Goal: Task Accomplishment & Management: Complete application form

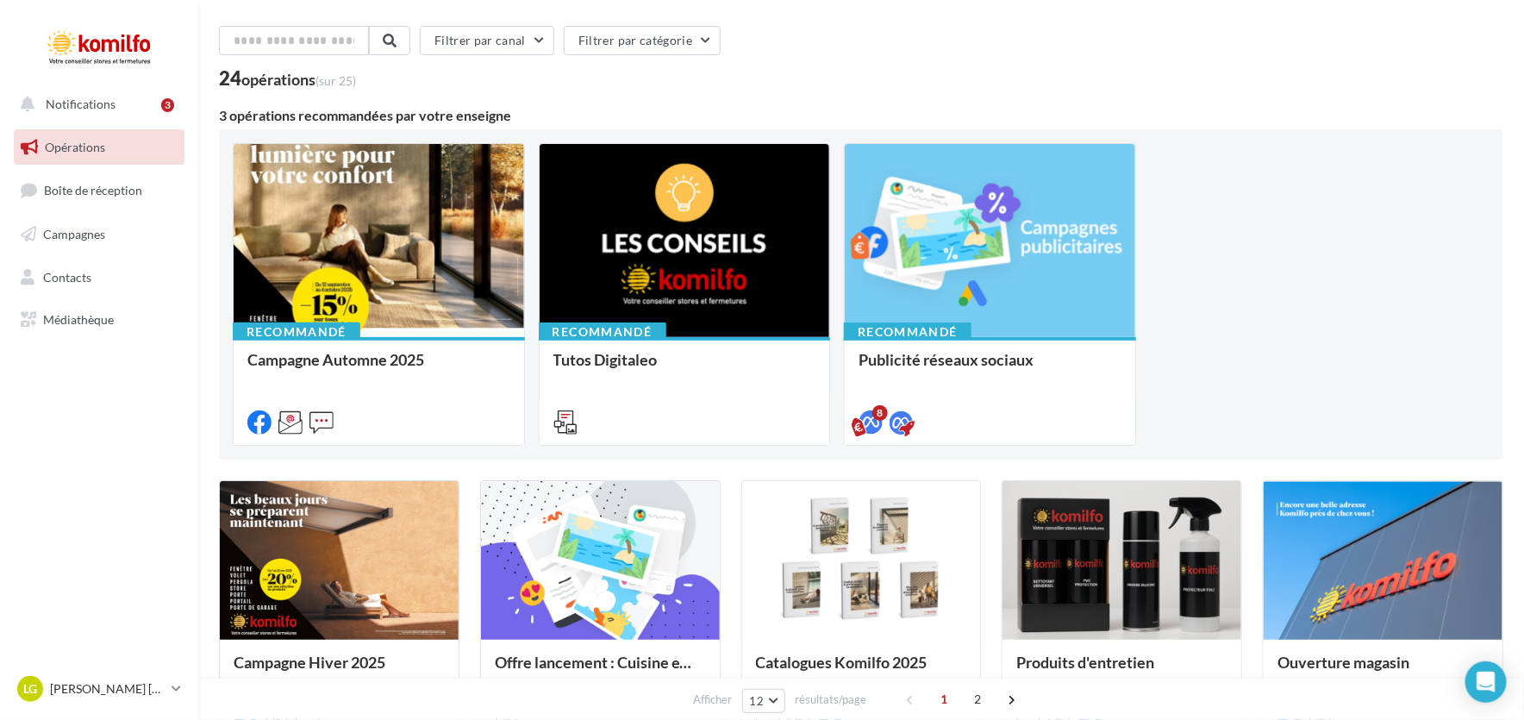
scroll to position [85, 0]
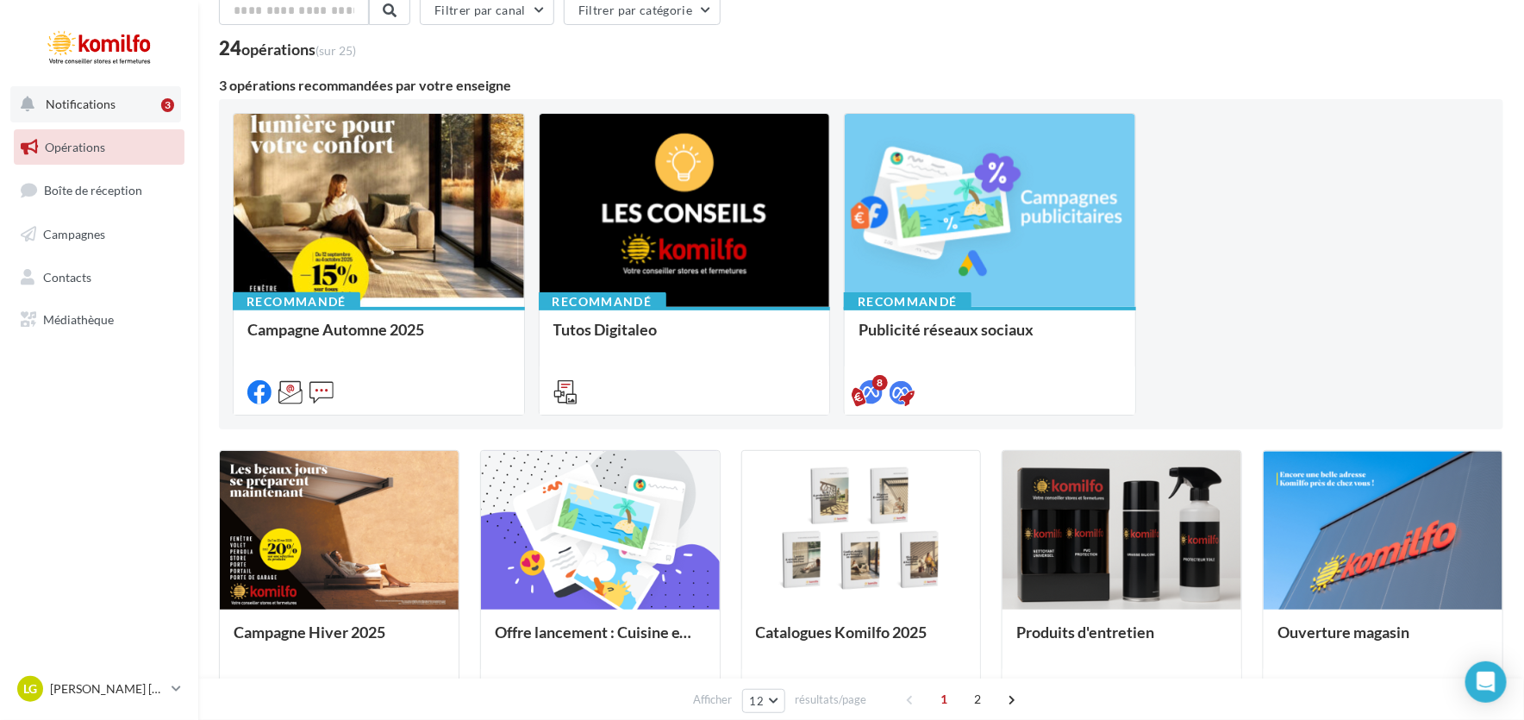
click at [106, 117] on button "Notifications 3" at bounding box center [95, 104] width 171 height 36
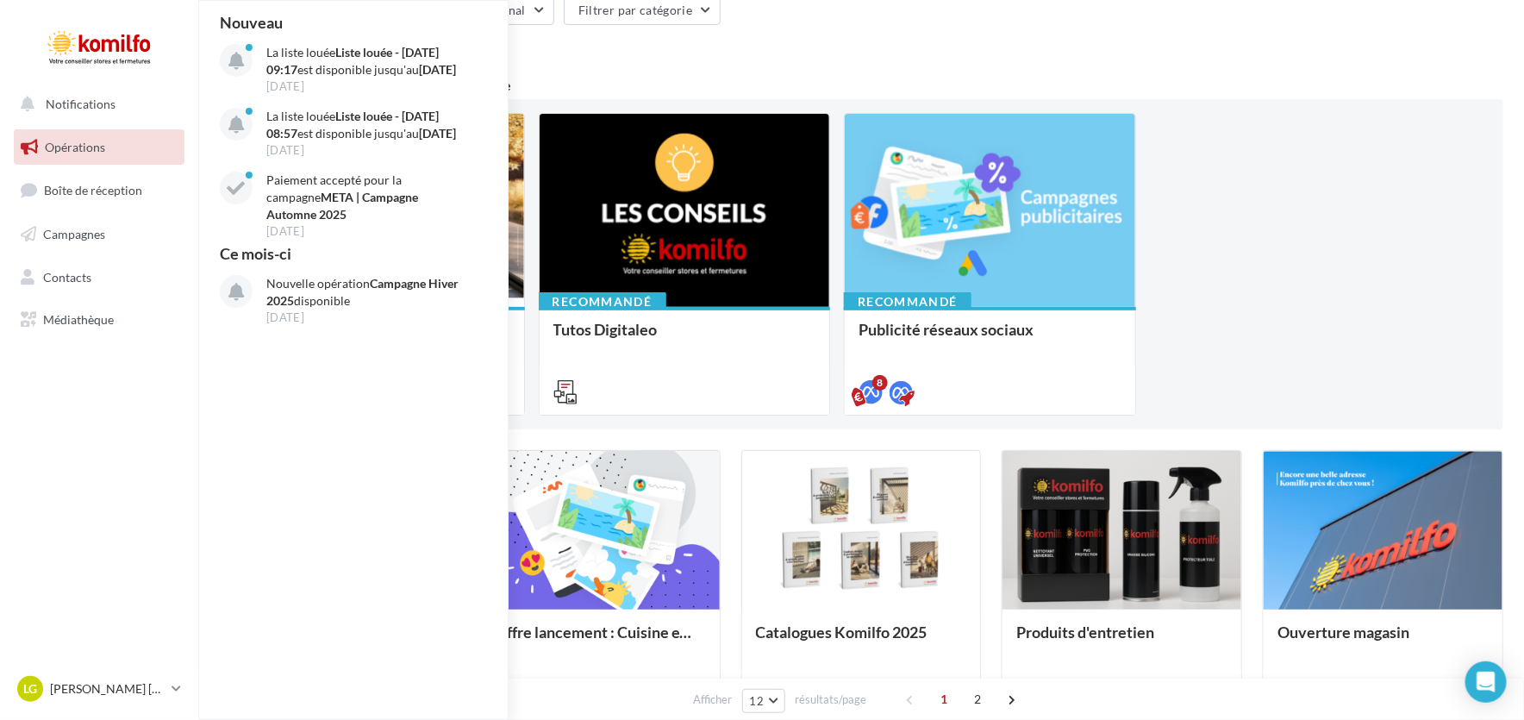
click at [118, 161] on link "Opérations" at bounding box center [99, 147] width 178 height 36
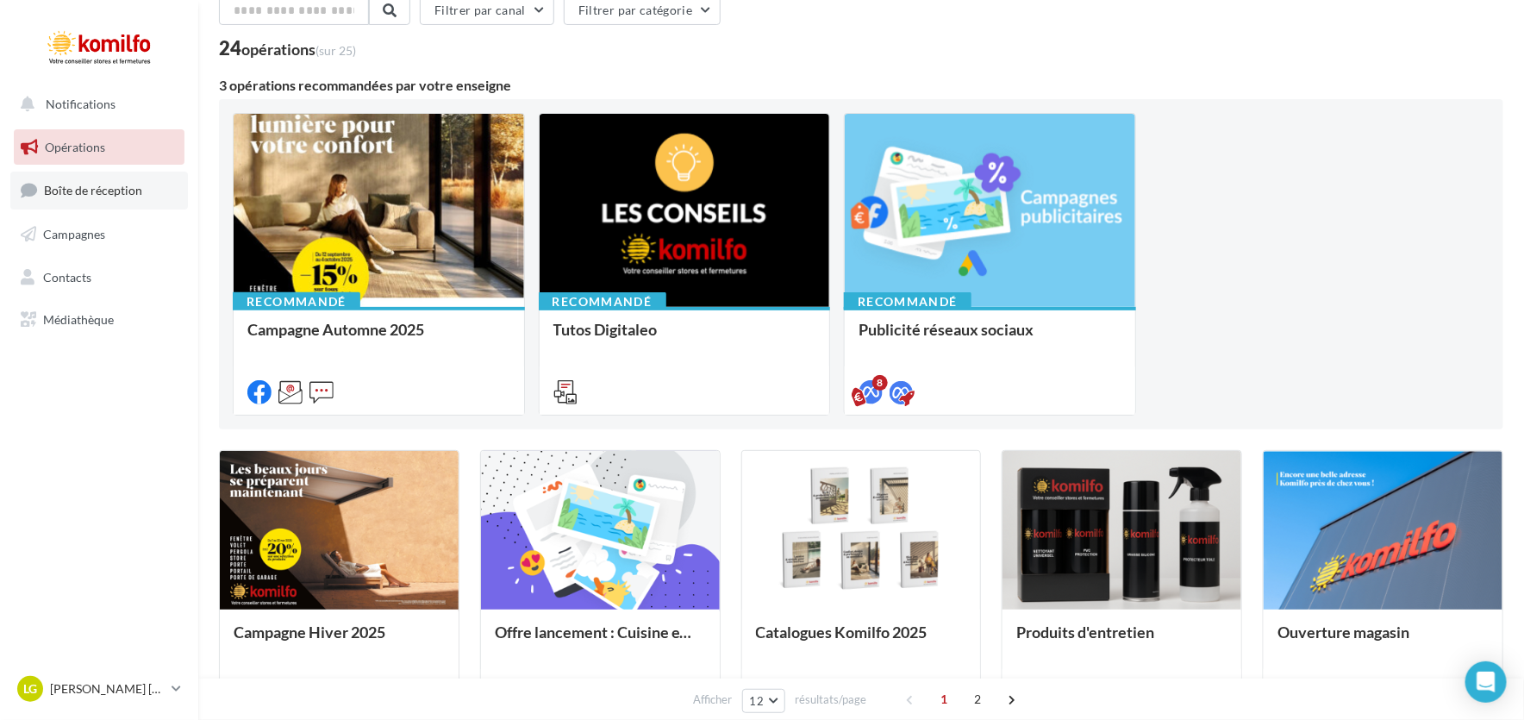
click at [128, 197] on span "Boîte de réception" at bounding box center [93, 190] width 98 height 15
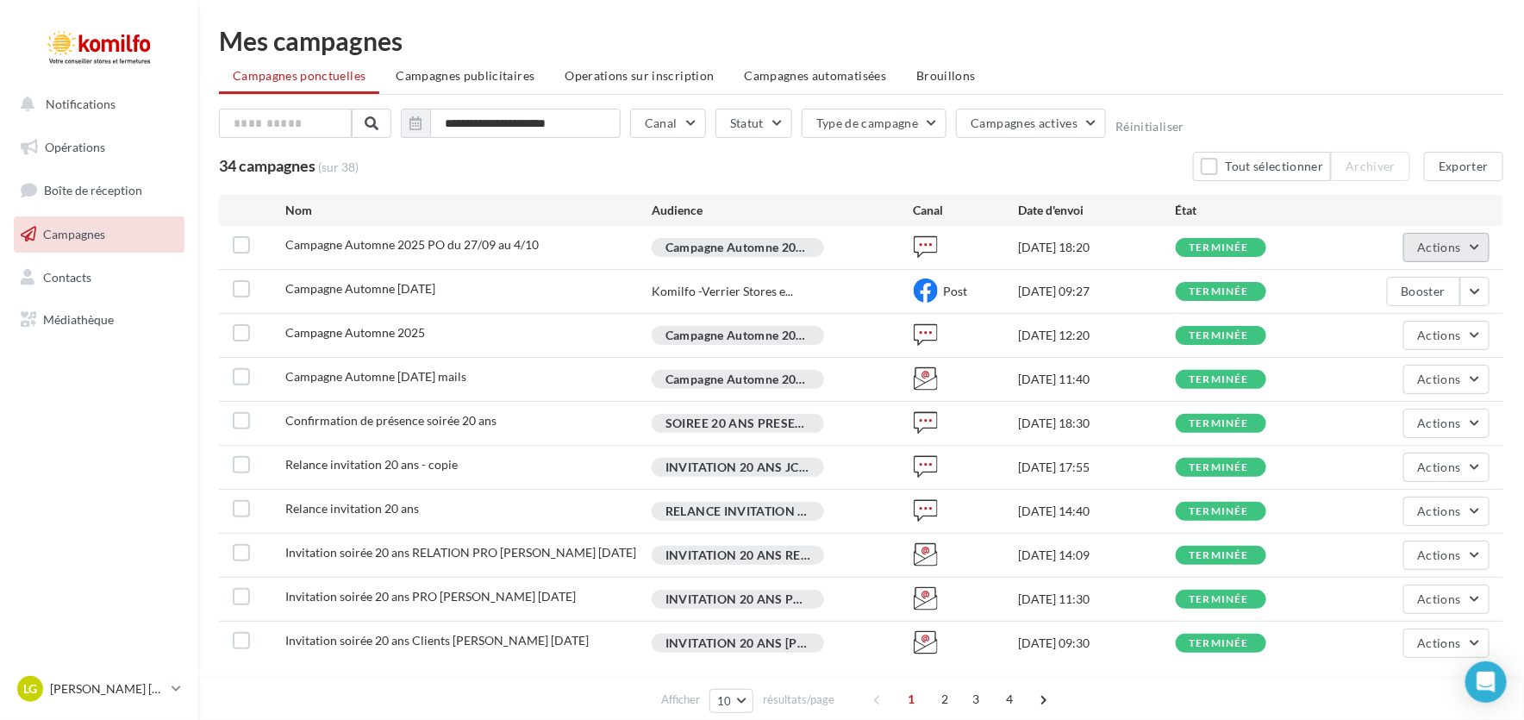
click at [1487, 240] on button "Actions" at bounding box center [1446, 247] width 86 height 29
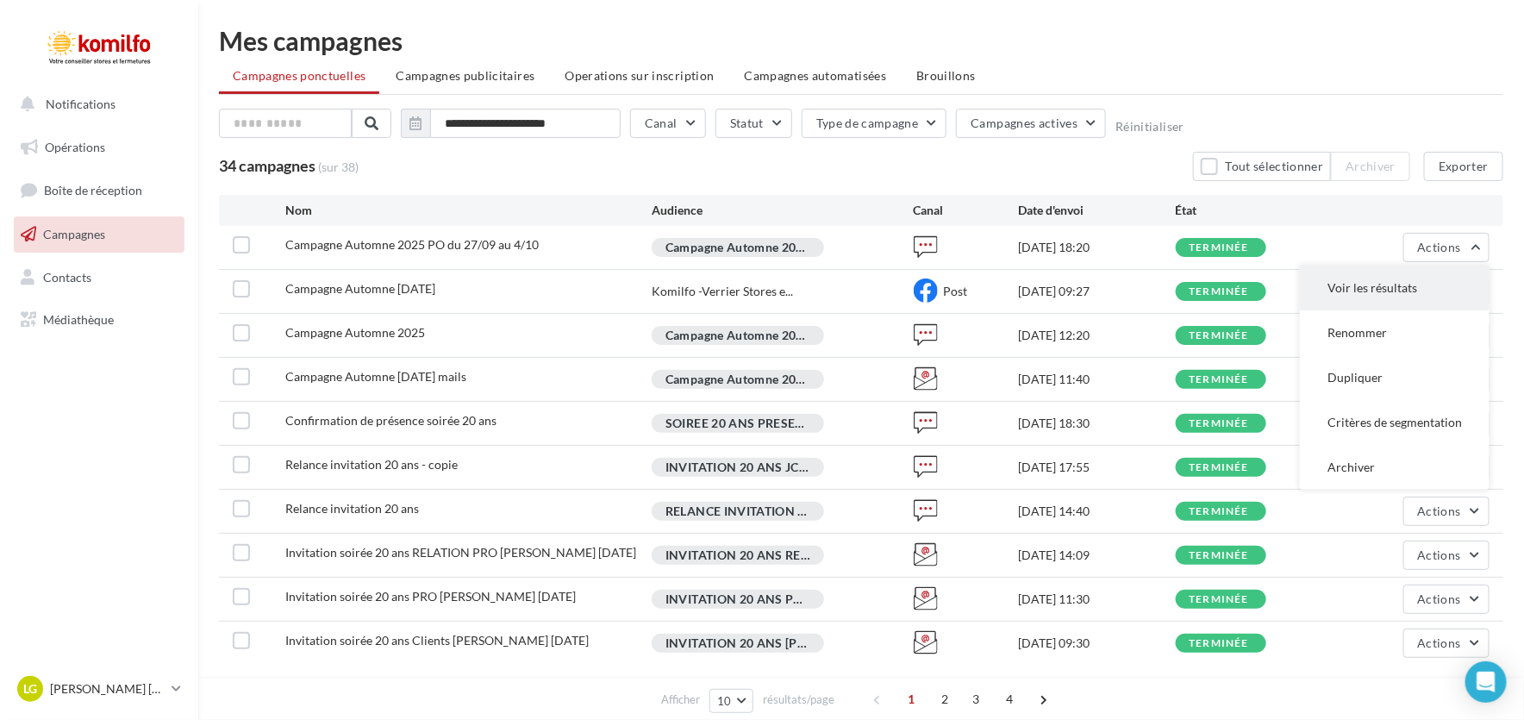
click at [1402, 294] on button "Voir les résultats" at bounding box center [1395, 287] width 190 height 45
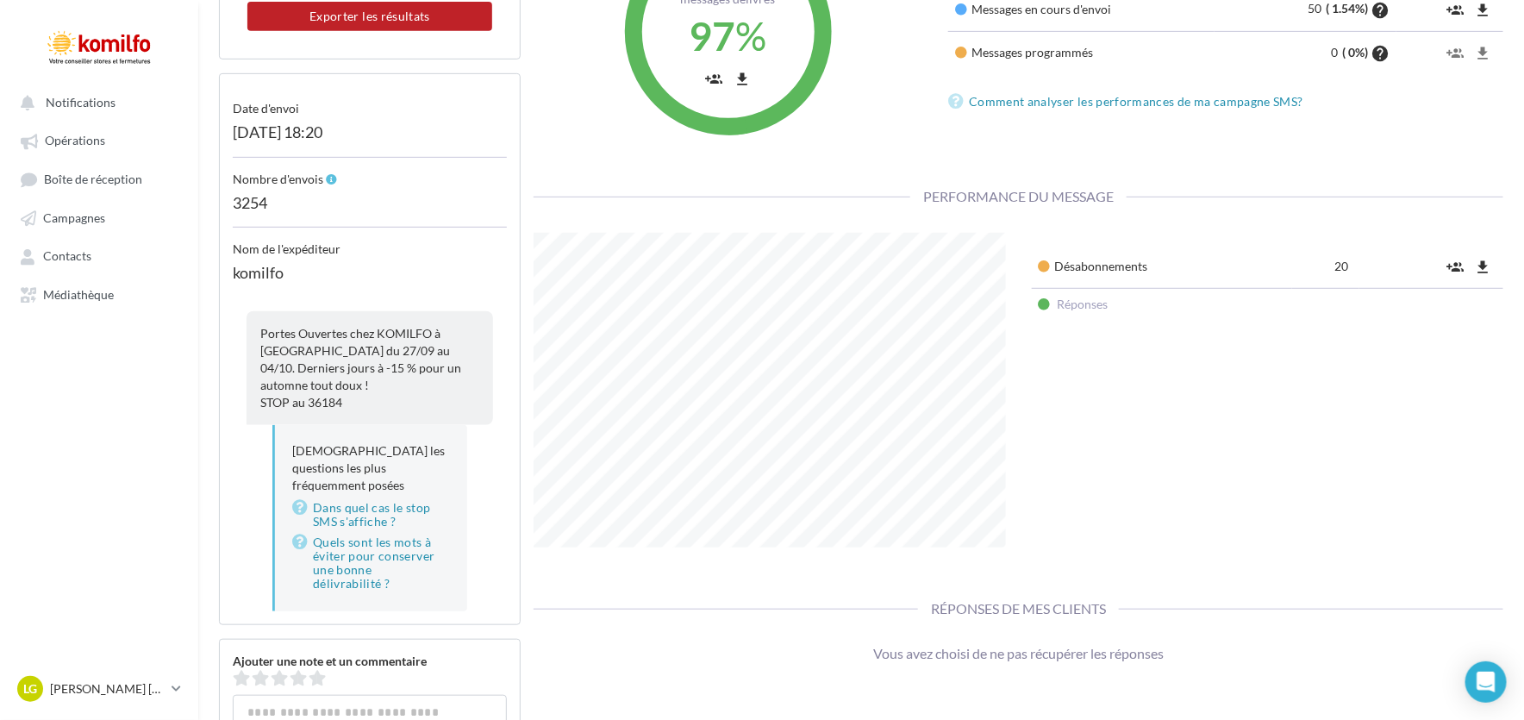
scroll to position [344, 0]
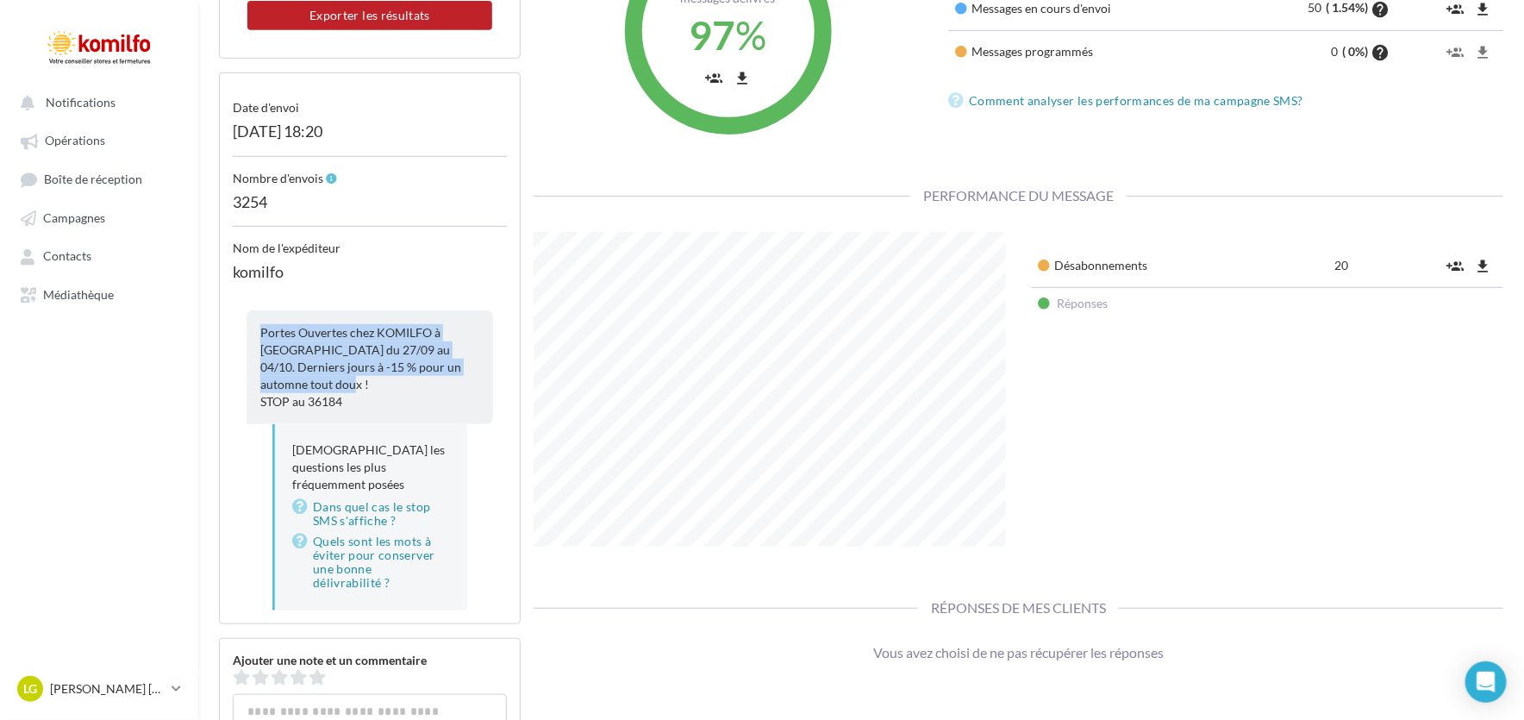
drag, startPoint x: 484, startPoint y: 370, endPoint x: 257, endPoint y: 327, distance: 230.8
click at [257, 327] on div "Portes Ouvertes chez KOMILFO à Joué-lès-Tours du 27/09 au 04/10. Derniers jours…" at bounding box center [370, 367] width 247 height 114
copy span "Portes Ouvertes chez KOMILFO à Joué-lès-Tours du 27/09 au 04/10. Derniers jours…"
click at [173, 363] on nav "Notifications Opérations Boîte de réception Campagnes Contacts Mes cibles Média…" at bounding box center [99, 360] width 198 height 720
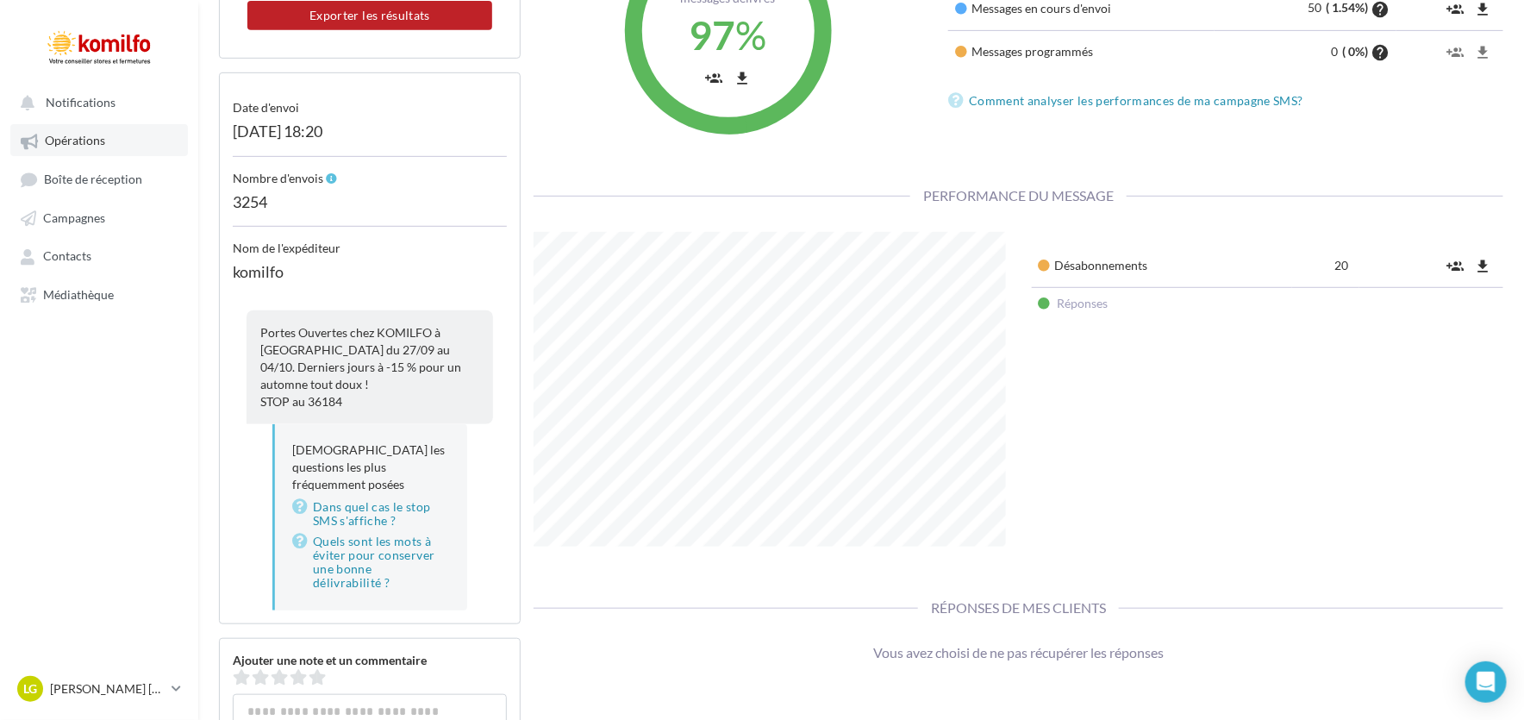
click at [87, 138] on span "Opérations" at bounding box center [75, 141] width 60 height 15
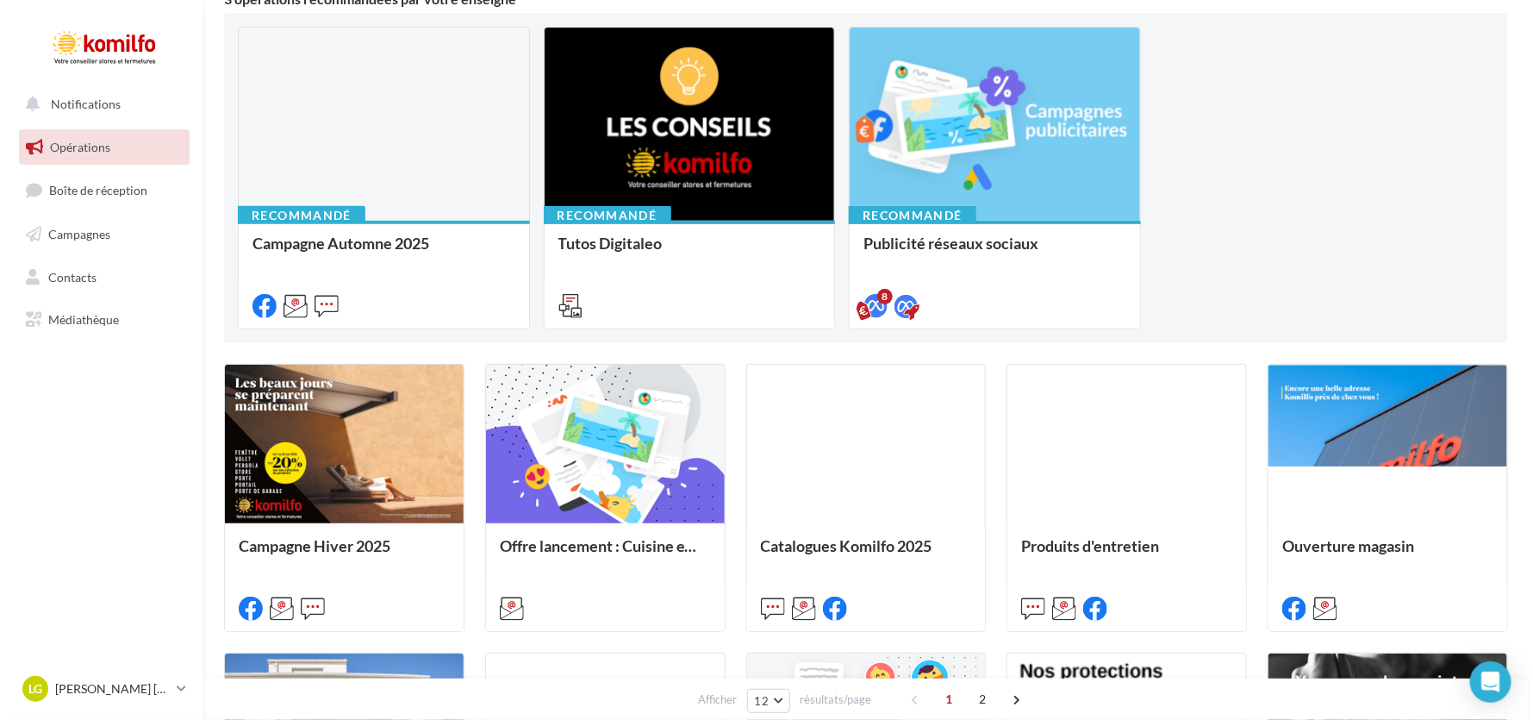
scroll to position [172, 0]
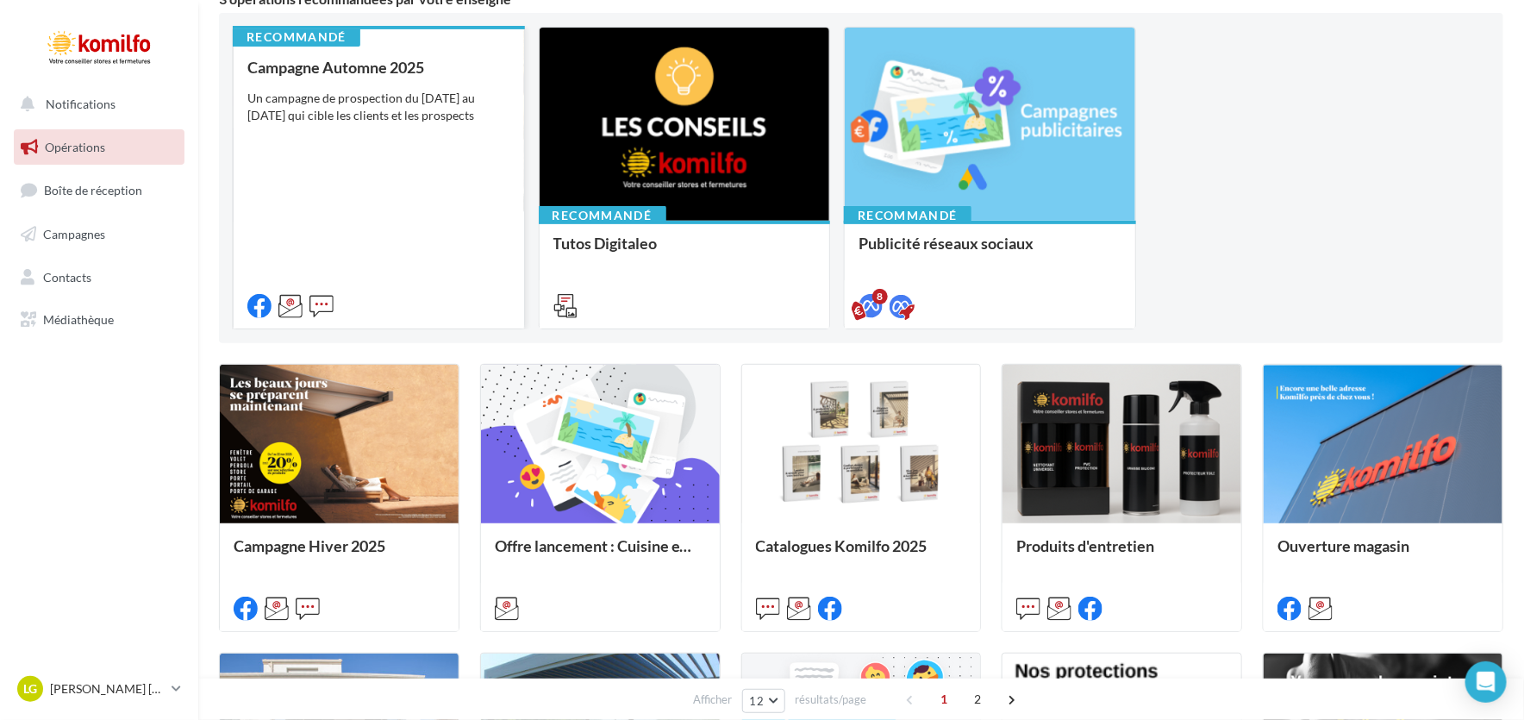
click at [377, 249] on div "Campagne Automne 2025 Un campagne de prospection du 12 septembre au 4 octobre 2…" at bounding box center [378, 186] width 263 height 254
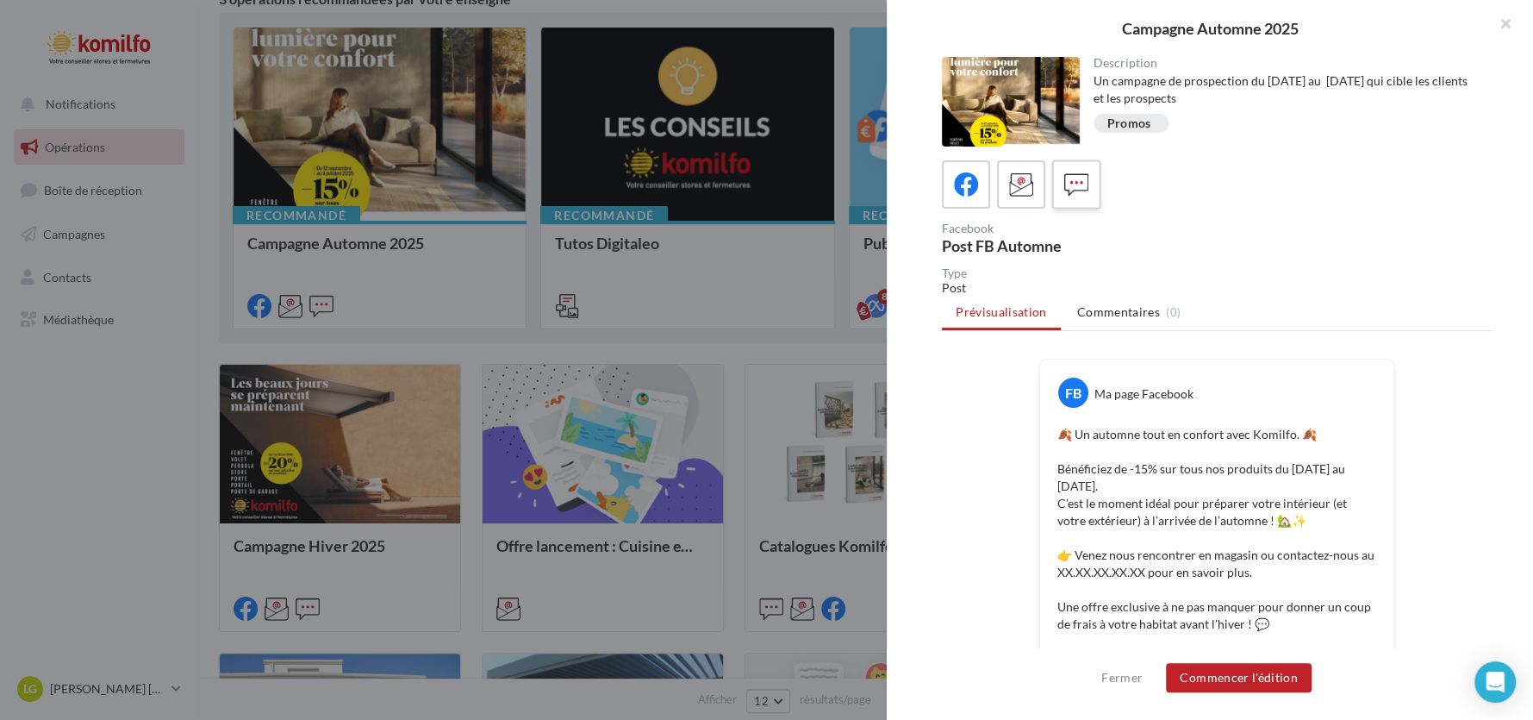
click at [1085, 182] on icon at bounding box center [1077, 184] width 25 height 25
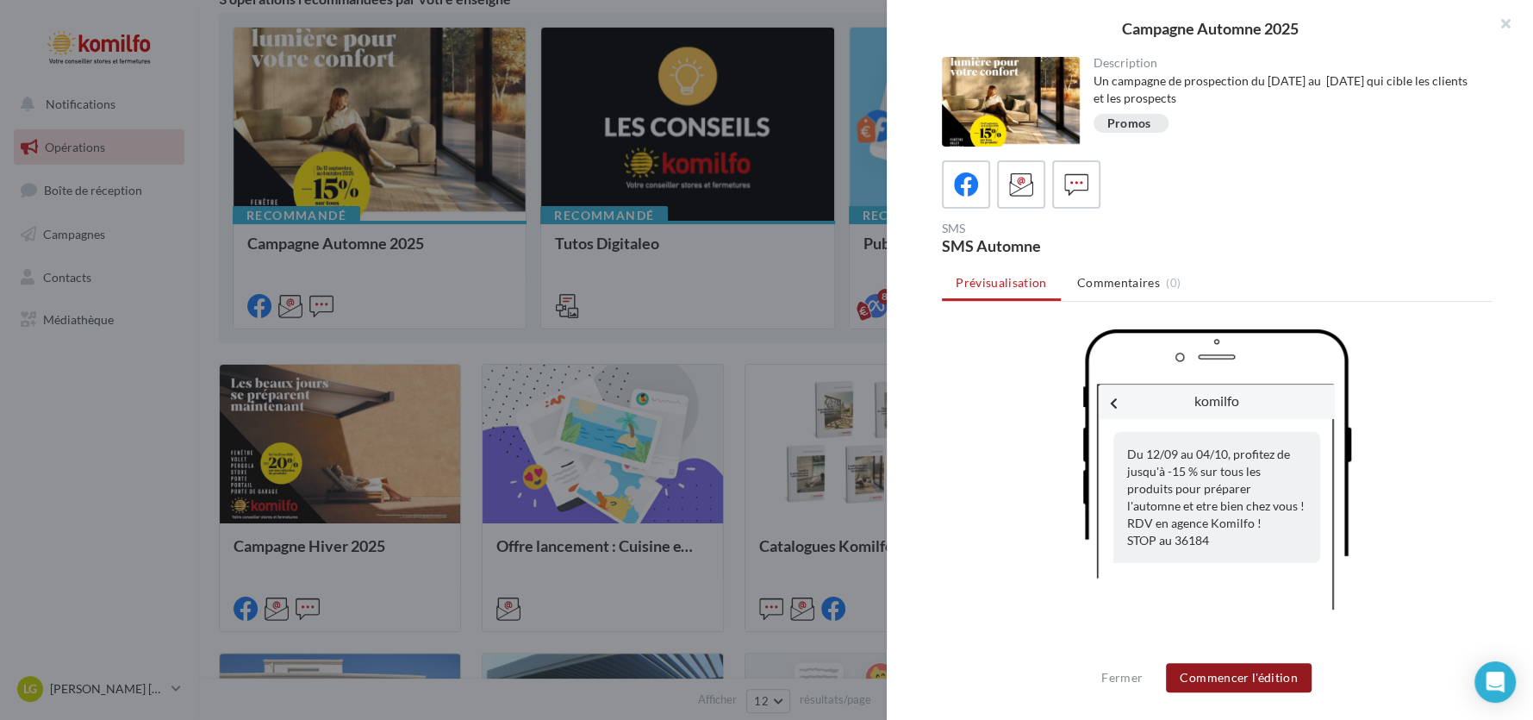
click at [1265, 683] on button "Commencer l'édition" at bounding box center [1239, 677] width 146 height 29
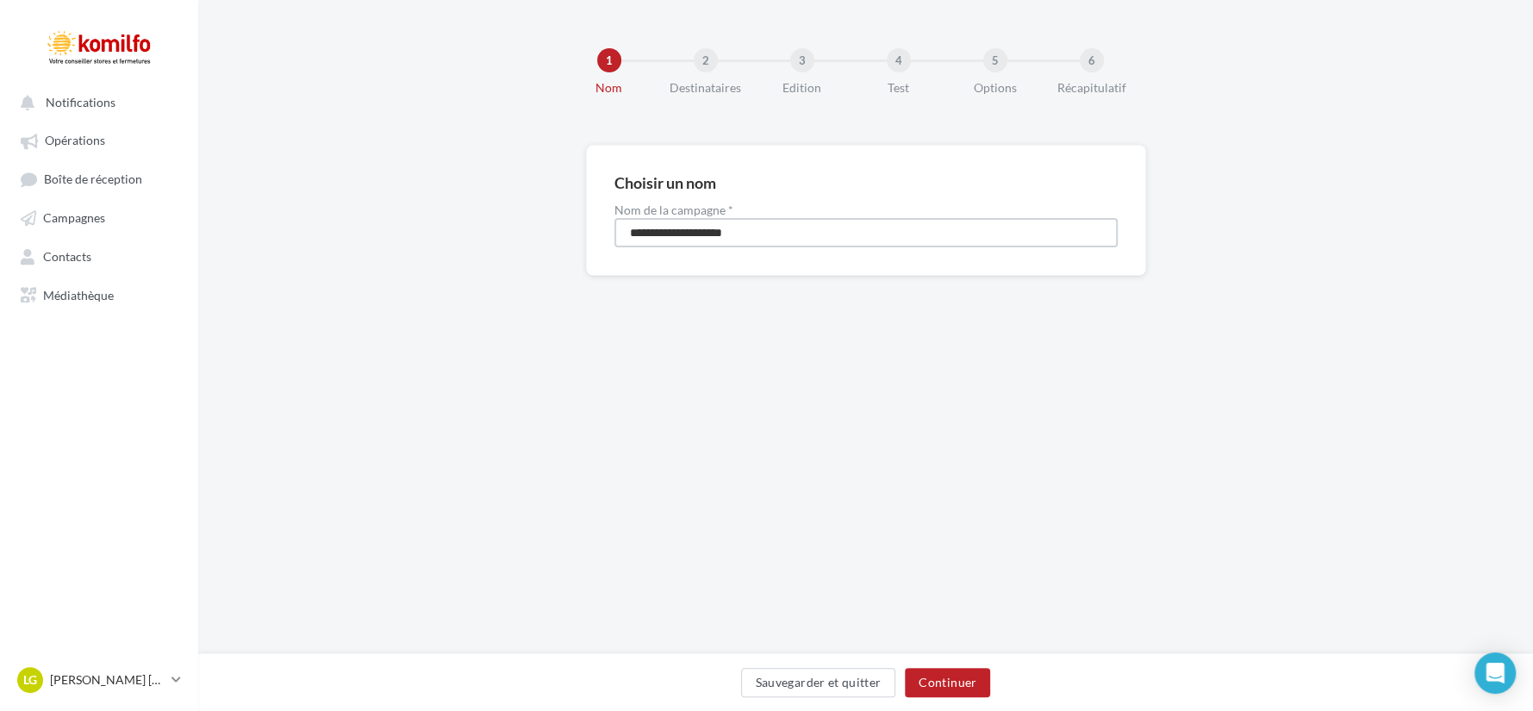
click at [786, 238] on input "**********" at bounding box center [866, 232] width 503 height 29
type input "**********"
click at [972, 686] on button "Continuer" at bounding box center [947, 682] width 85 height 29
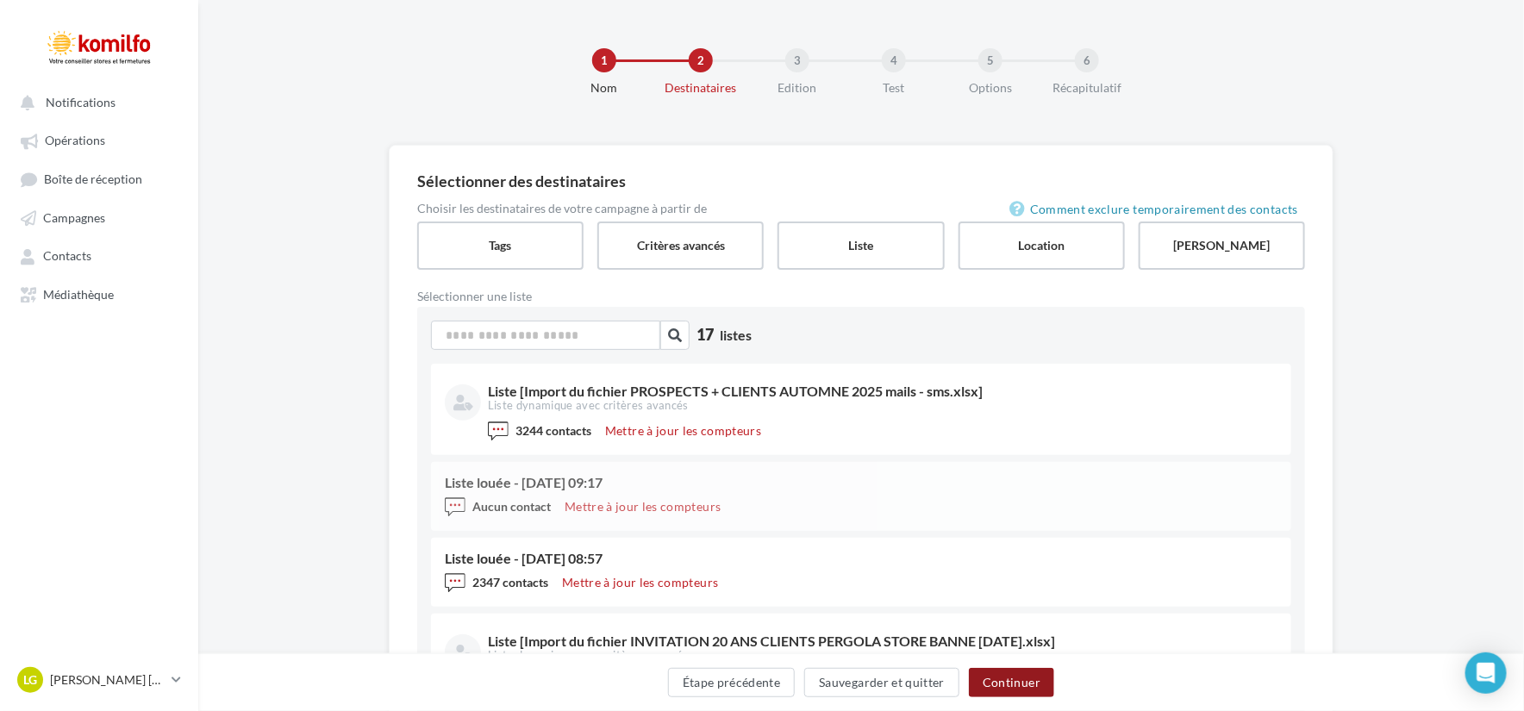
click at [1025, 678] on button "Continuer" at bounding box center [1011, 682] width 85 height 29
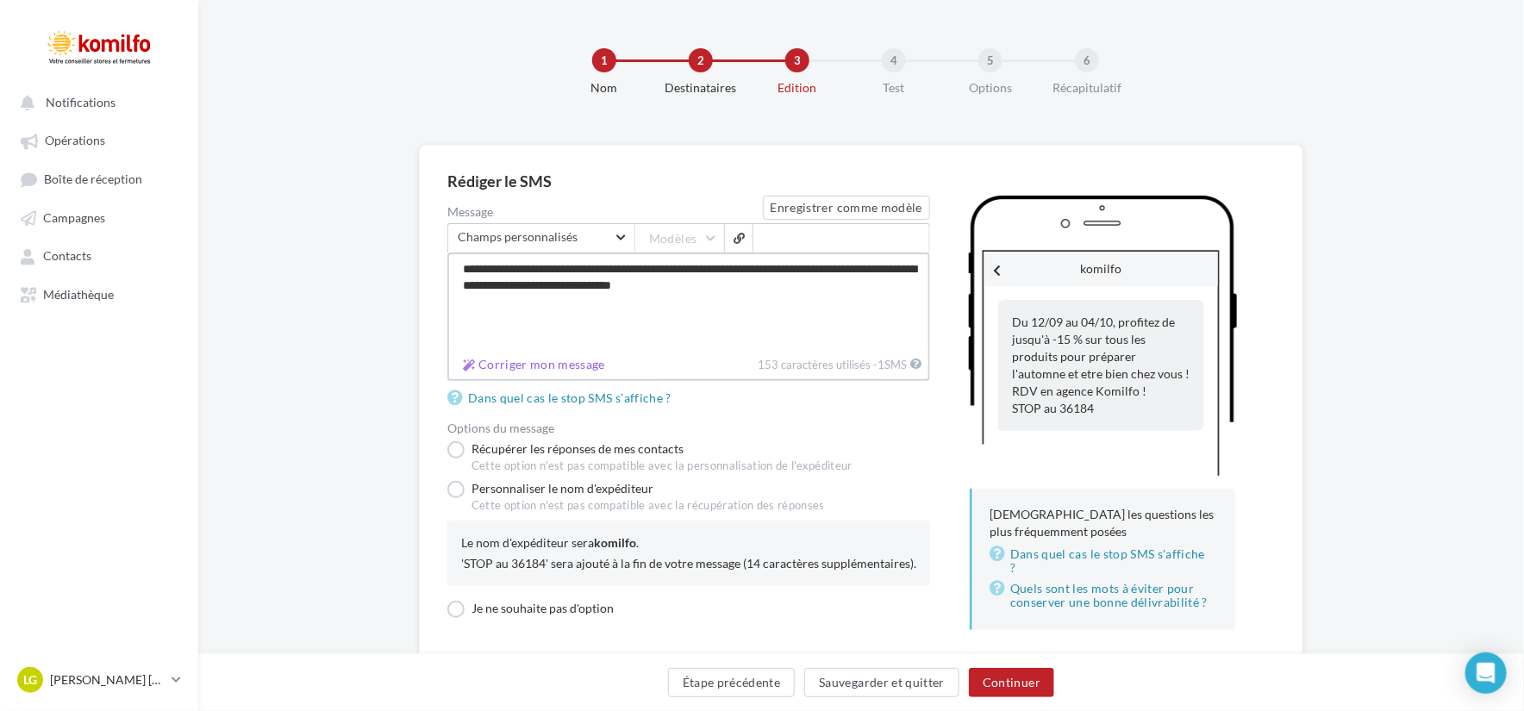
drag, startPoint x: 817, startPoint y: 290, endPoint x: 410, endPoint y: 273, distance: 407.2
click at [410, 273] on div "**********" at bounding box center [861, 429] width 1326 height 569
paste textarea
click at [690, 292] on textarea "**********" at bounding box center [688, 302] width 483 height 98
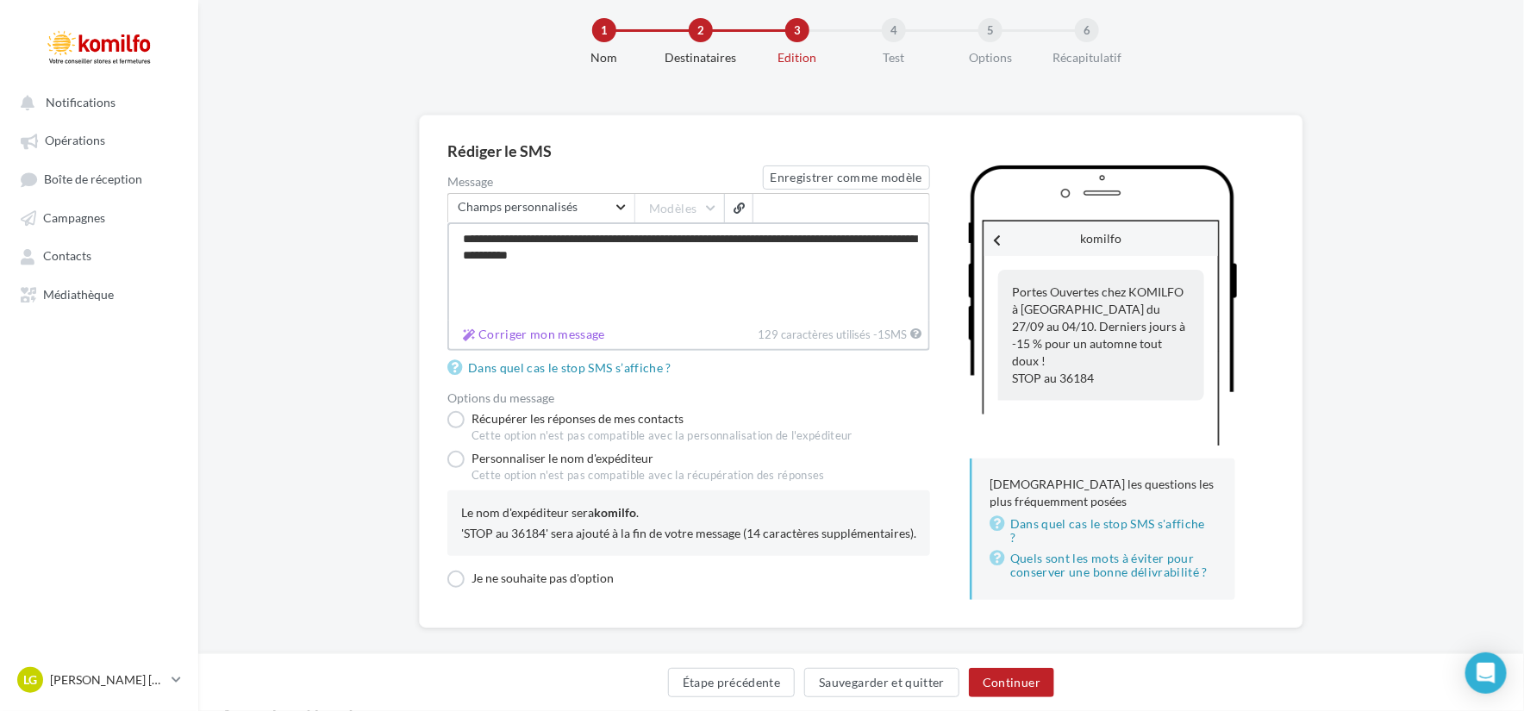
scroll to position [57, 0]
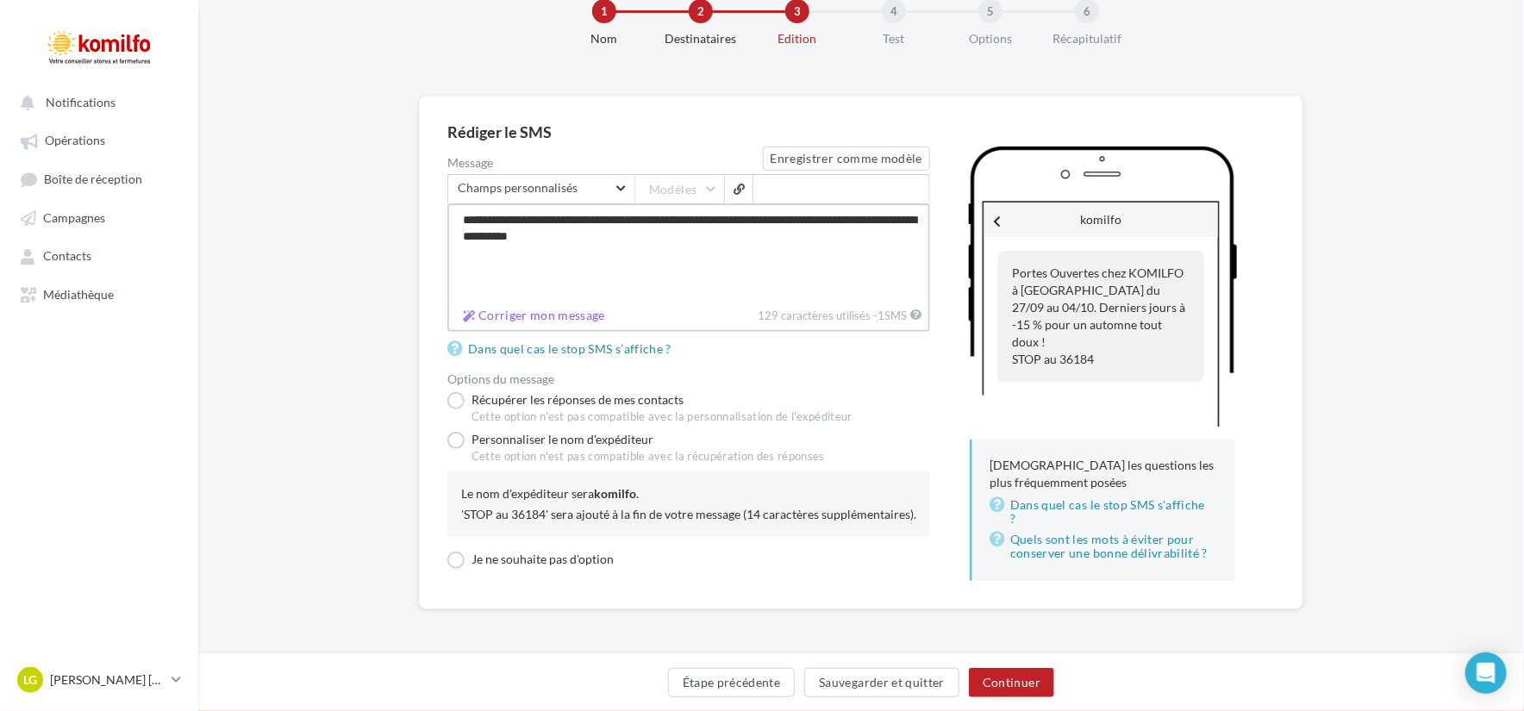
click at [721, 245] on textarea "**********" at bounding box center [688, 252] width 483 height 98
type textarea "**********"
drag, startPoint x: 1012, startPoint y: 686, endPoint x: 744, endPoint y: 406, distance: 387.7
click at [1012, 686] on button "Continuer" at bounding box center [1011, 682] width 85 height 29
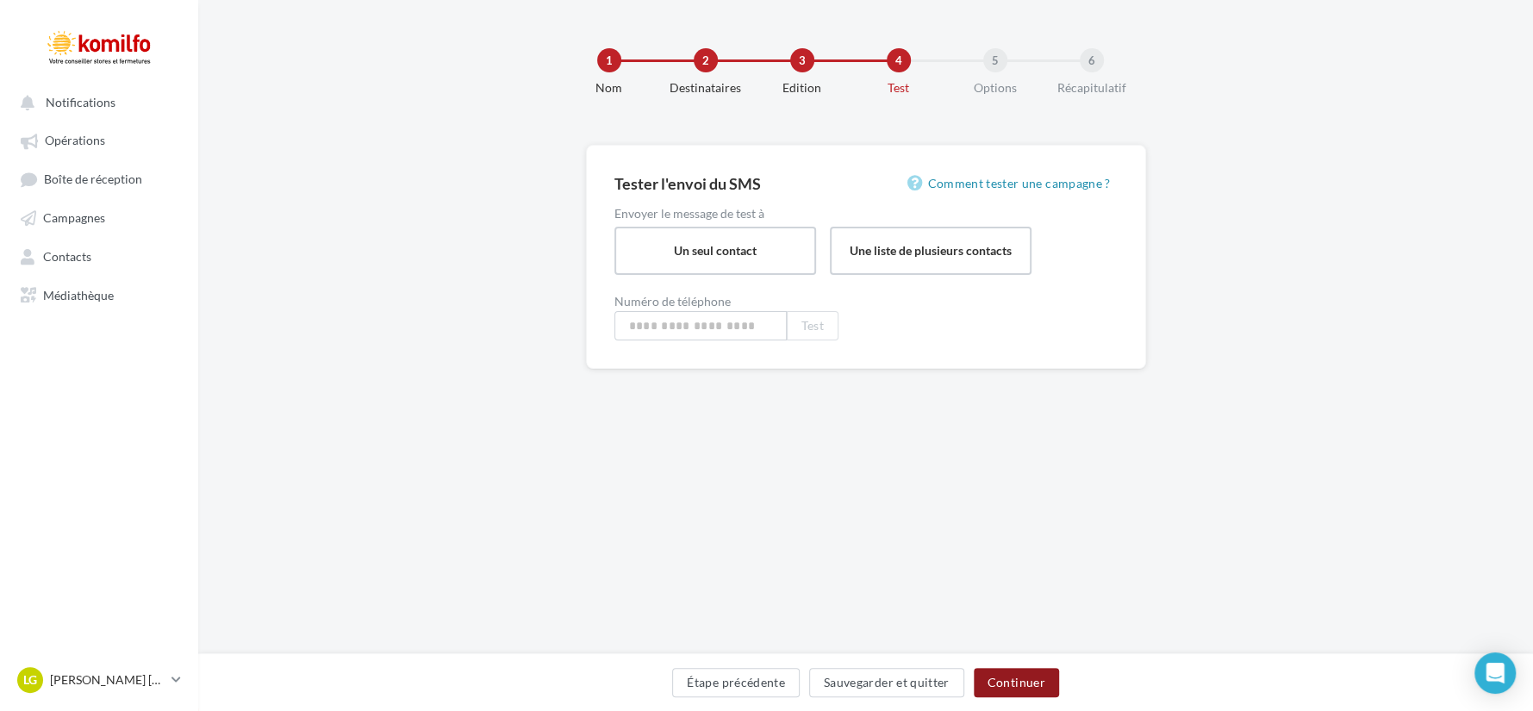
click at [1014, 671] on button "Continuer" at bounding box center [1016, 682] width 85 height 29
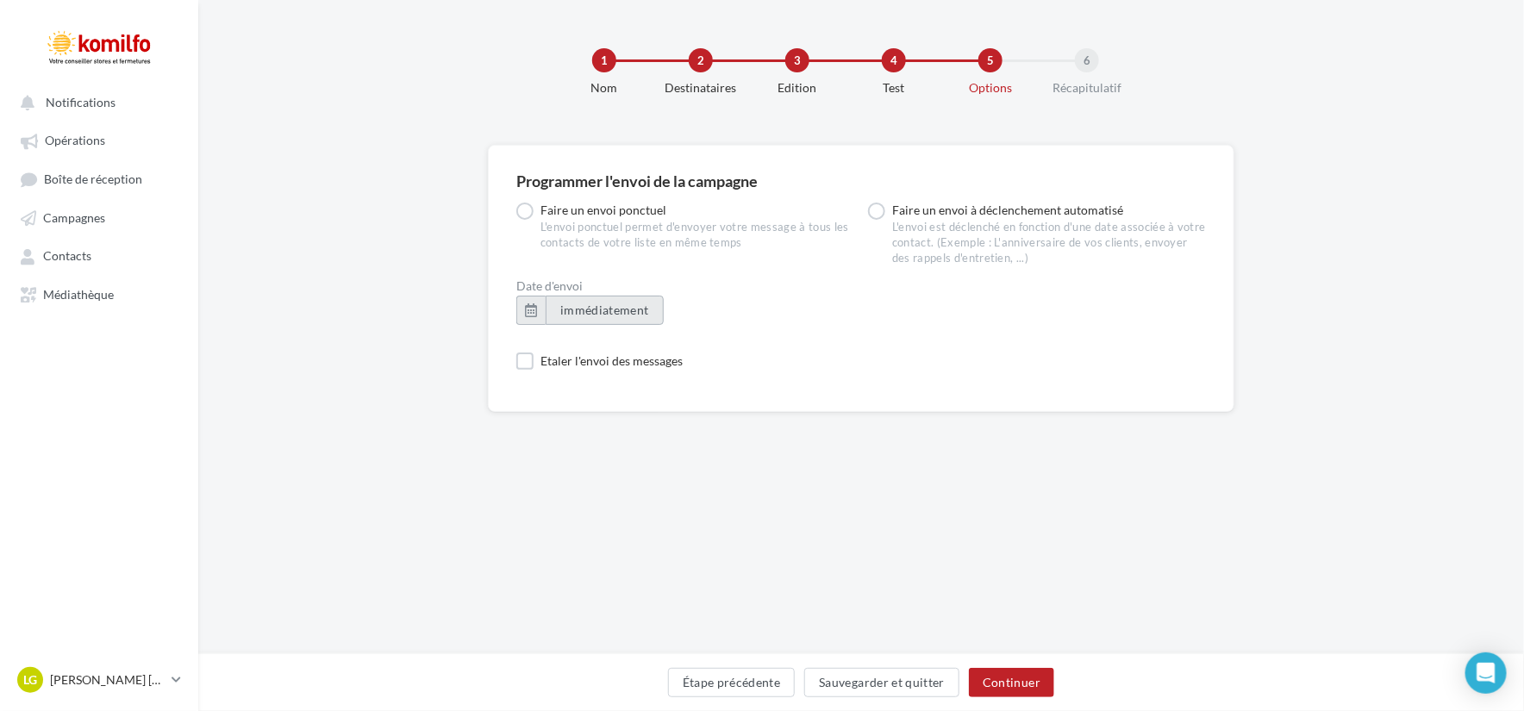
click at [613, 309] on span "immédiatement" at bounding box center [604, 310] width 89 height 15
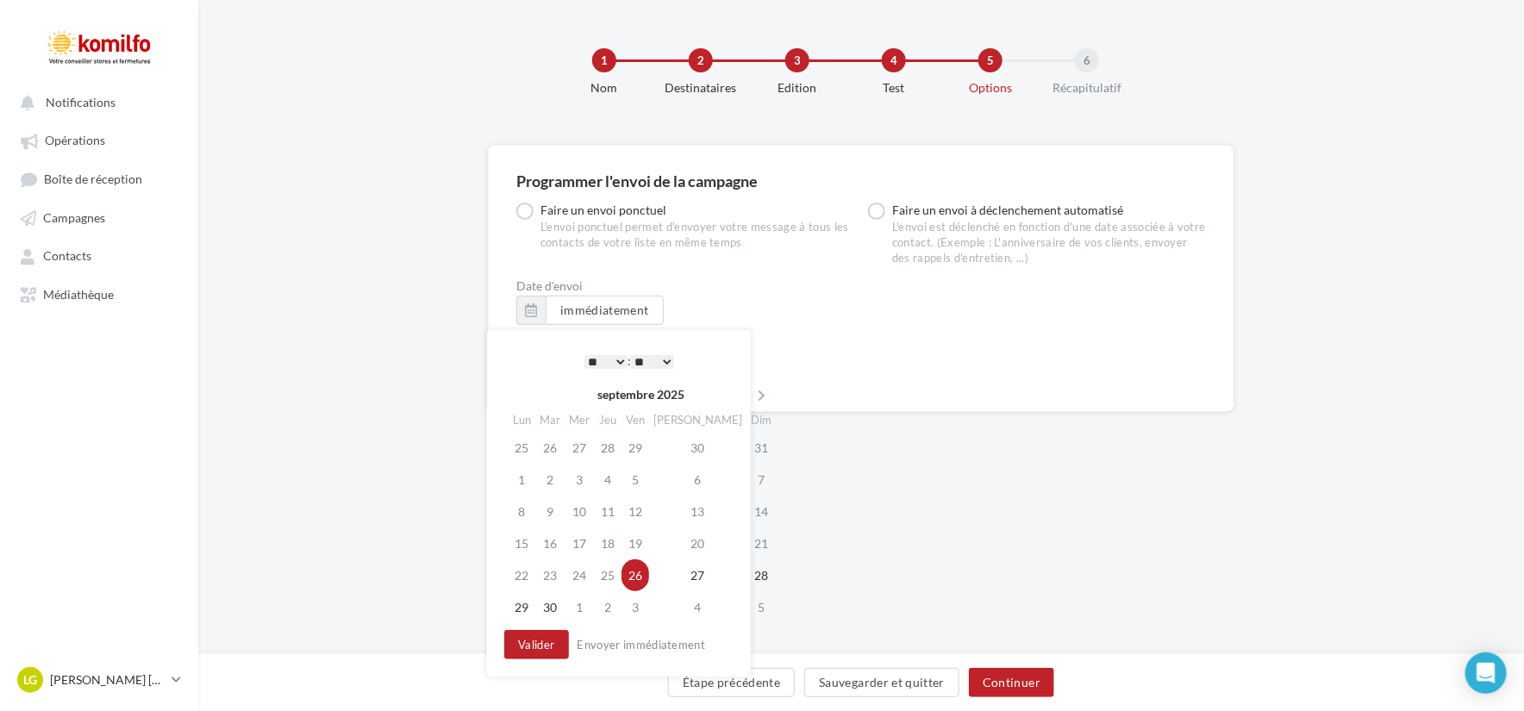
click at [619, 357] on select "* * * * * * * * * * ** ** ** ** ** ** ** ** ** ** ** ** ** **" at bounding box center [605, 362] width 43 height 14
click at [670, 359] on select "** ** ** ** ** **" at bounding box center [652, 362] width 43 height 14
click at [766, 298] on div "Date d'envoi immédiatement" at bounding box center [861, 309] width 690 height 59
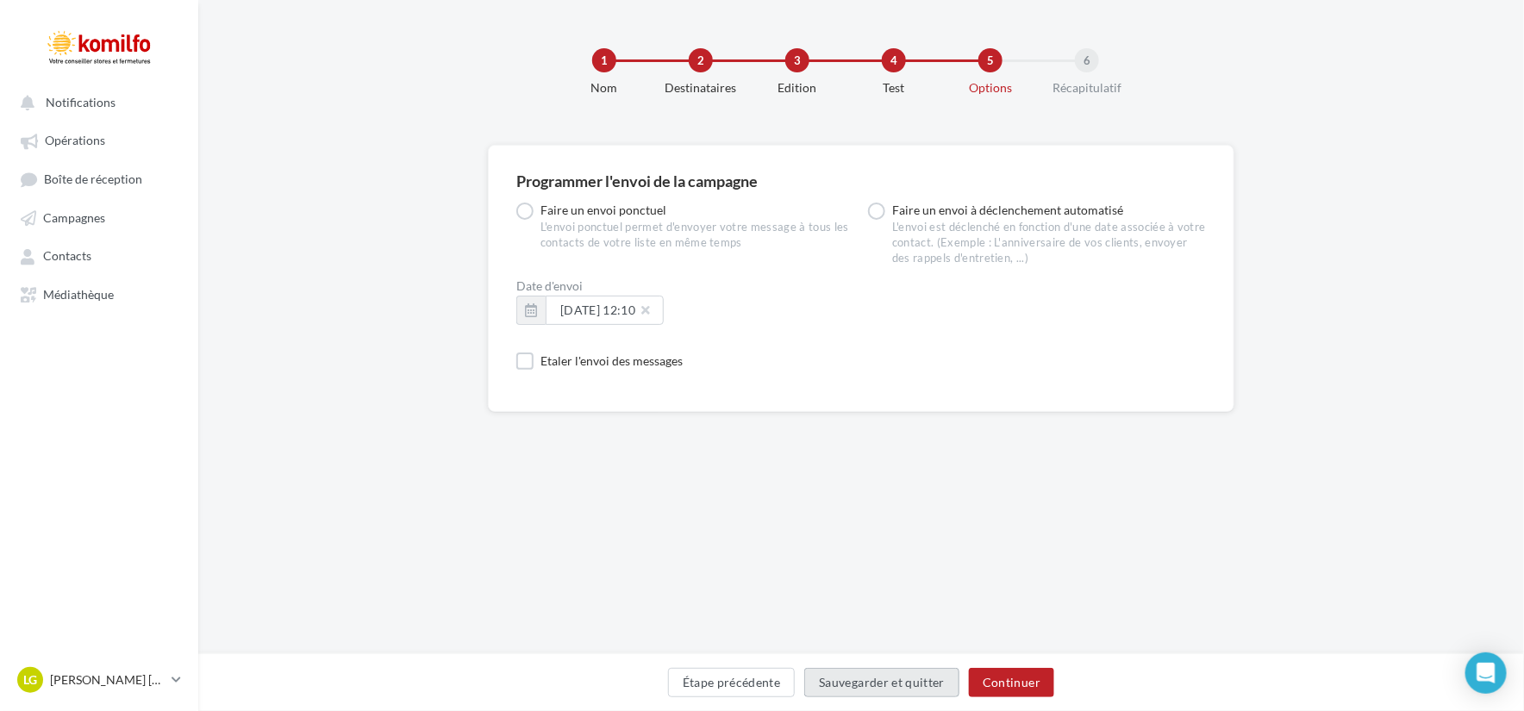
click at [936, 682] on button "Sauvegarder et quitter" at bounding box center [881, 682] width 155 height 29
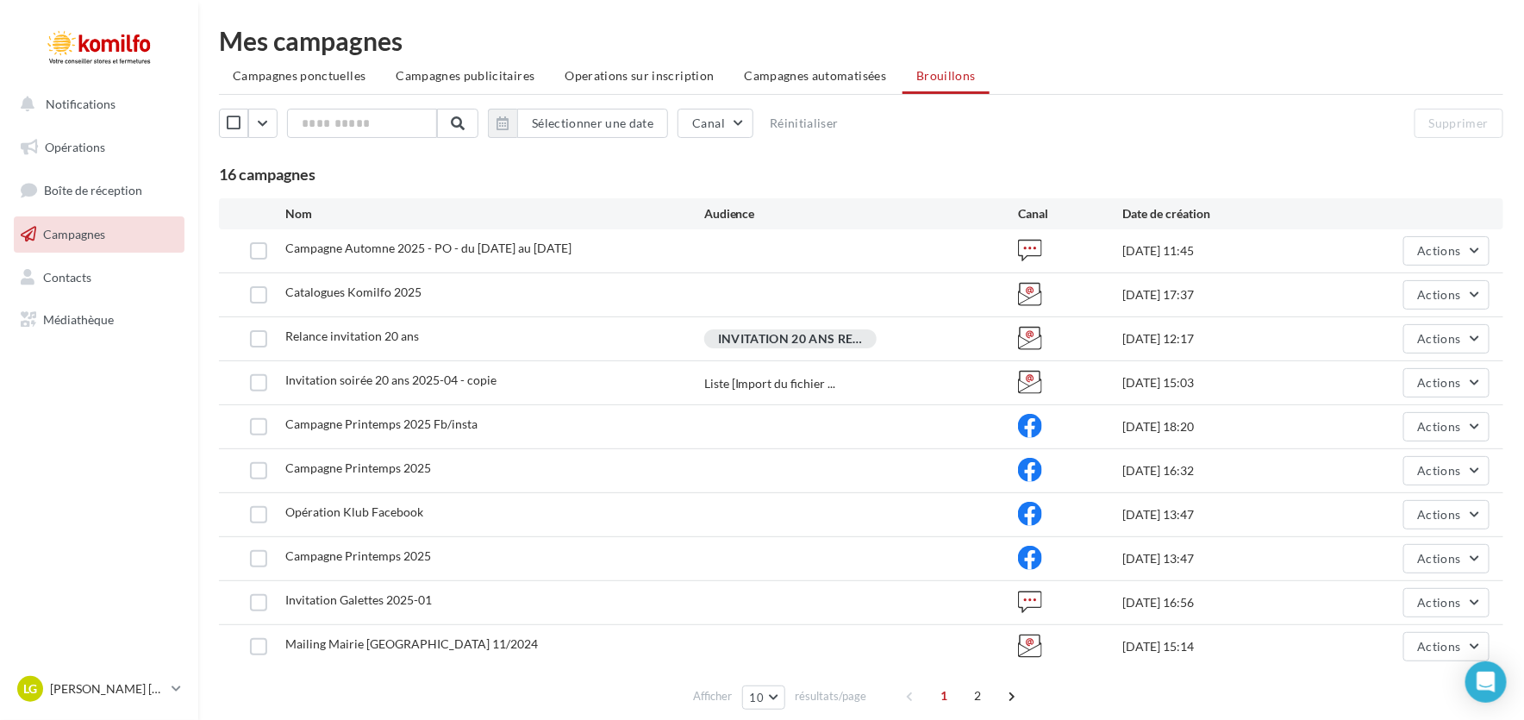
click at [431, 161] on div "Sélectionner une date Canal Réinitialiser Supprimer 16 campagnes" at bounding box center [861, 147] width 1284 height 76
click at [78, 154] on link "Opérations" at bounding box center [99, 147] width 178 height 36
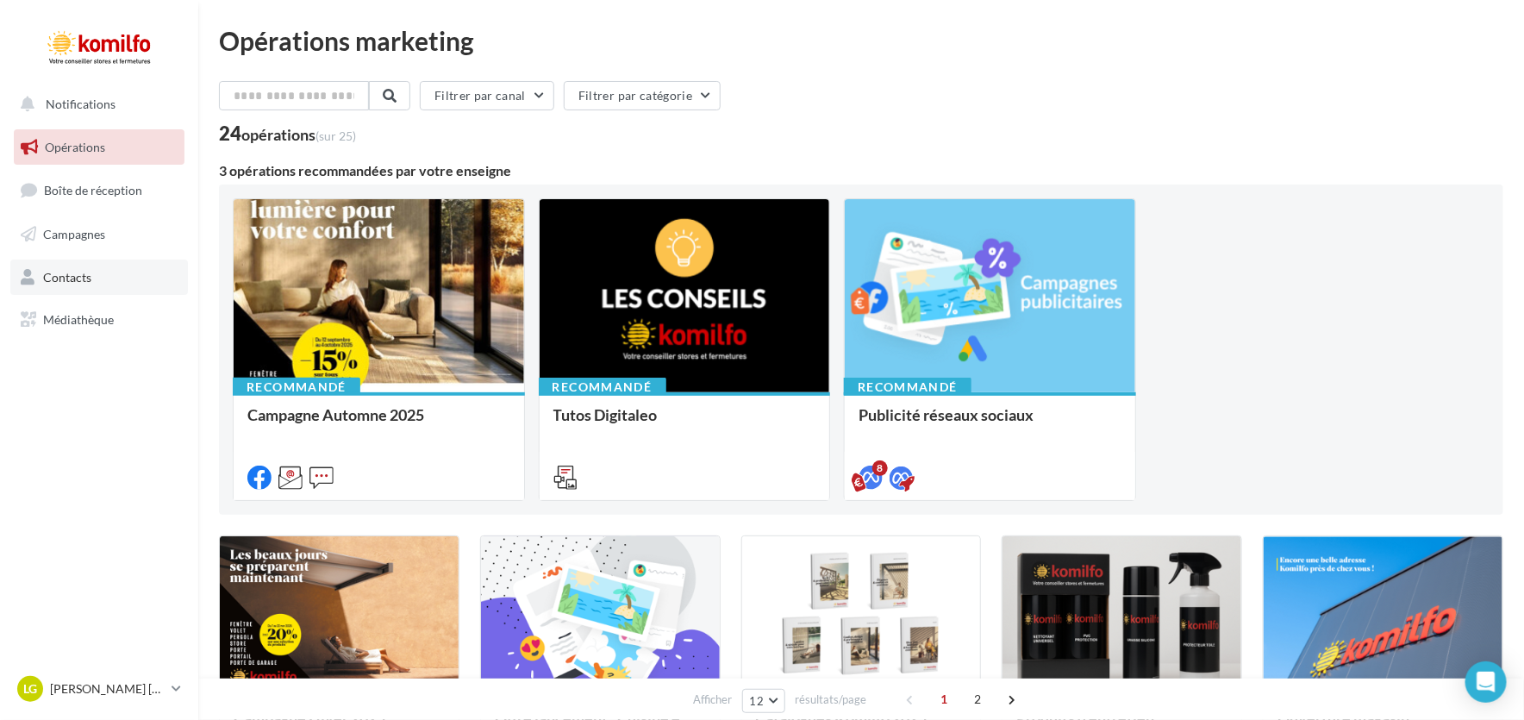
click at [63, 280] on span "Contacts" at bounding box center [67, 276] width 48 height 15
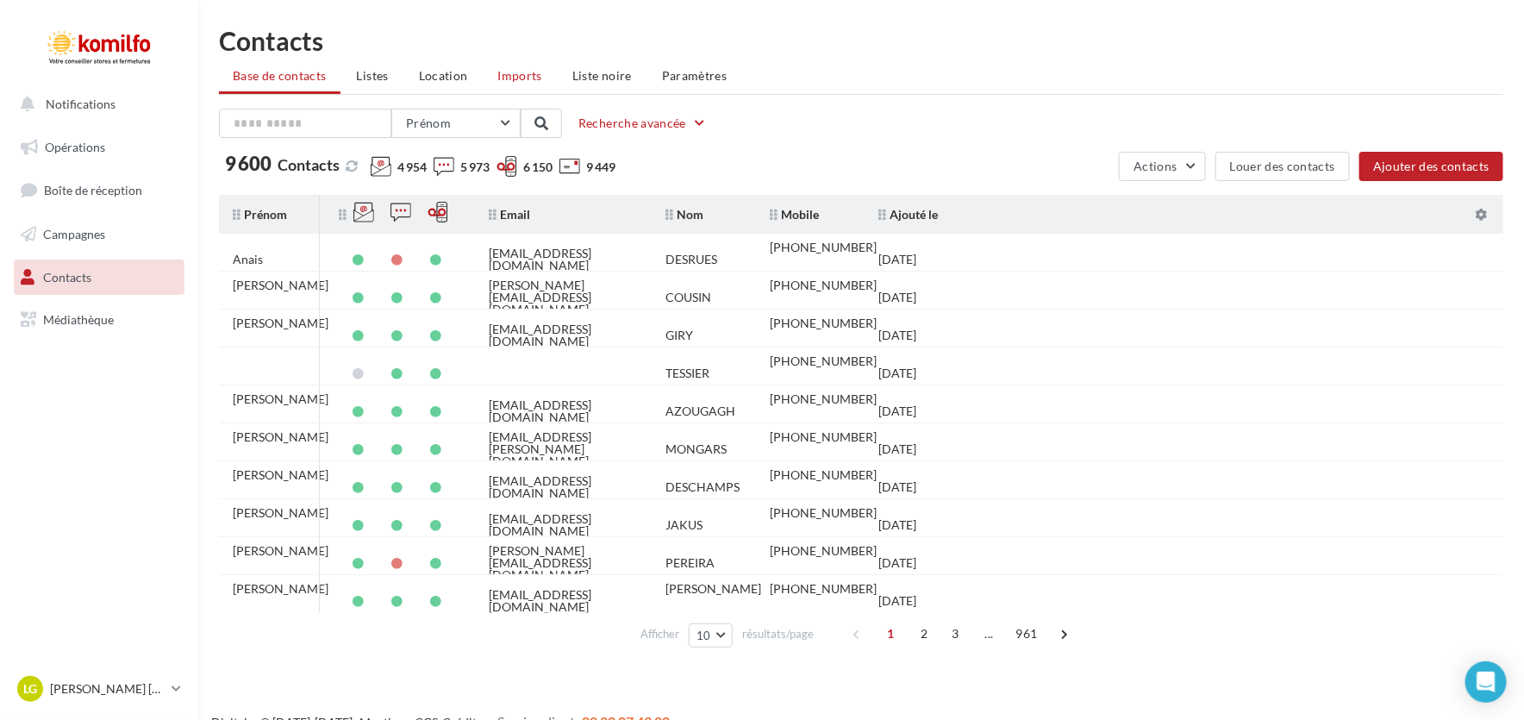
click at [528, 77] on span "Imports" at bounding box center [520, 75] width 44 height 15
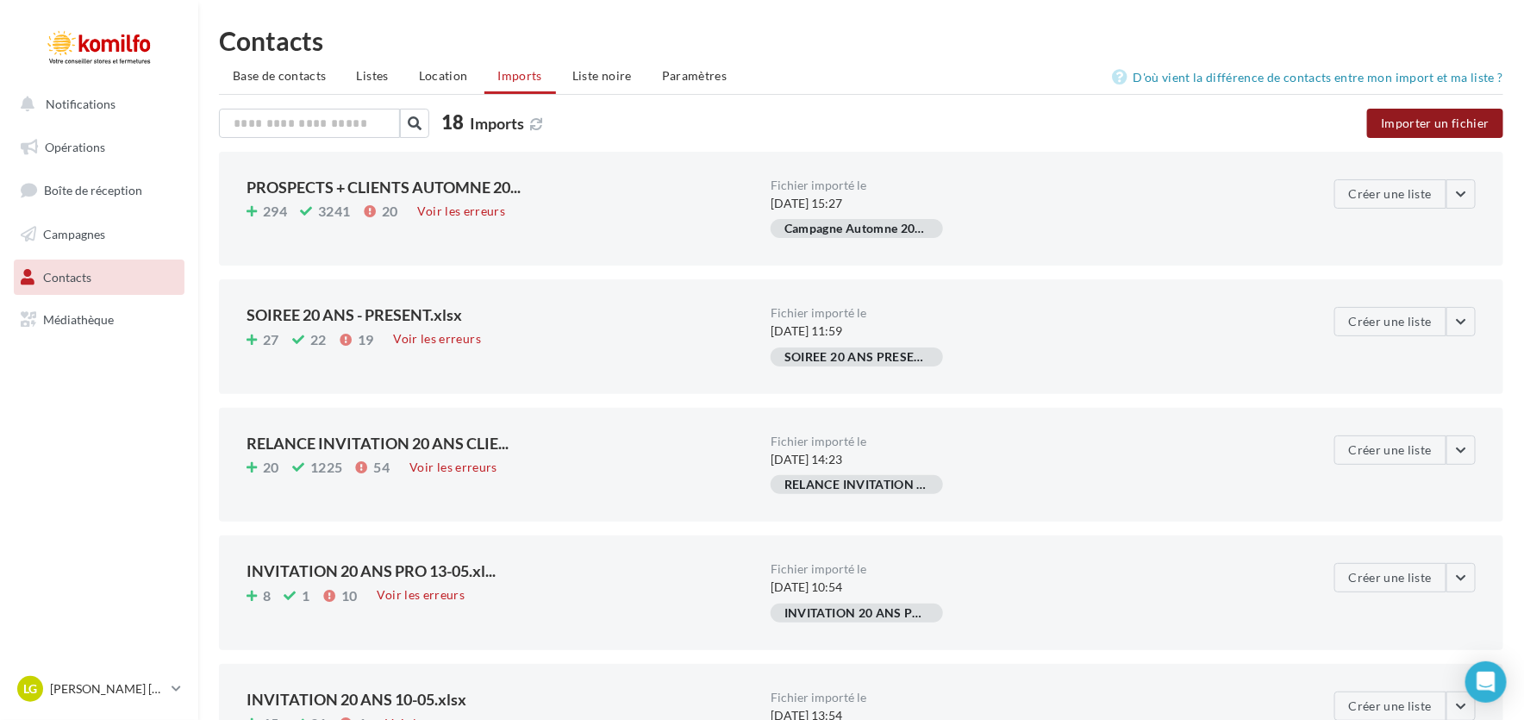
click at [1465, 129] on button "Importer un fichier" at bounding box center [1435, 123] width 136 height 29
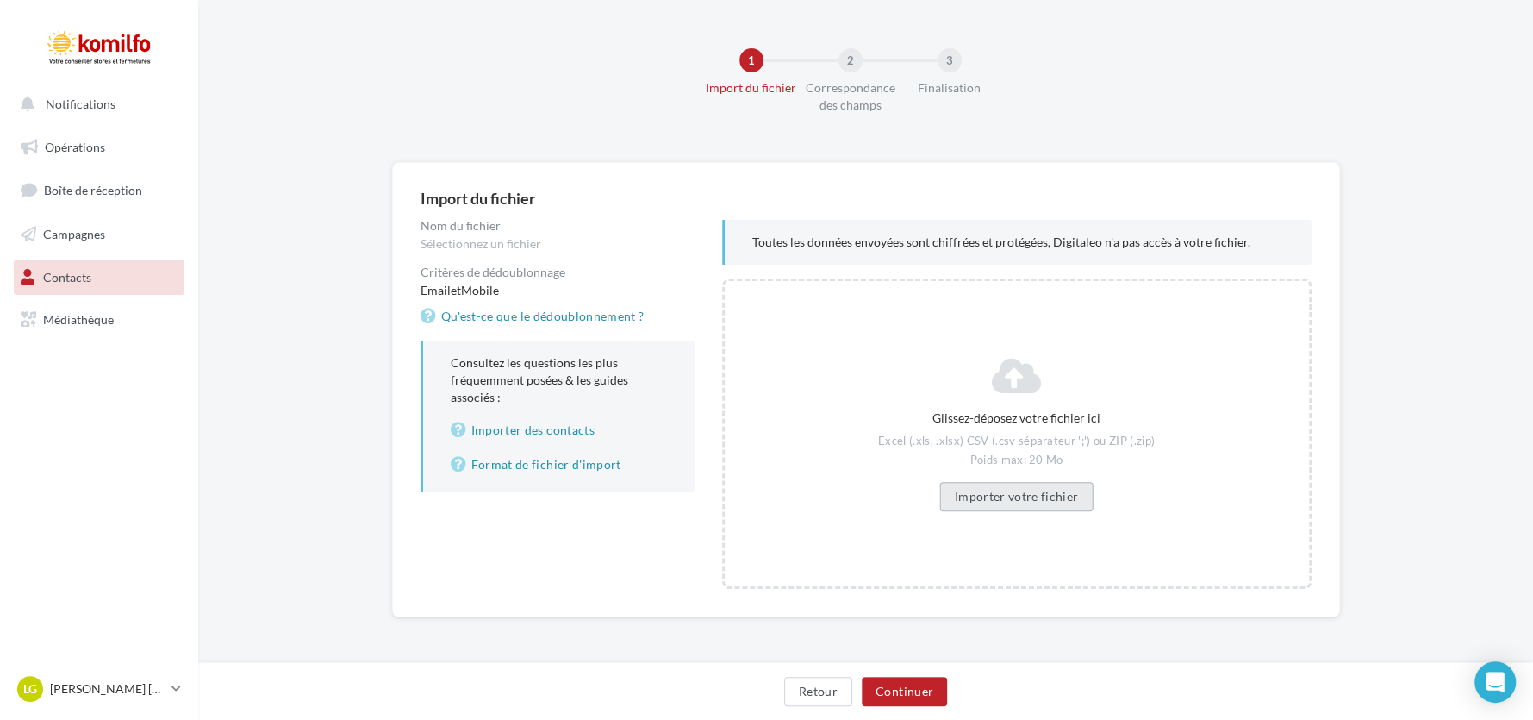
click at [1023, 489] on button "Importer votre fichier" at bounding box center [1016, 496] width 153 height 29
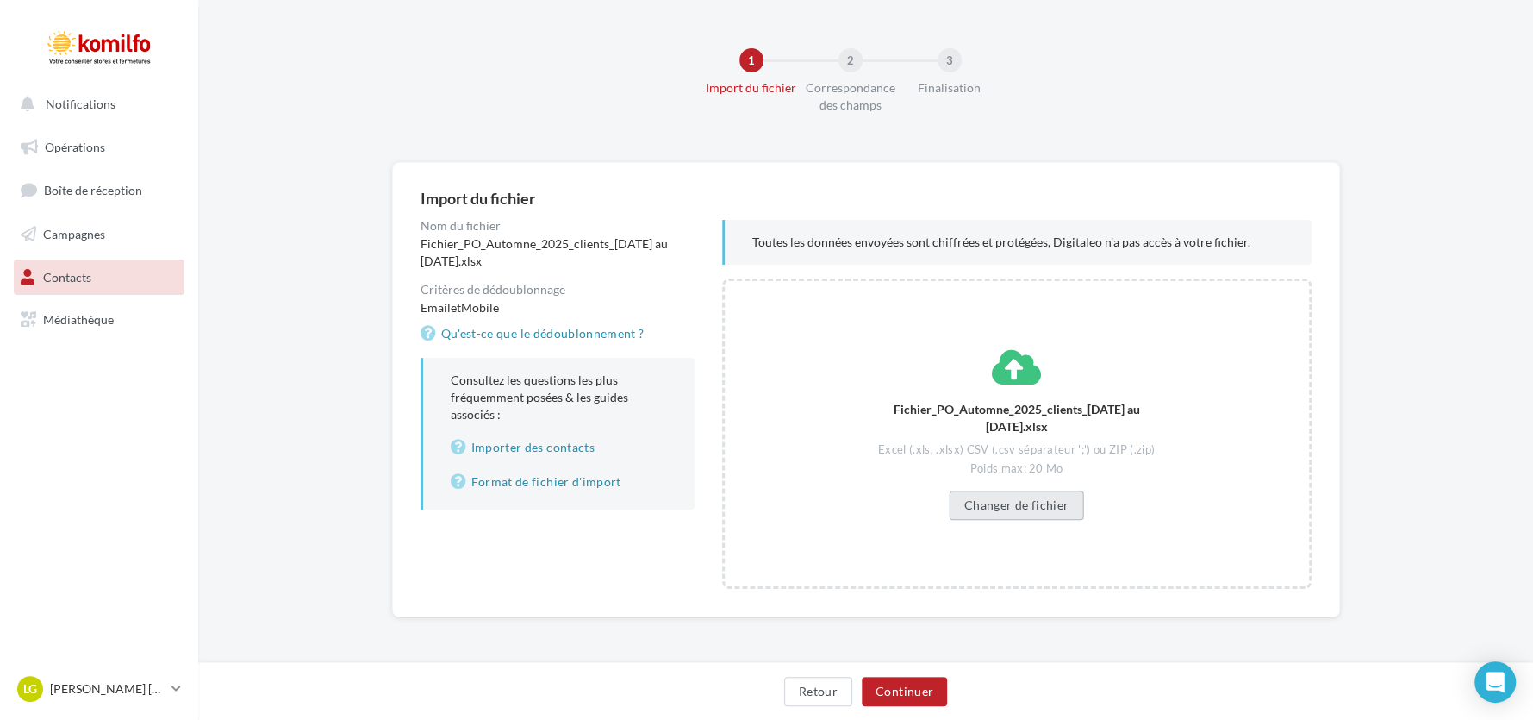
click at [1033, 505] on button "Changer de fichier" at bounding box center [1017, 504] width 134 height 29
click at [884, 690] on button "Continuer" at bounding box center [904, 691] width 85 height 29
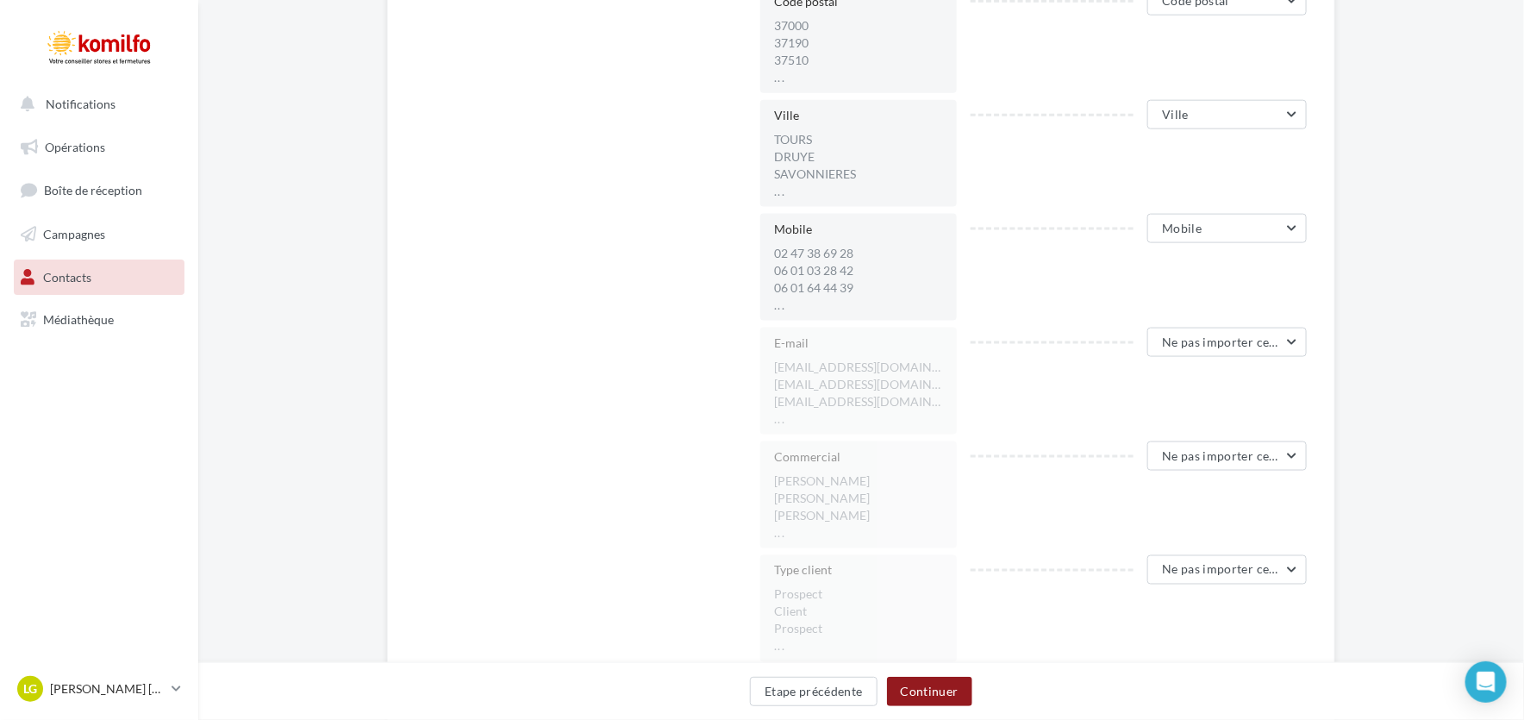
scroll to position [948, 0]
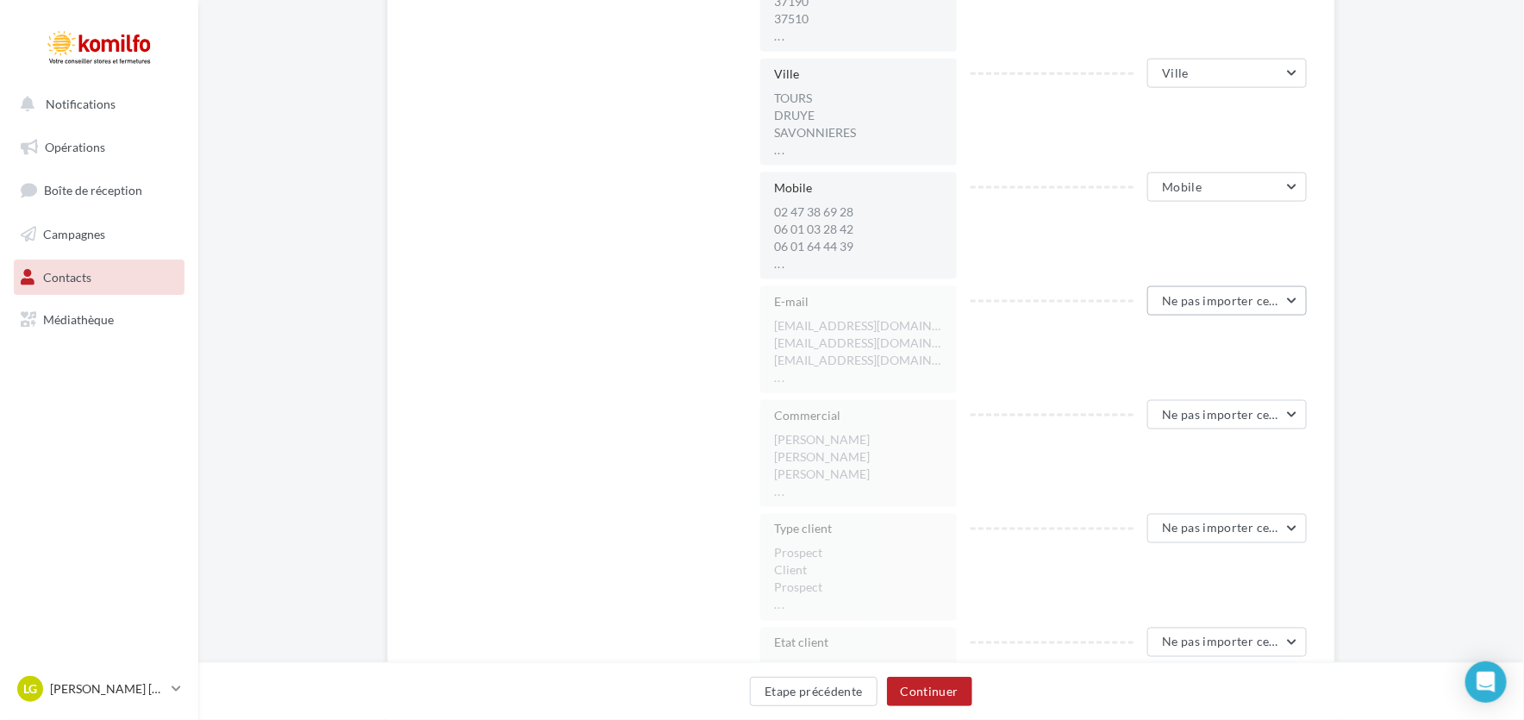
click at [1185, 303] on span "Ne pas importer cette colonne" at bounding box center [1247, 300] width 171 height 15
click at [1108, 456] on button "Email" at bounding box center [1177, 470] width 259 height 45
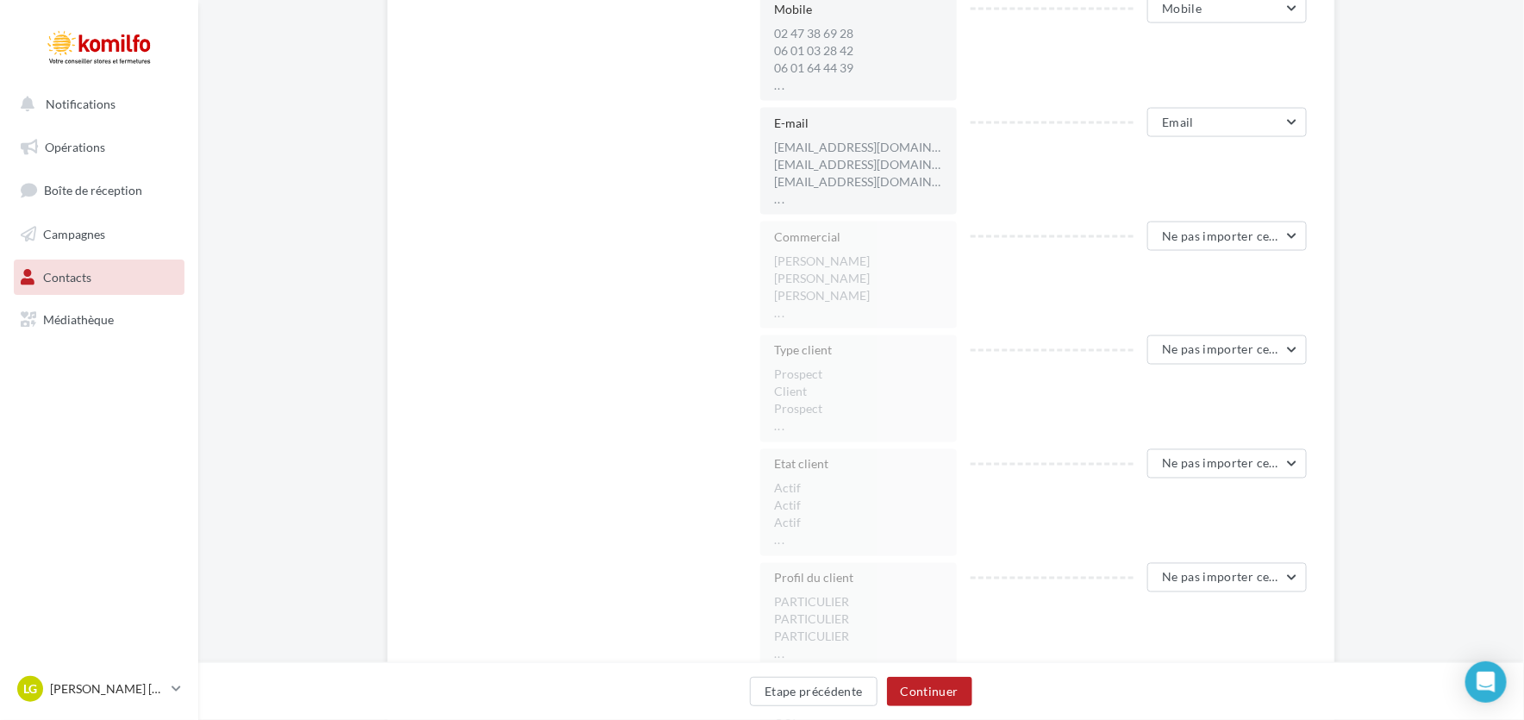
scroll to position [1207, 0]
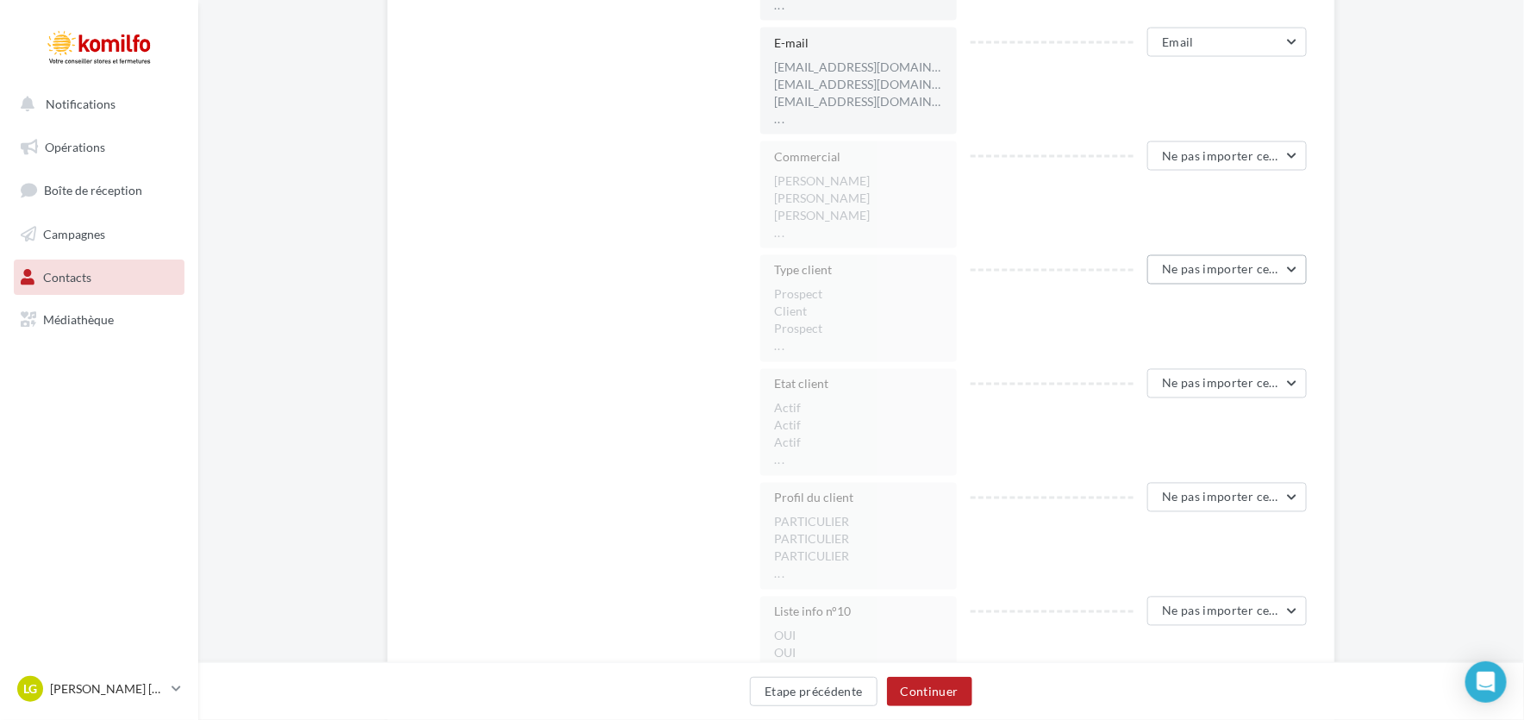
click at [1201, 277] on button "Ne pas importer cette colonne" at bounding box center [1226, 269] width 159 height 29
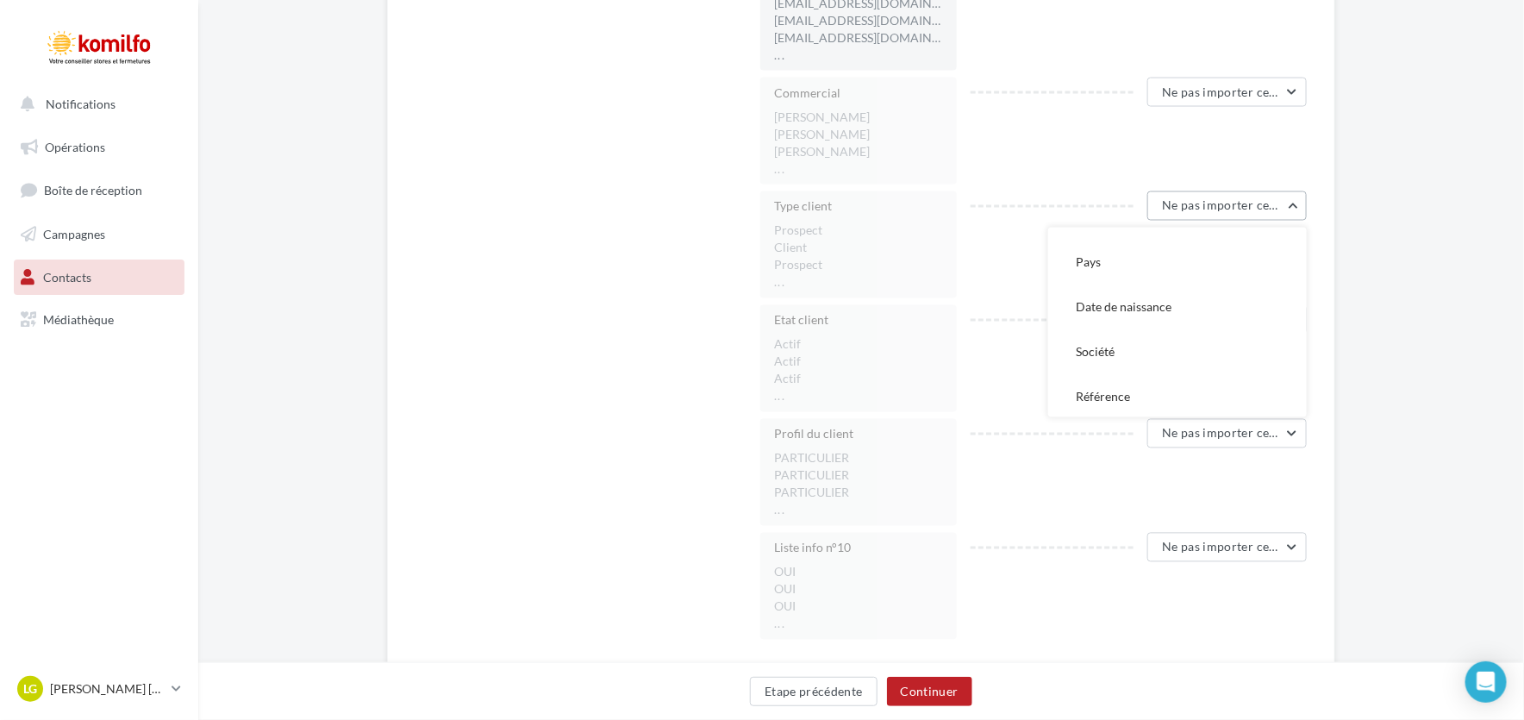
scroll to position [1325, 0]
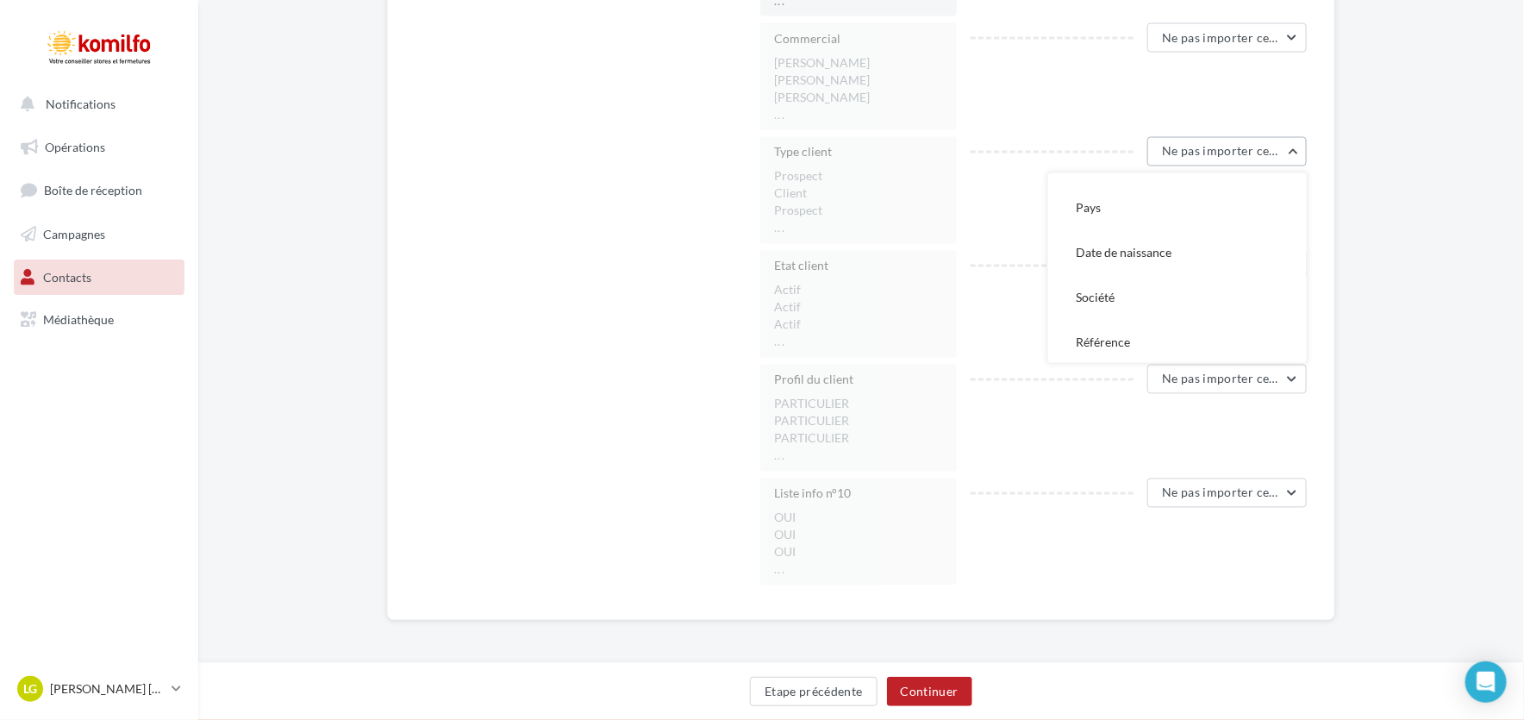
click at [1252, 147] on span "Ne pas importer cette colonne" at bounding box center [1247, 151] width 171 height 15
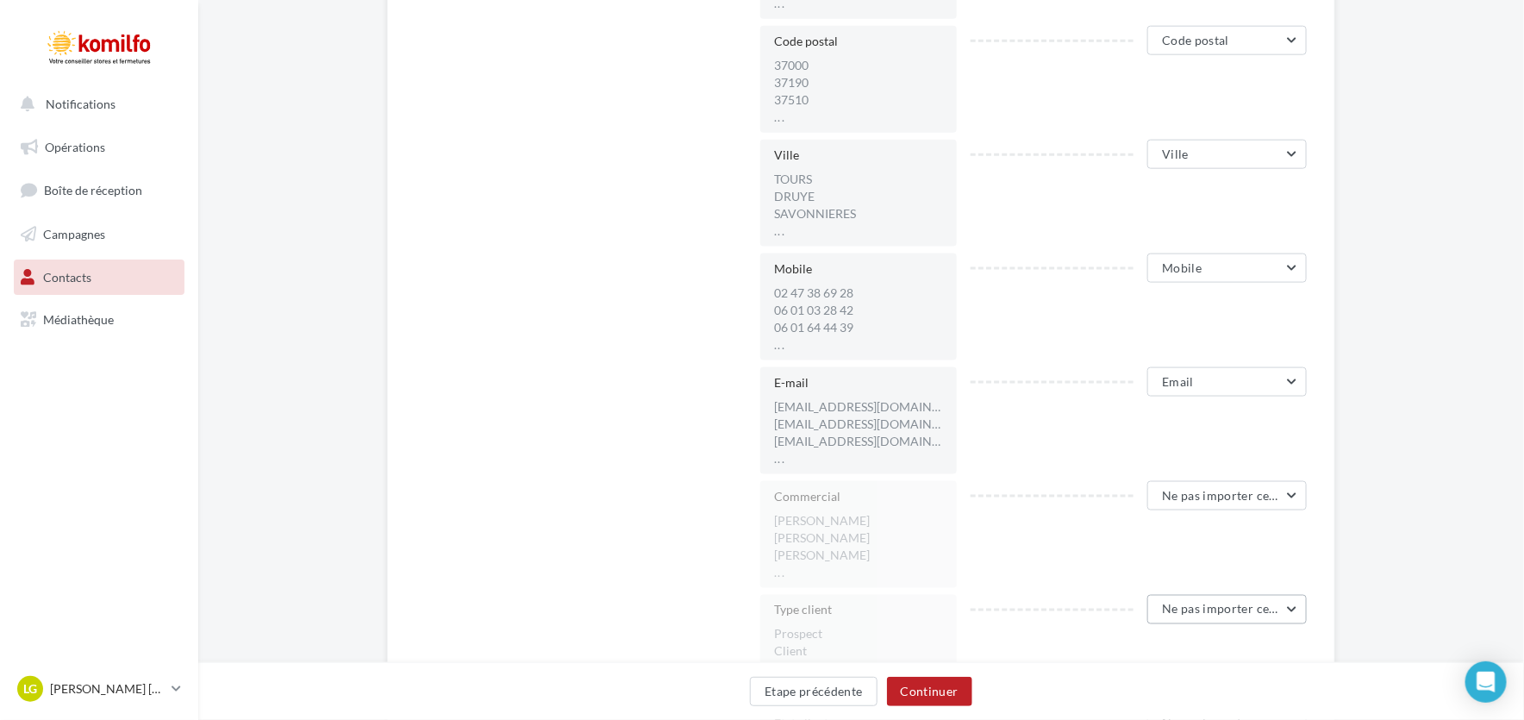
scroll to position [894, 0]
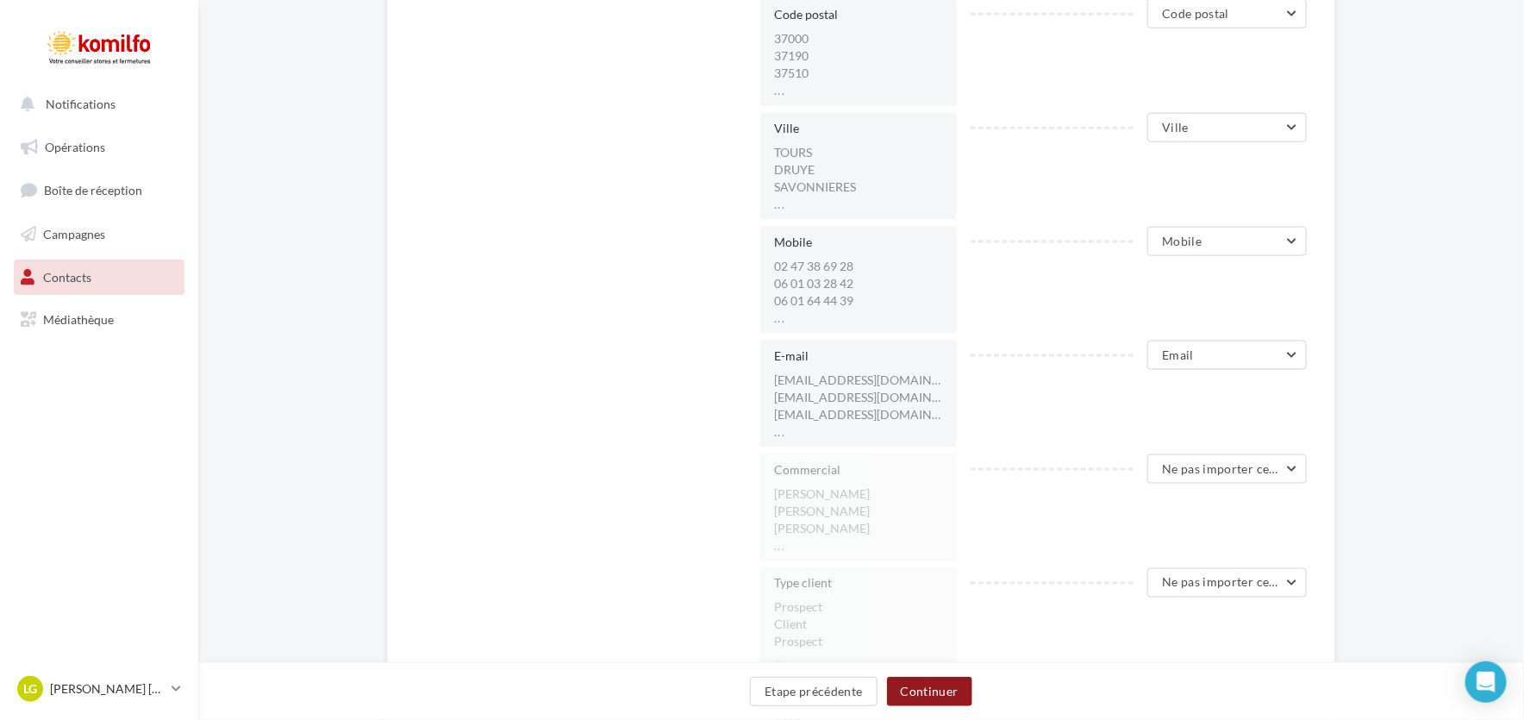
click at [931, 692] on button "Continuer" at bounding box center [929, 691] width 85 height 29
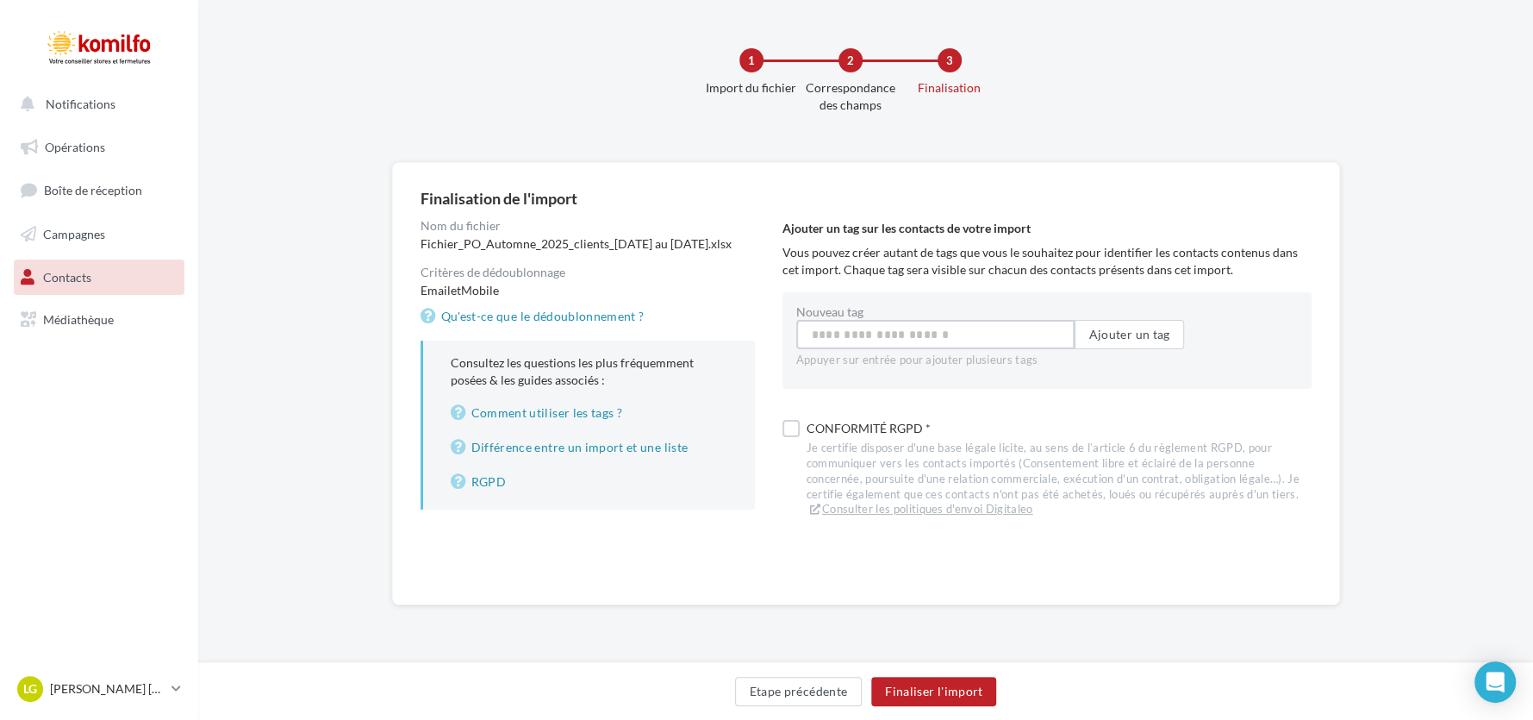
click at [866, 334] on input "Nouveau tag" at bounding box center [935, 334] width 278 height 29
type input "**********"
click at [1058, 338] on button "button" at bounding box center [1057, 334] width 7 height 7
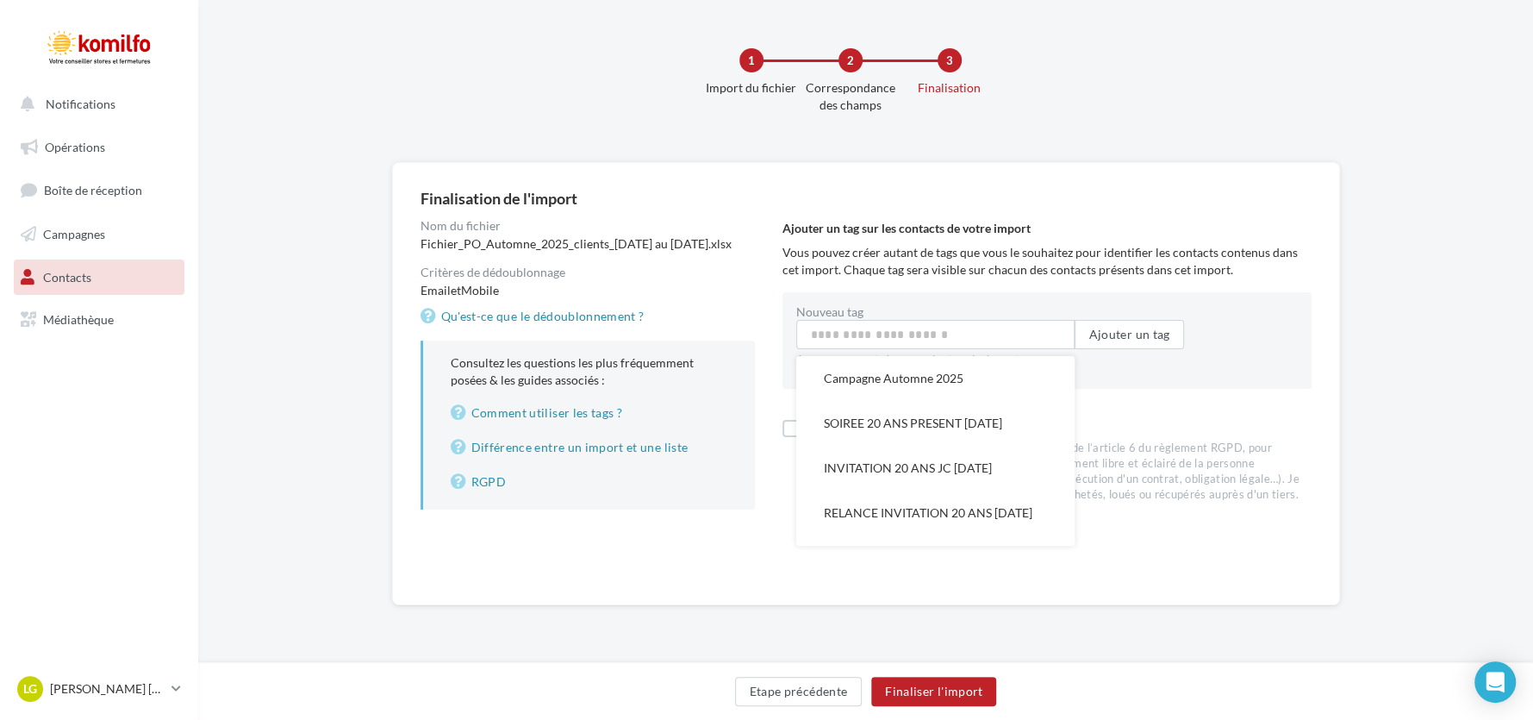
click at [756, 456] on div "Nom du fichier Fichier_PO_Automne_2025_clients_01-01-2005 au 01-01-2020.xlsx Cr…" at bounding box center [602, 371] width 362 height 303
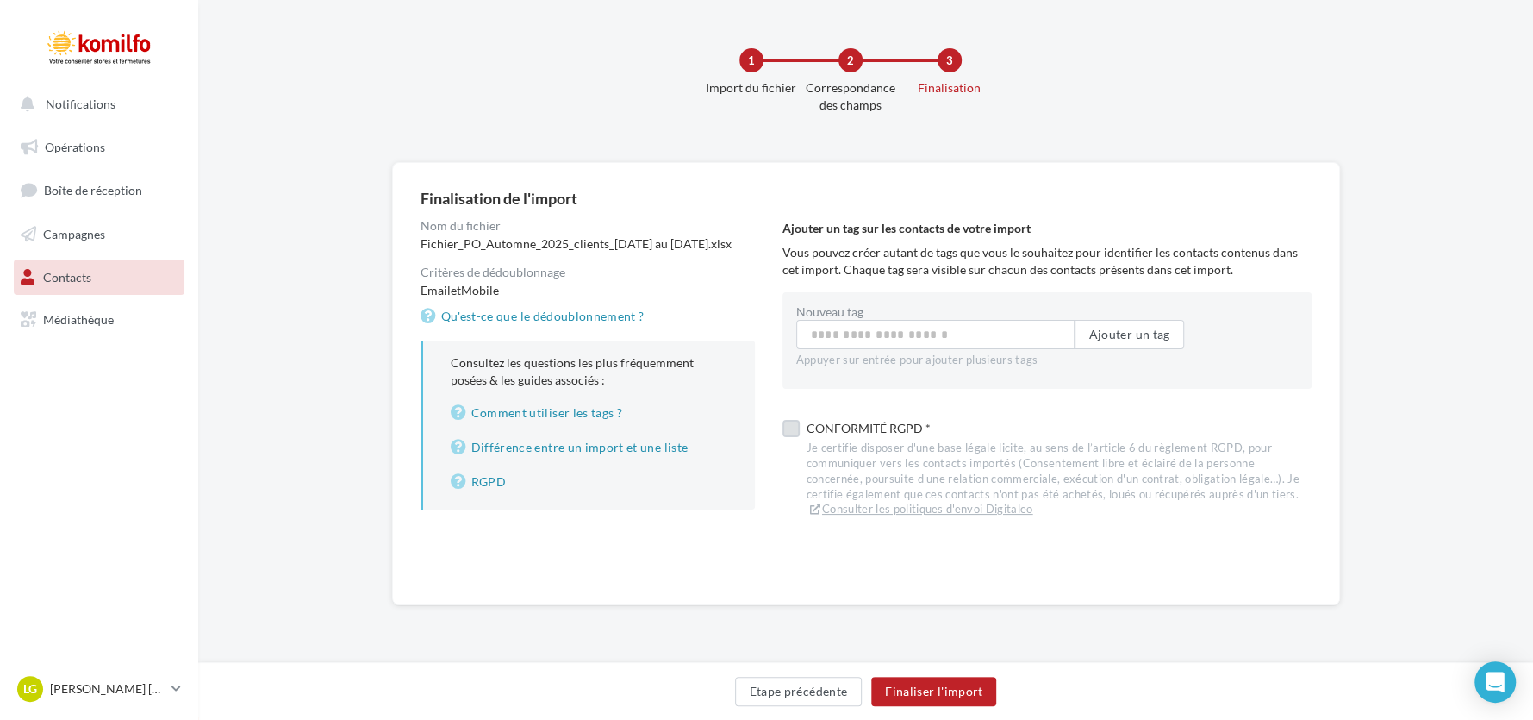
click at [796, 430] on label at bounding box center [791, 428] width 17 height 17
click at [936, 693] on button "Finaliser l'import" at bounding box center [933, 691] width 125 height 29
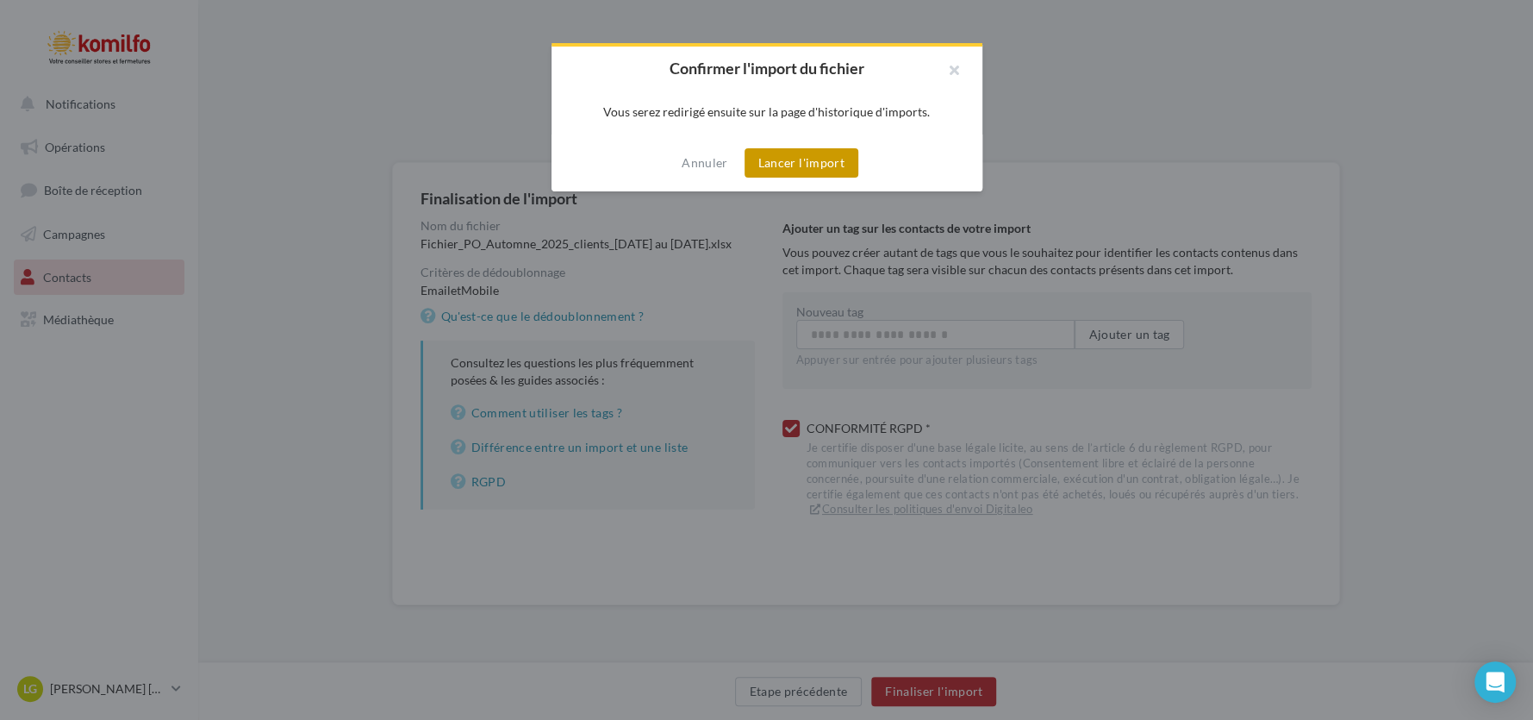
click at [804, 165] on button "Lancer l'import" at bounding box center [802, 162] width 114 height 29
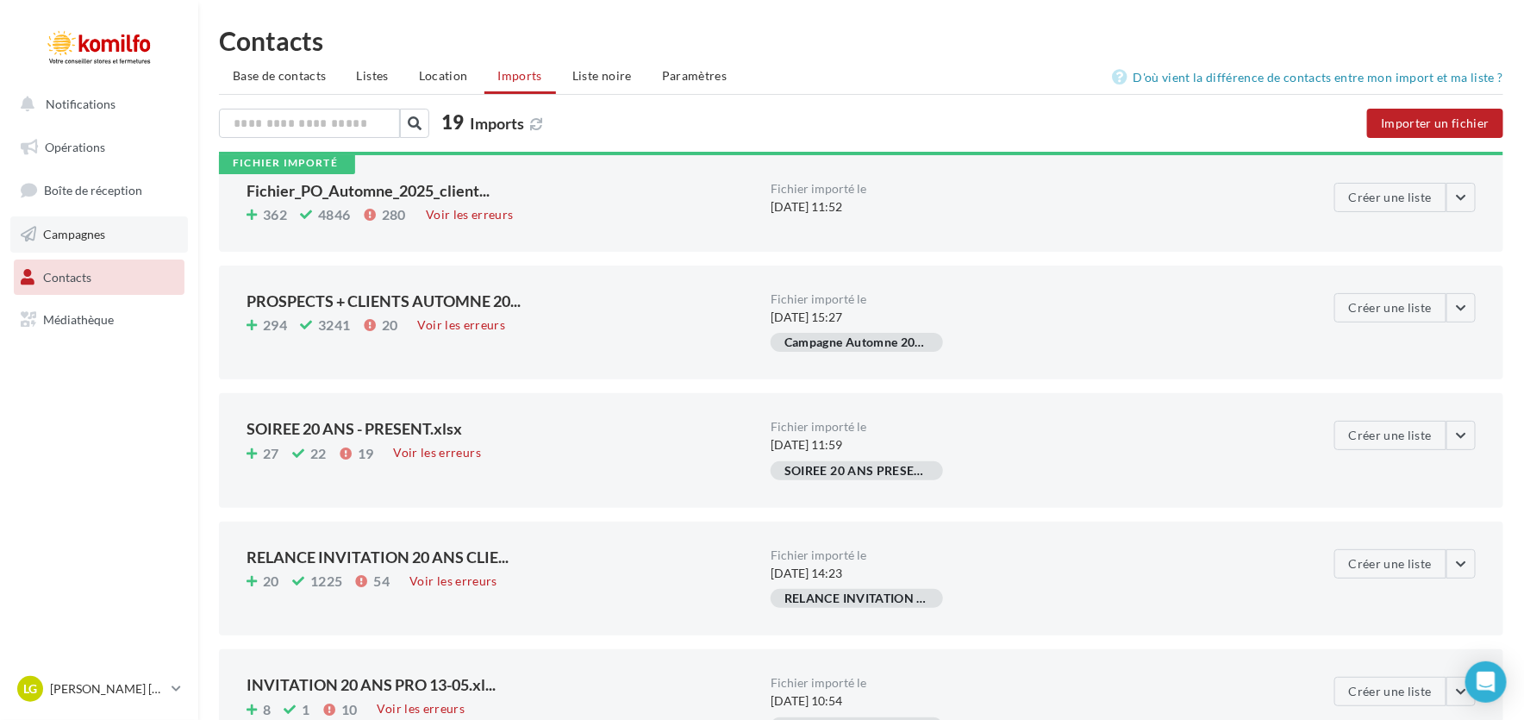
click at [98, 237] on span "Campagnes" at bounding box center [74, 234] width 62 height 15
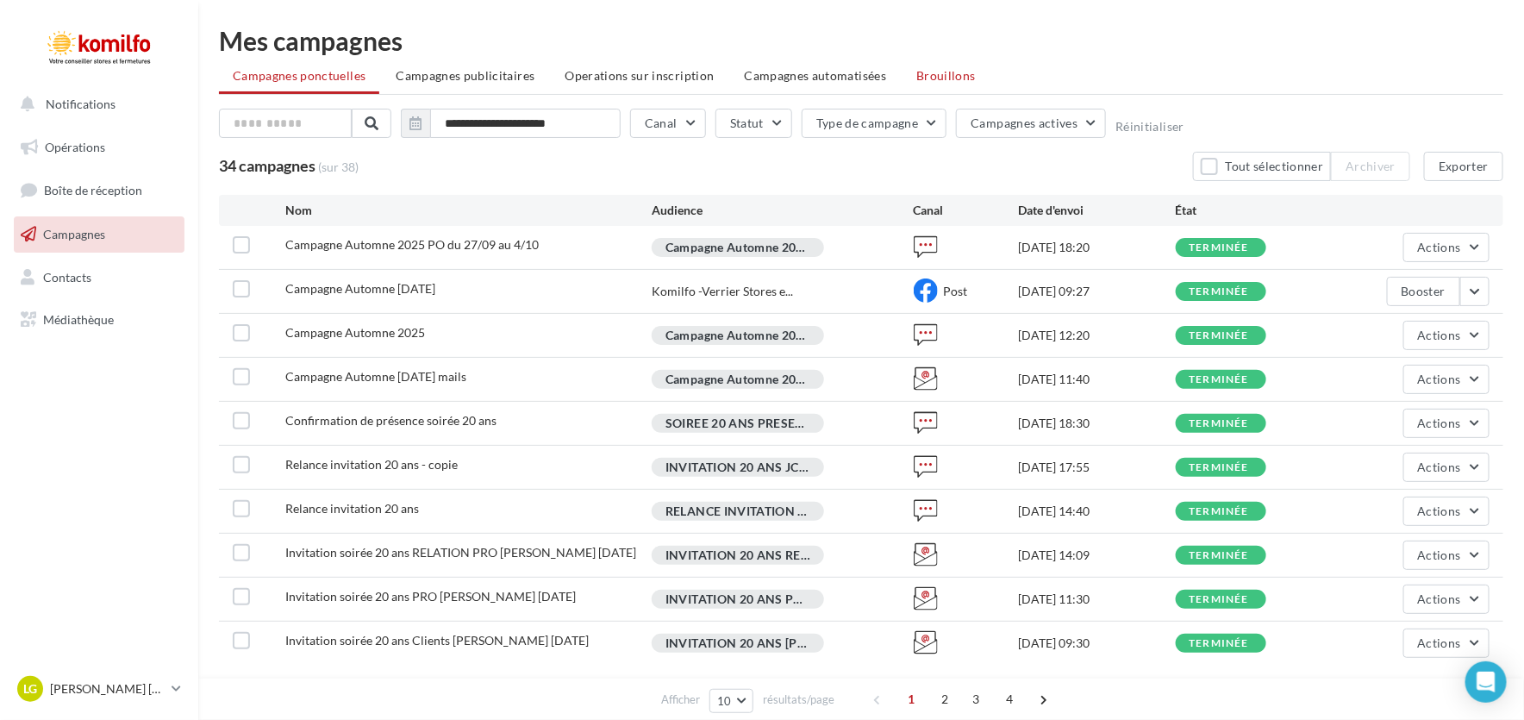
click at [933, 78] on span "Brouillons" at bounding box center [945, 75] width 59 height 15
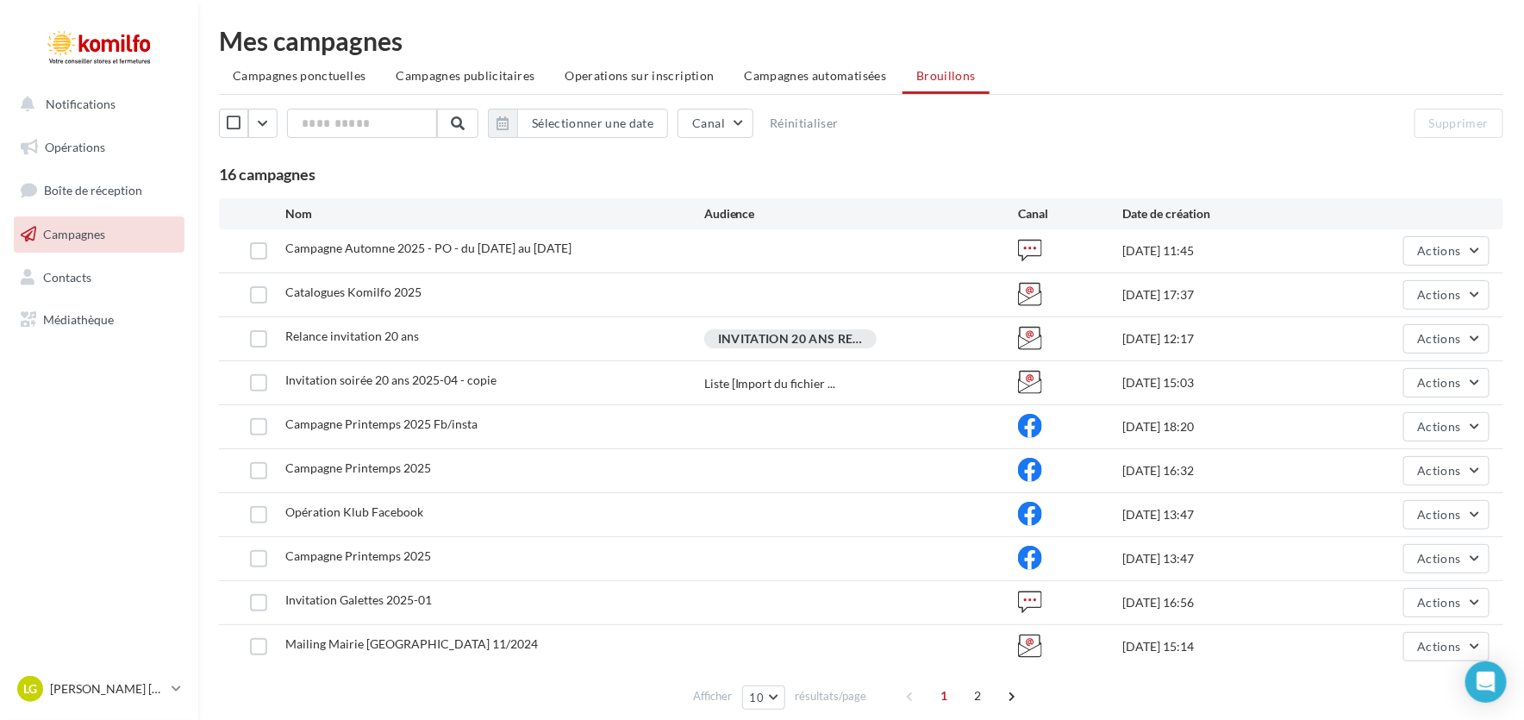
click at [727, 253] on div at bounding box center [861, 250] width 315 height 17
click at [1418, 240] on button "Actions" at bounding box center [1446, 250] width 86 height 29
click at [1400, 298] on button "Editer" at bounding box center [1403, 291] width 172 height 45
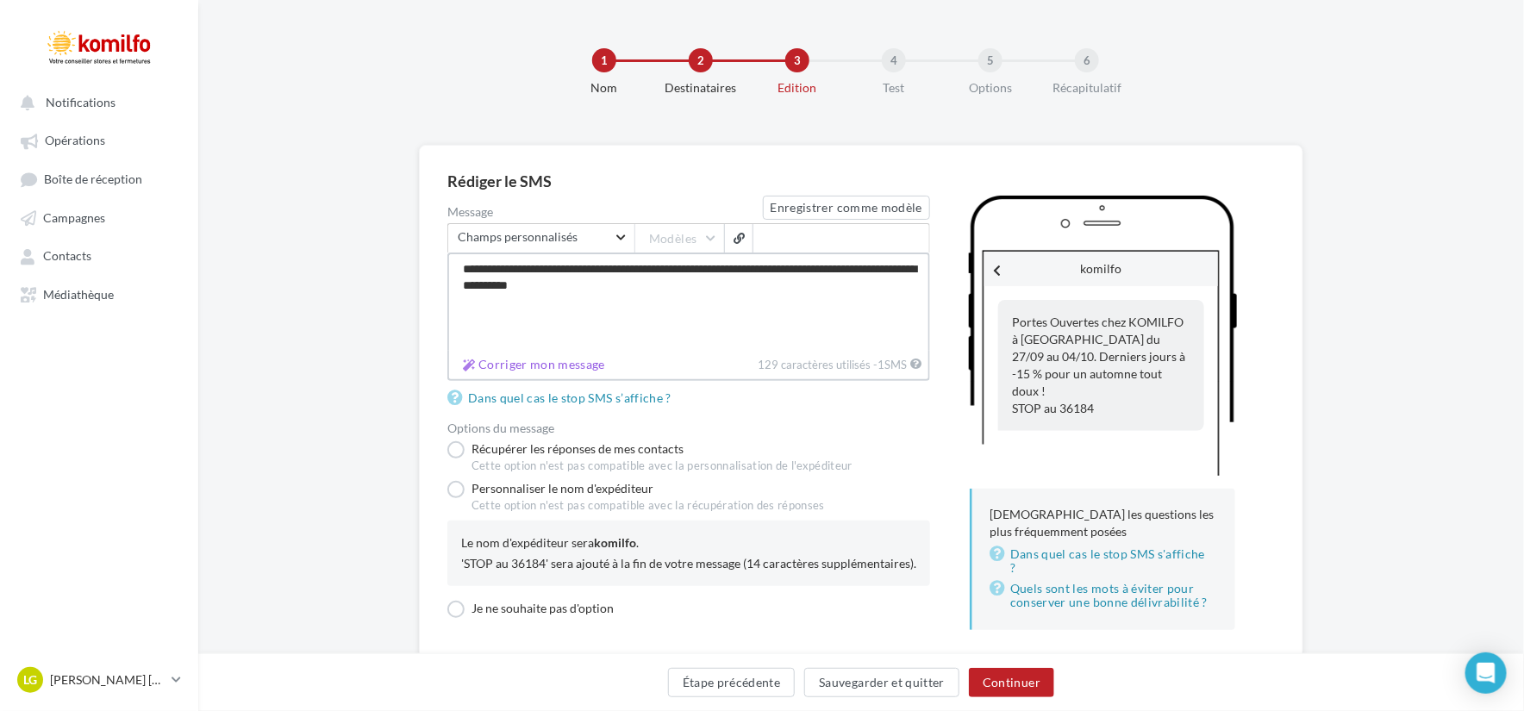
click at [655, 280] on textarea "**********" at bounding box center [688, 302] width 483 height 98
click at [646, 294] on textarea "**********" at bounding box center [688, 302] width 483 height 98
click at [1002, 693] on button "Continuer" at bounding box center [1011, 682] width 85 height 29
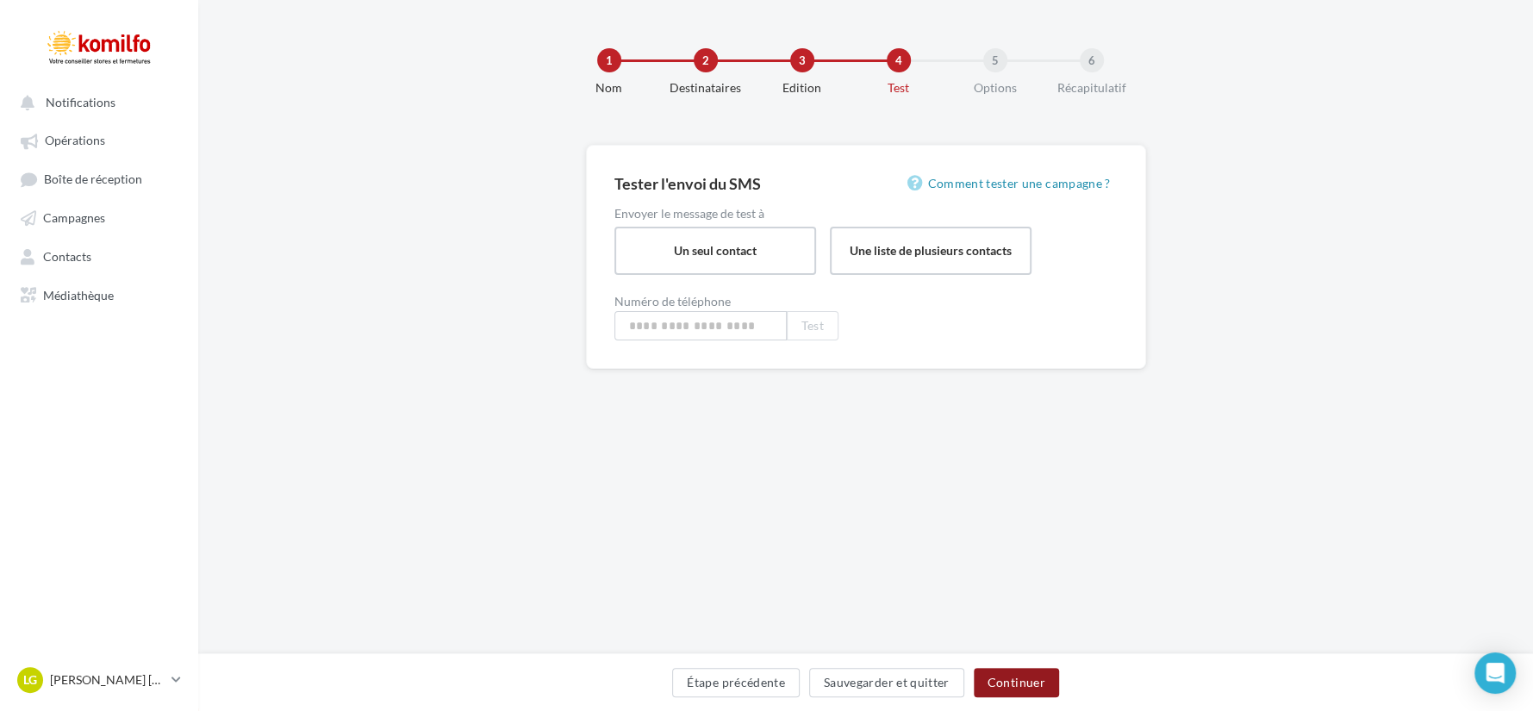
click at [1029, 680] on button "Continuer" at bounding box center [1016, 682] width 85 height 29
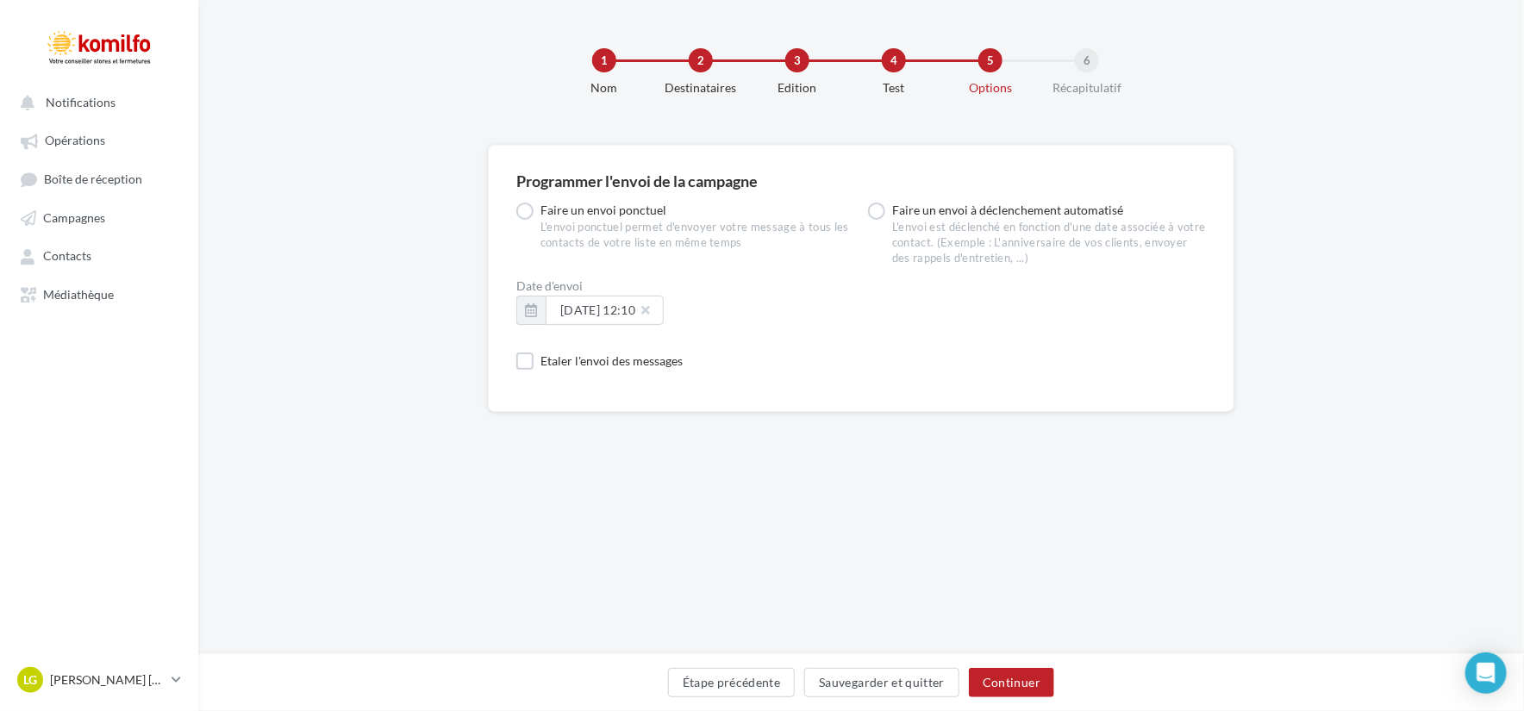
click at [691, 58] on div "2" at bounding box center [701, 60] width 24 height 24
click at [756, 681] on button "Étape précédente" at bounding box center [732, 682] width 128 height 29
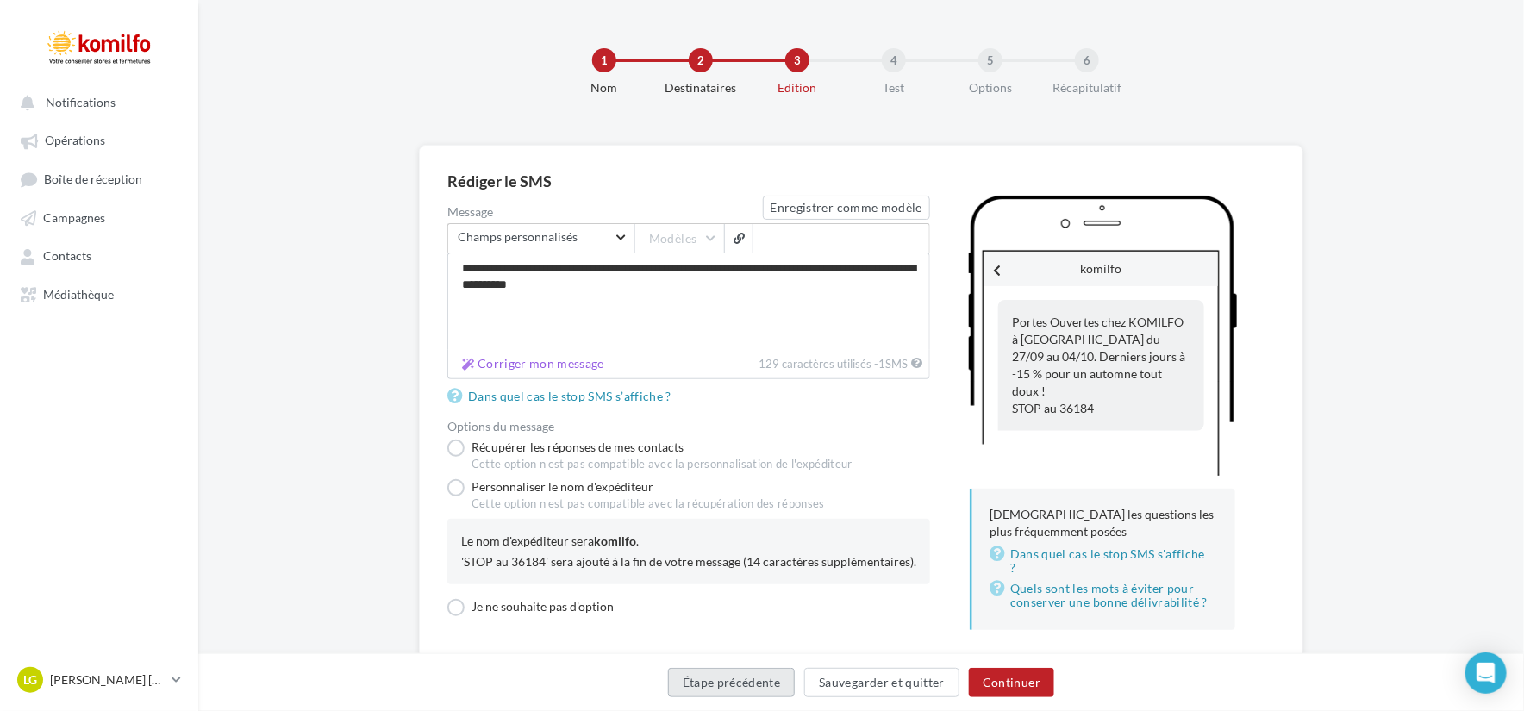
click at [756, 681] on button "Étape précédente" at bounding box center [732, 682] width 128 height 29
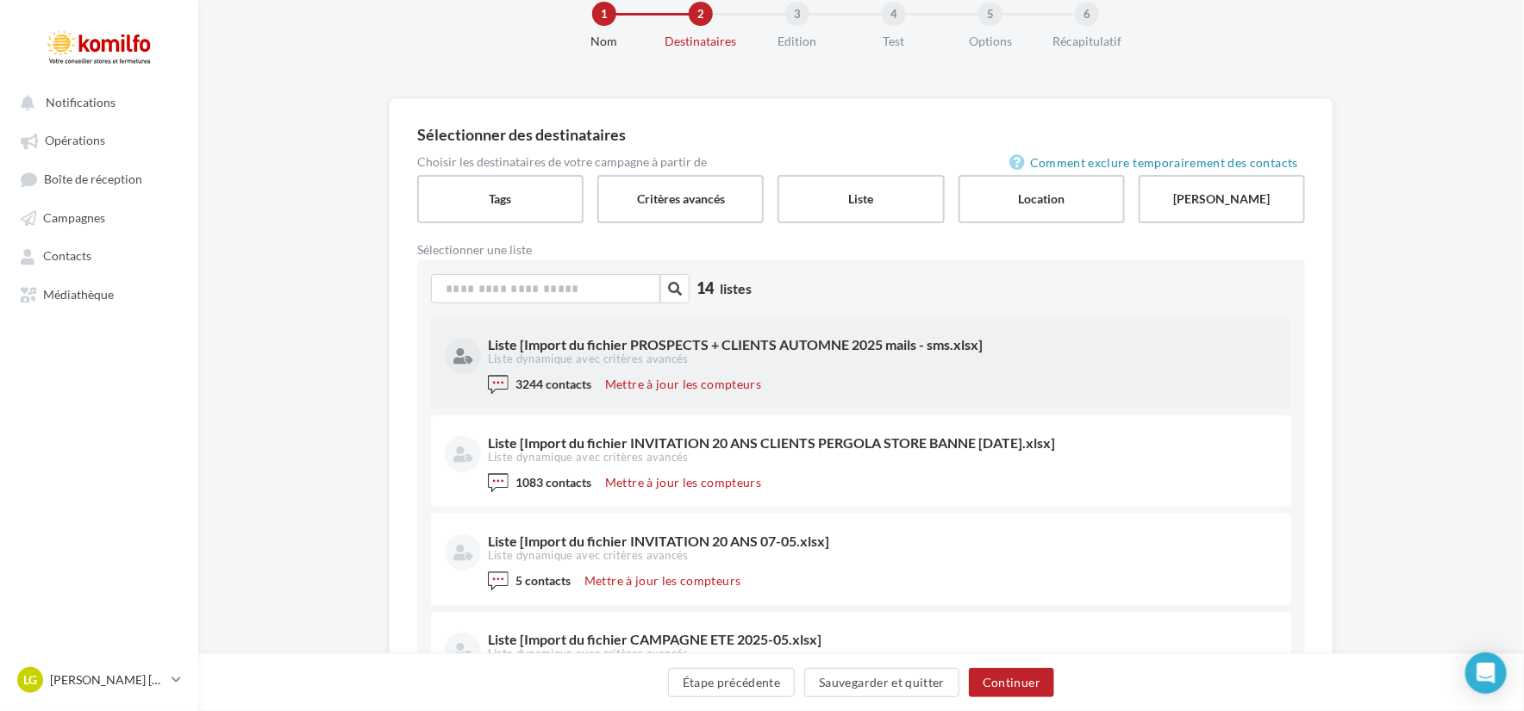
scroll to position [85, 0]
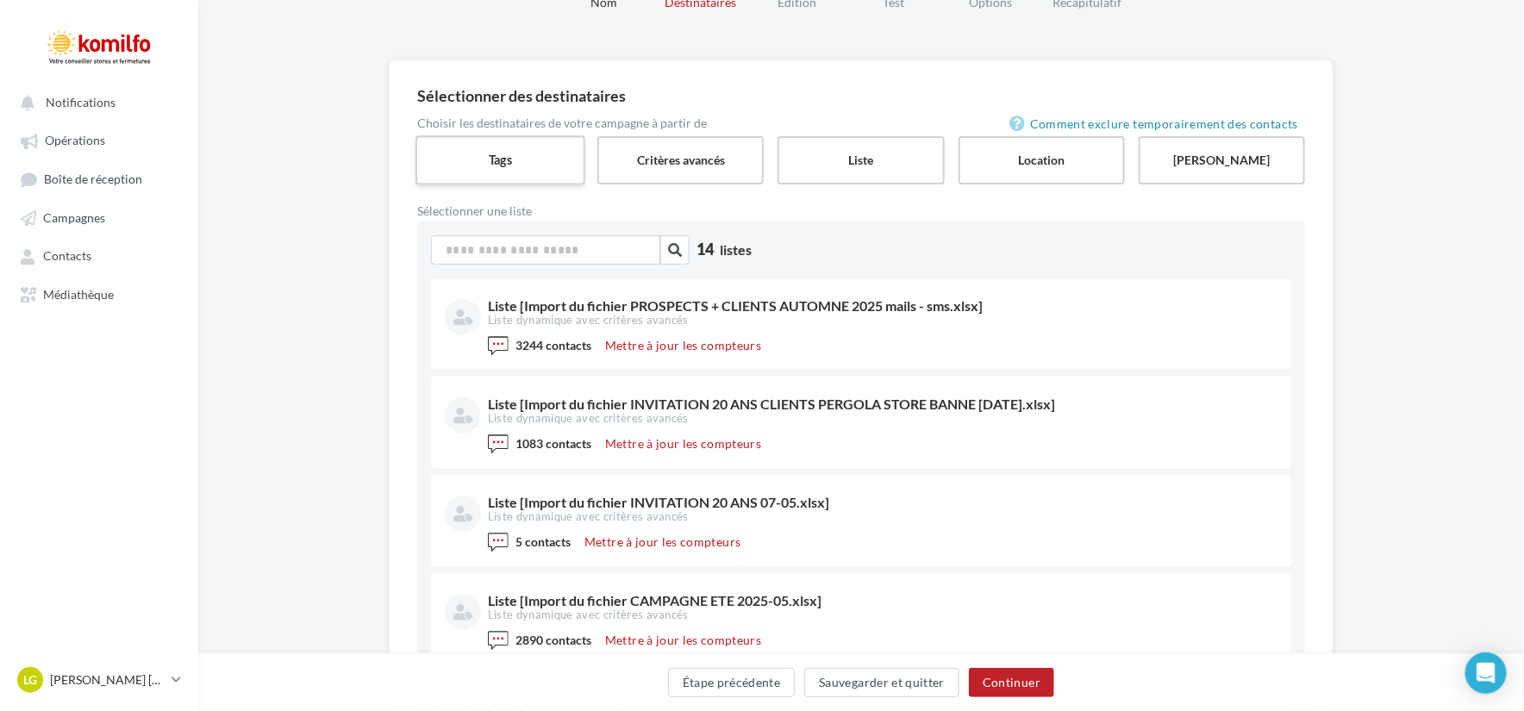
click at [528, 165] on label "Tags" at bounding box center [500, 159] width 170 height 49
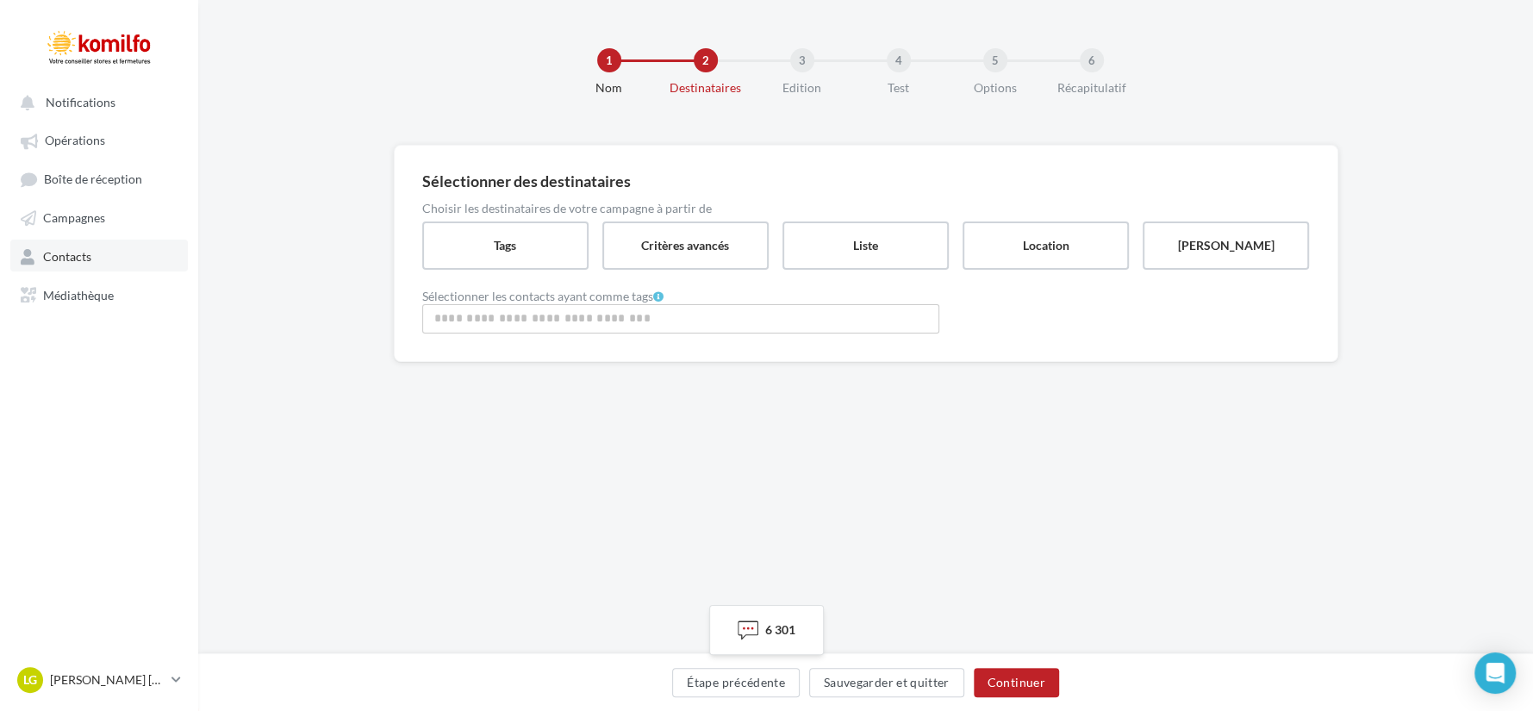
click at [91, 256] on link "Contacts" at bounding box center [99, 255] width 178 height 31
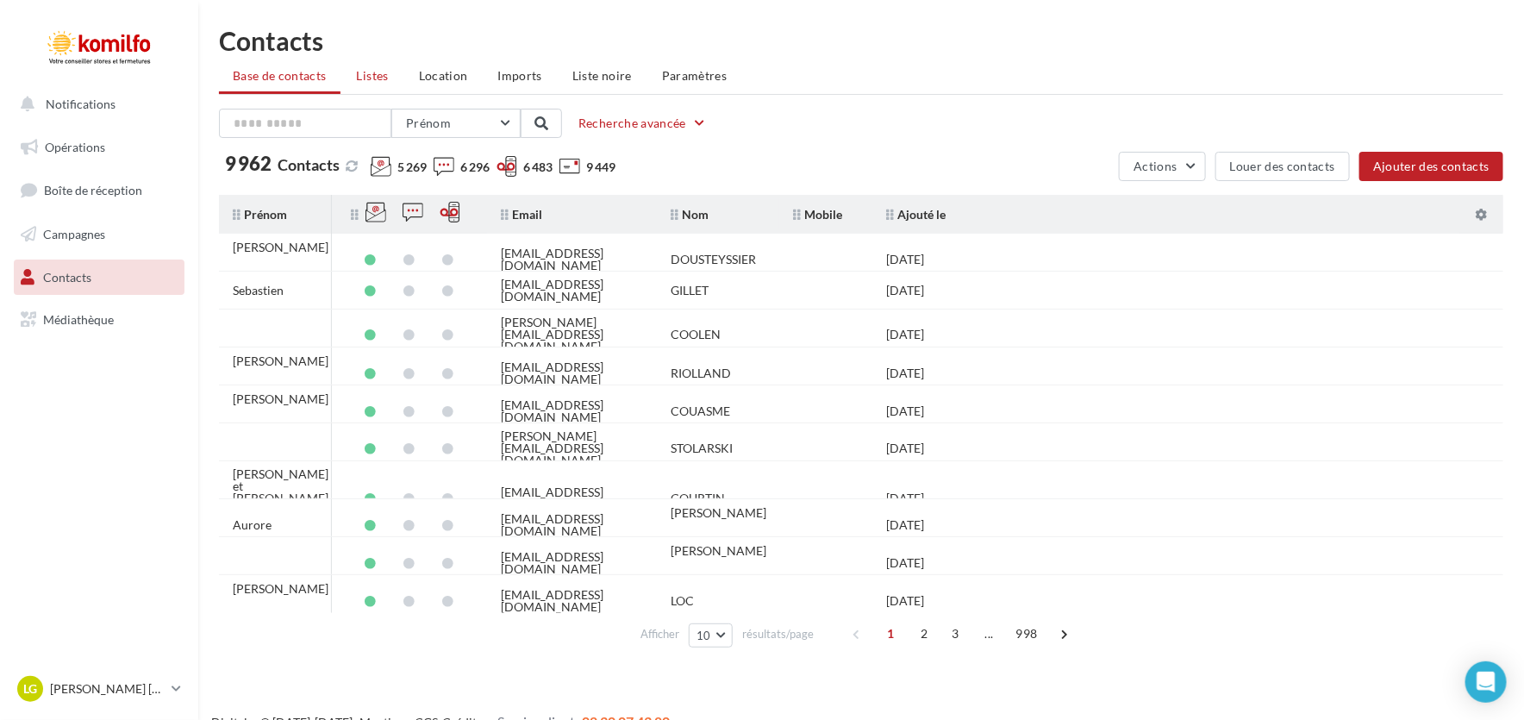
click at [396, 71] on li "Listes" at bounding box center [372, 75] width 59 height 31
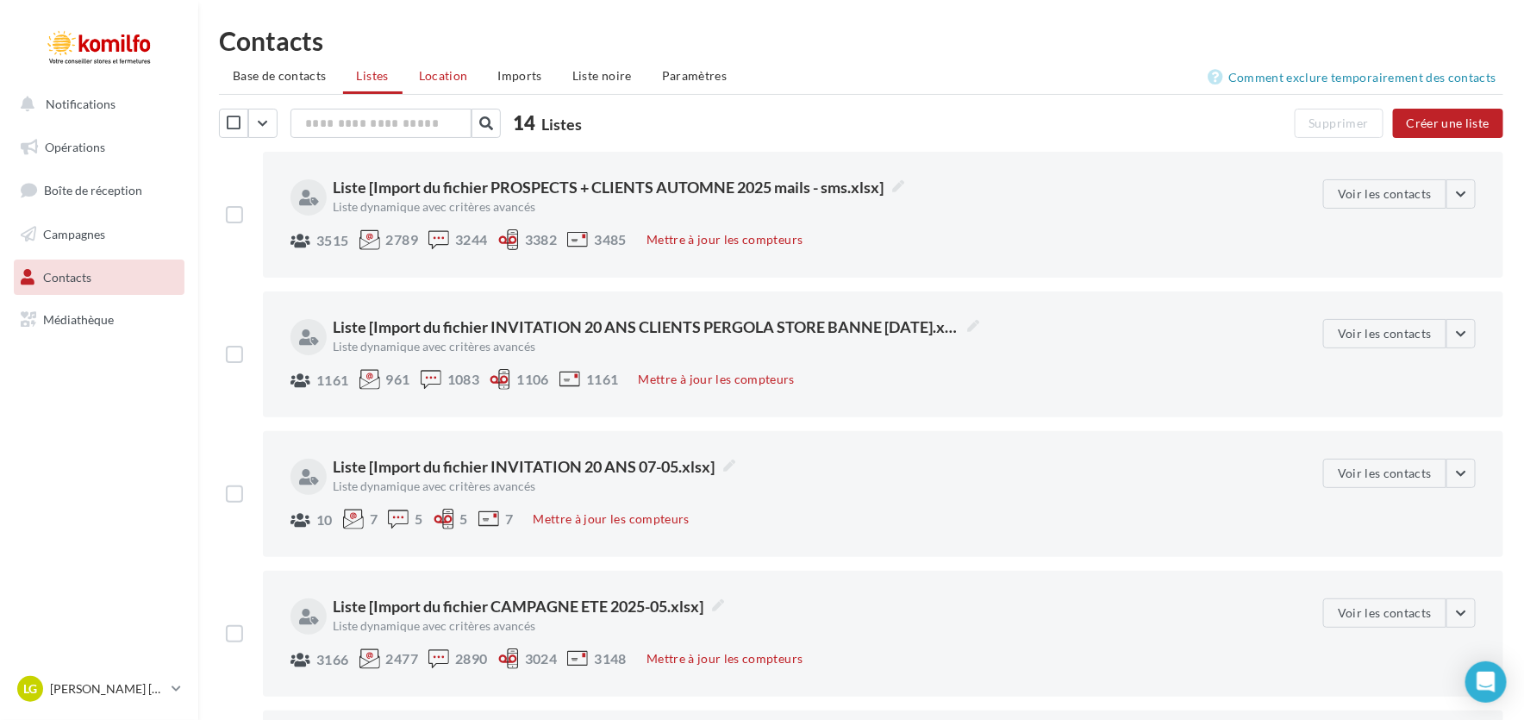
click at [437, 84] on li "Location" at bounding box center [443, 75] width 77 height 31
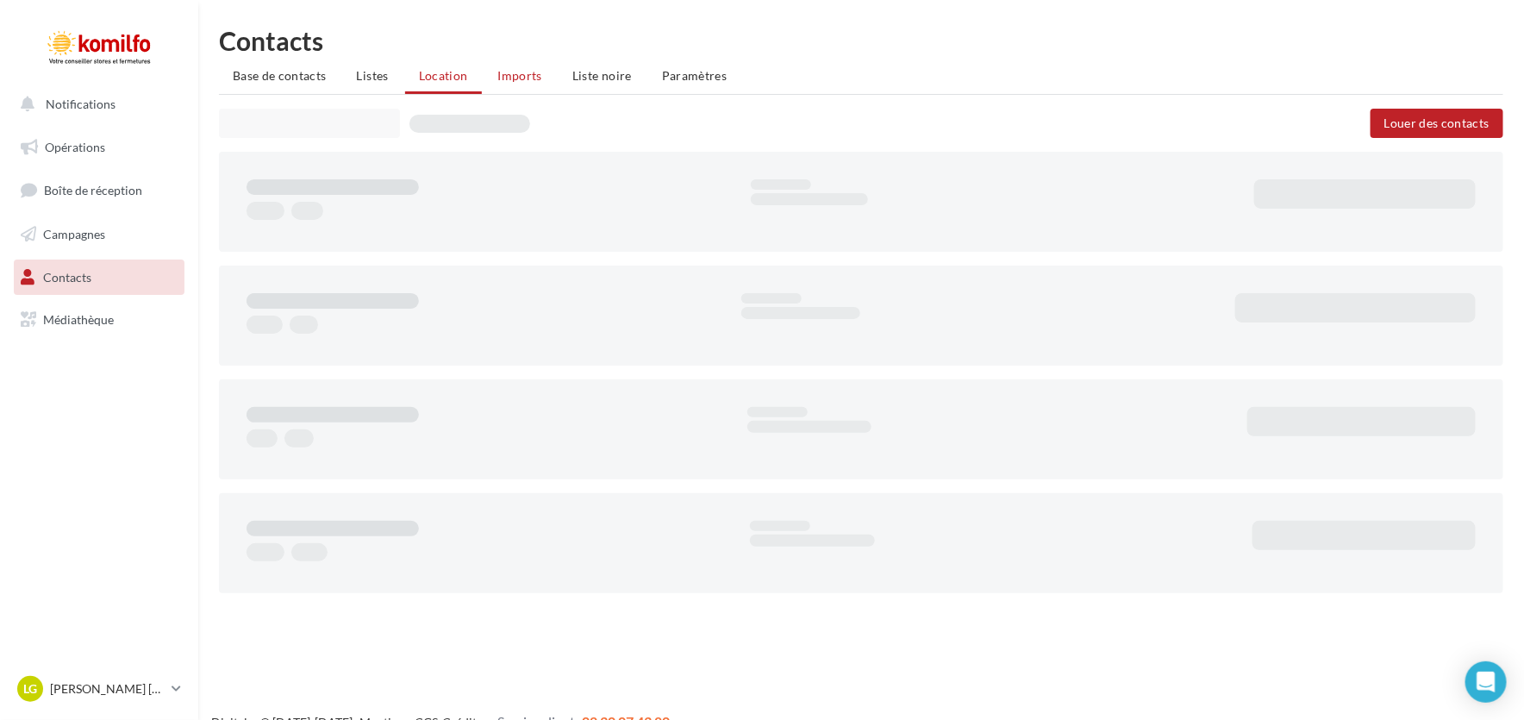
click at [517, 74] on span "Imports" at bounding box center [520, 75] width 44 height 15
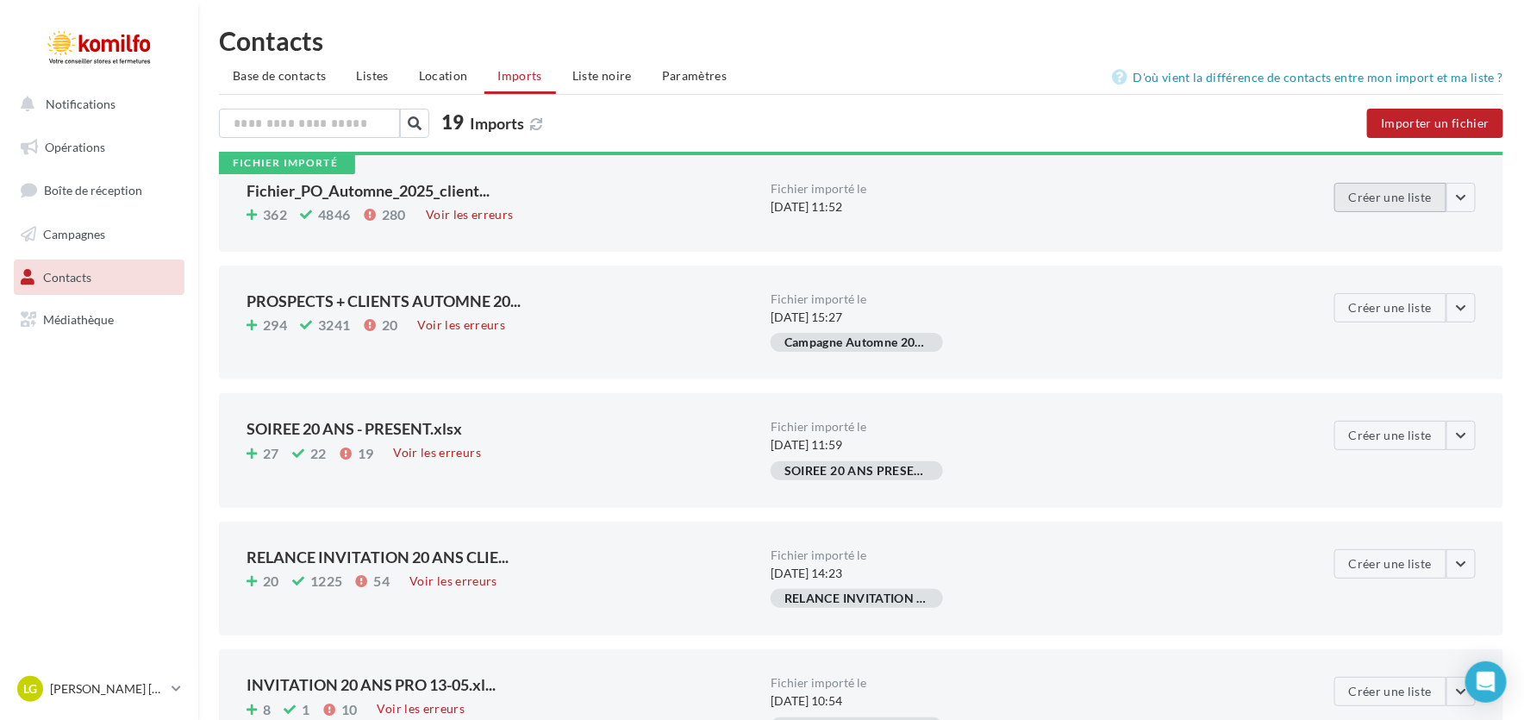
click at [1404, 197] on button "Créer une liste" at bounding box center [1390, 197] width 112 height 29
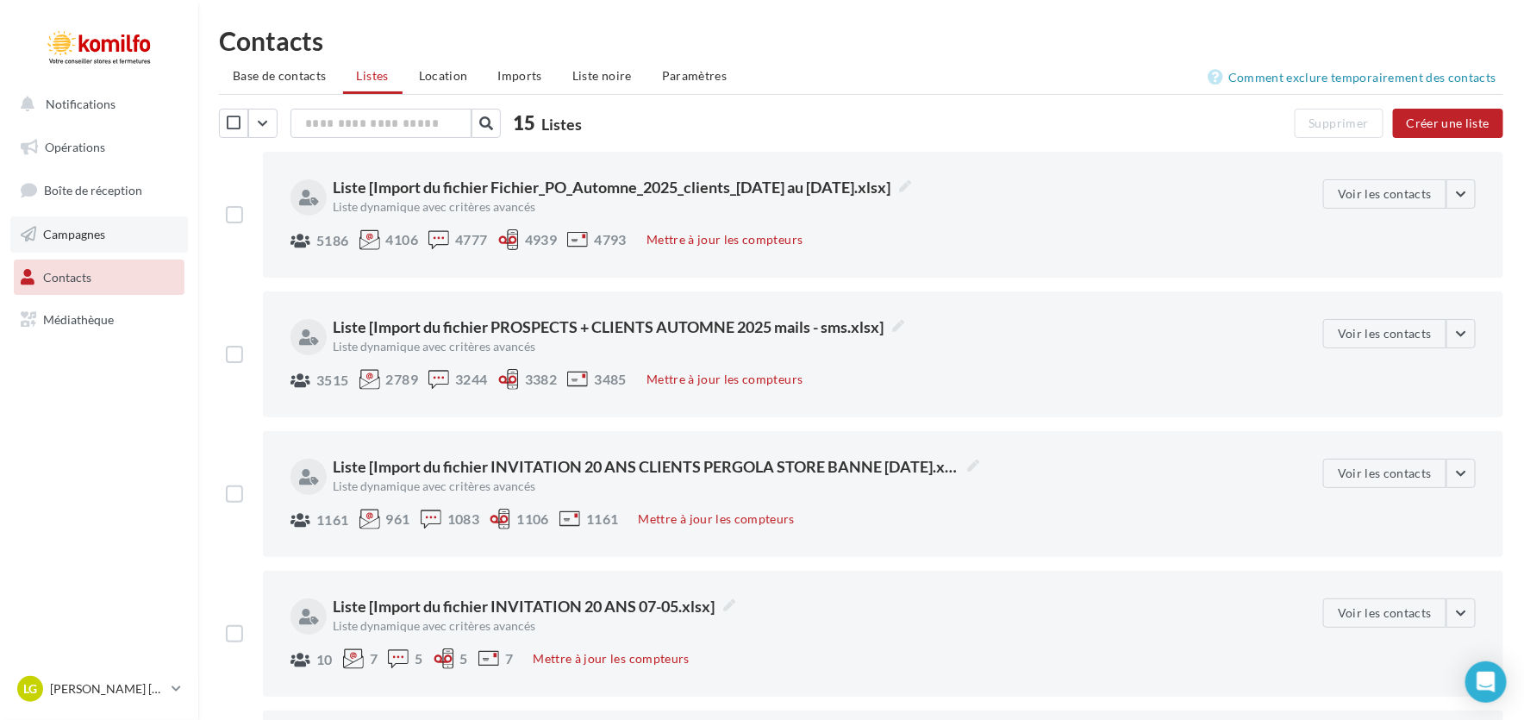
click at [103, 225] on link "Campagnes" at bounding box center [99, 234] width 178 height 36
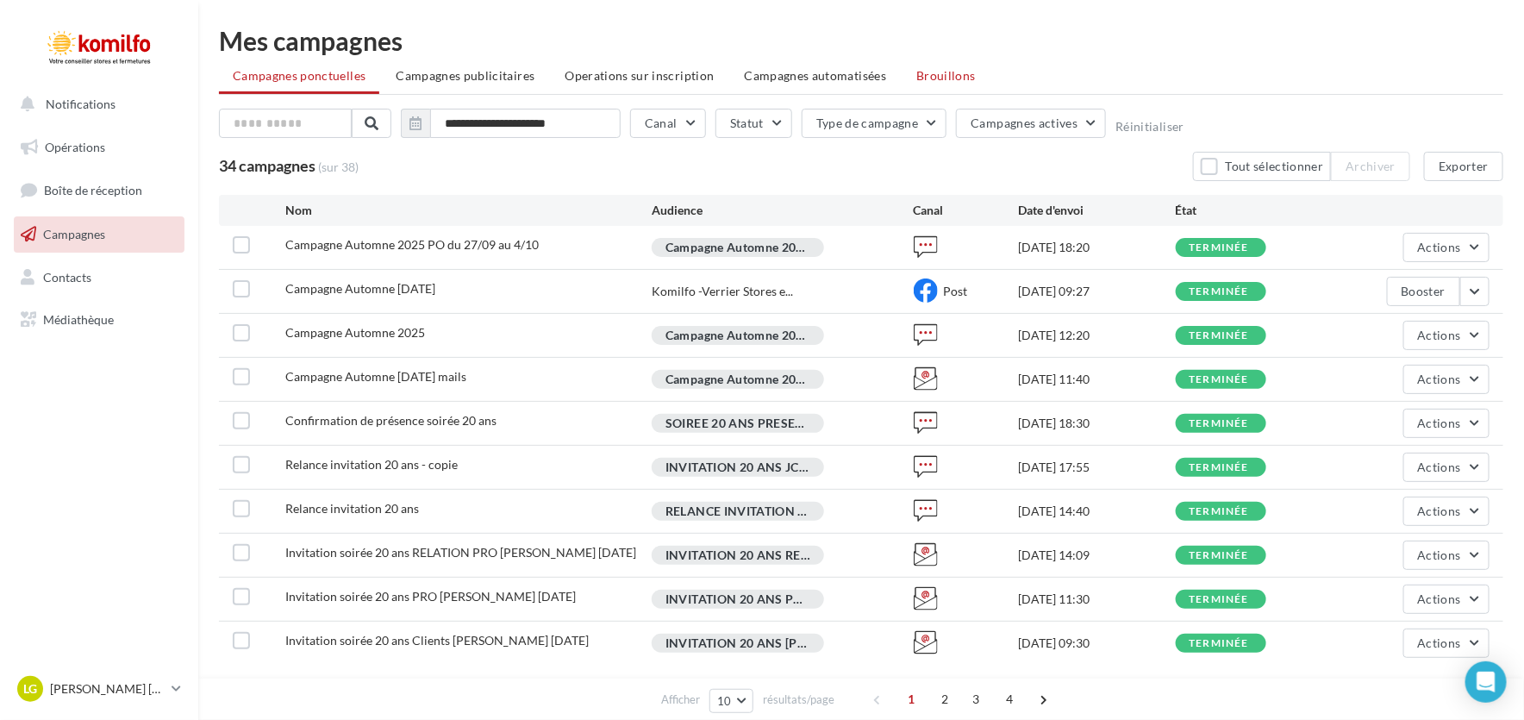
click at [920, 70] on span "Brouillons" at bounding box center [945, 75] width 59 height 15
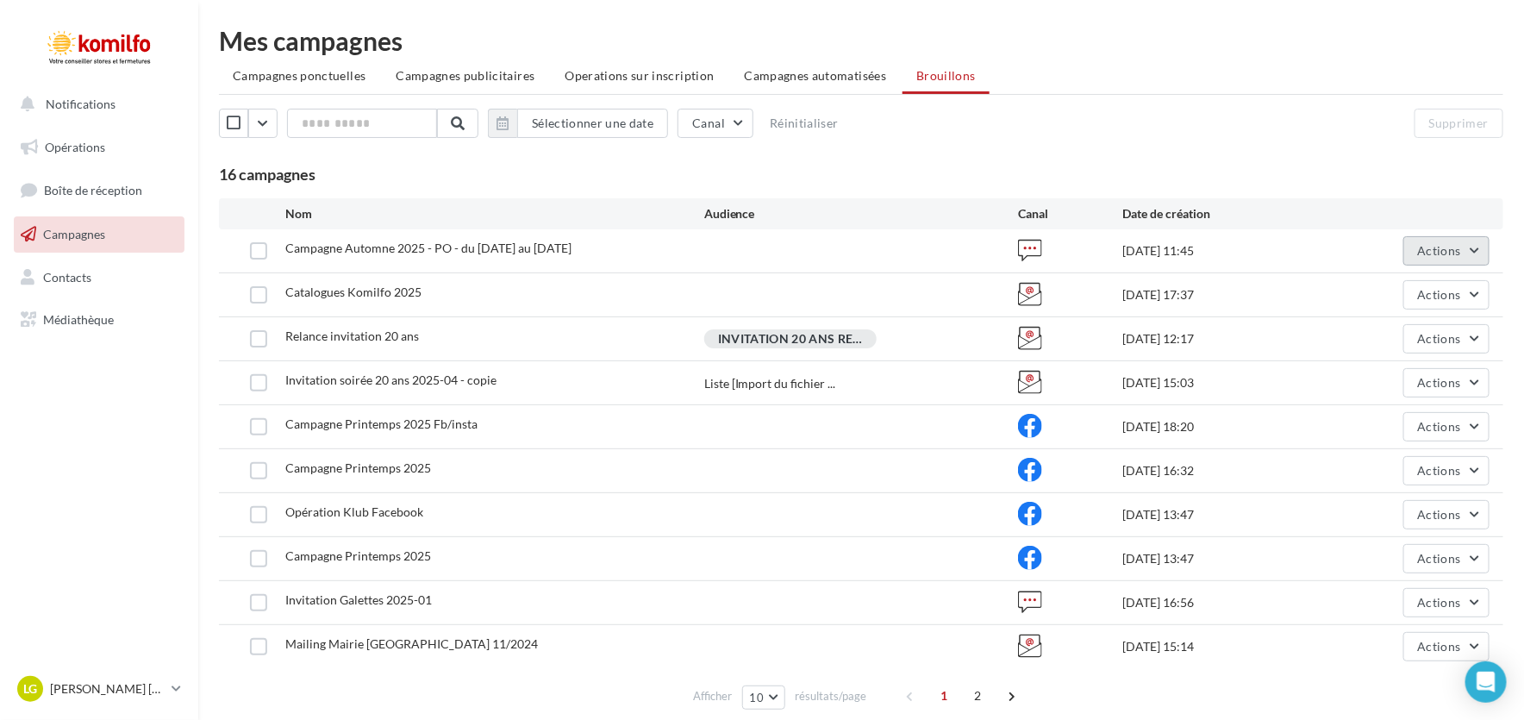
click at [1476, 250] on button "Actions" at bounding box center [1446, 250] width 86 height 29
click at [1402, 306] on button "Editer" at bounding box center [1403, 291] width 172 height 45
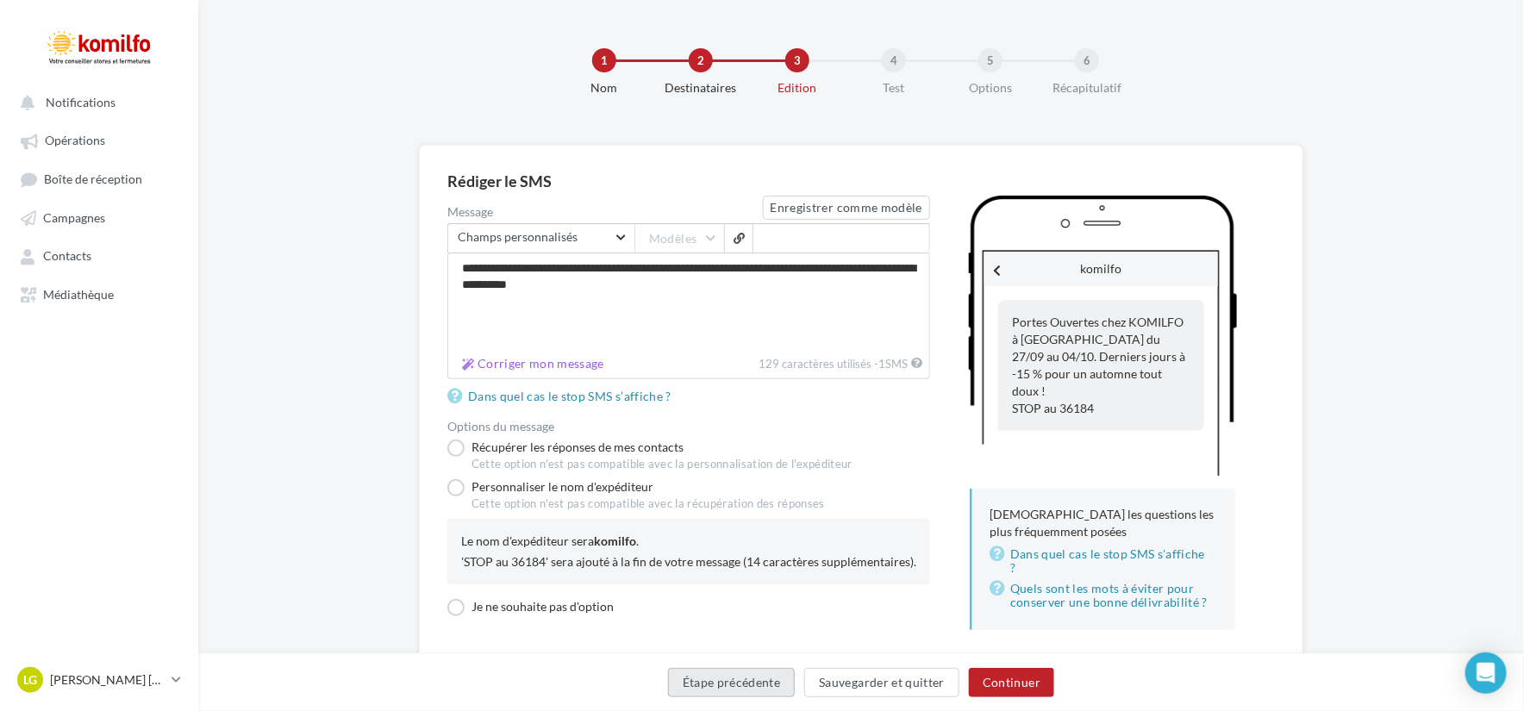
click at [743, 688] on button "Étape précédente" at bounding box center [732, 682] width 128 height 29
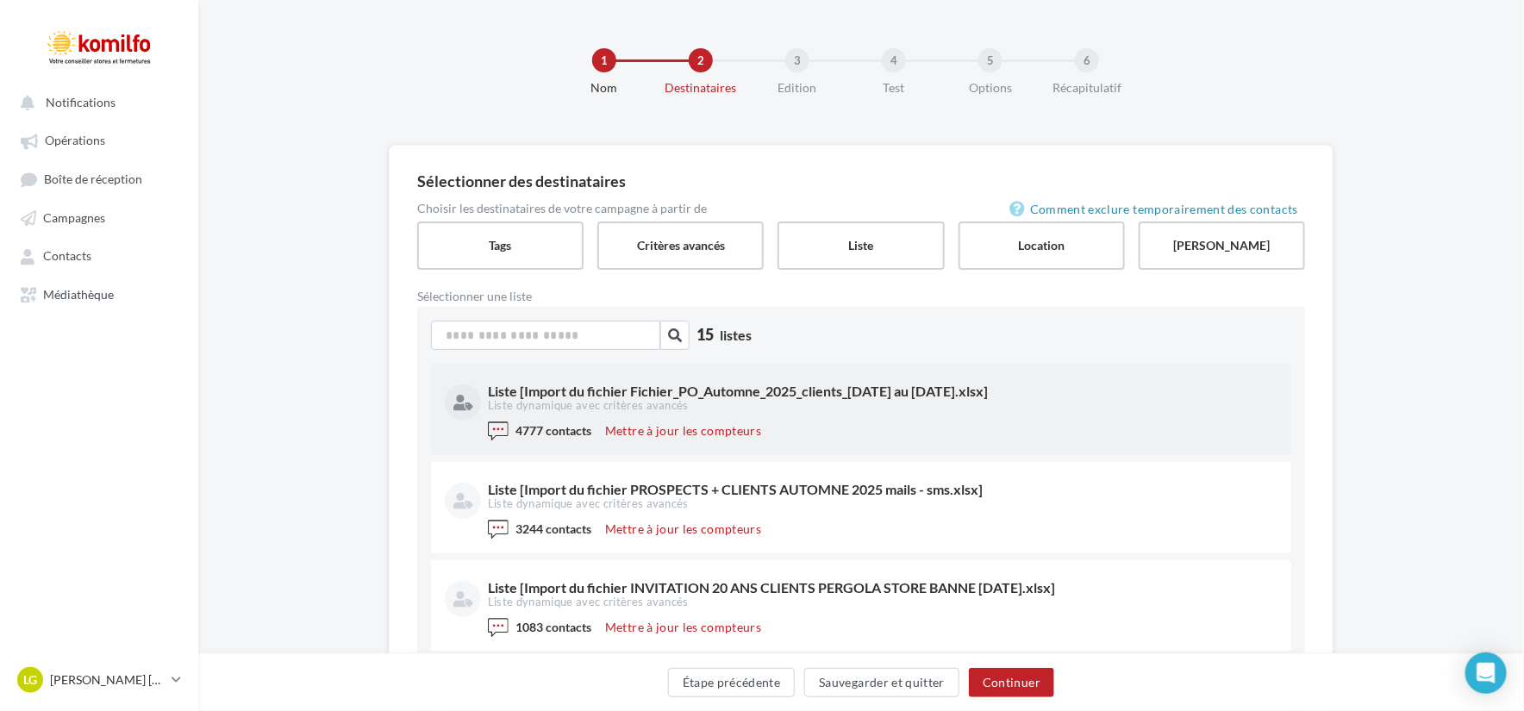
click at [830, 405] on div "Liste dynamique avec critères avancés" at bounding box center [881, 406] width 786 height 16
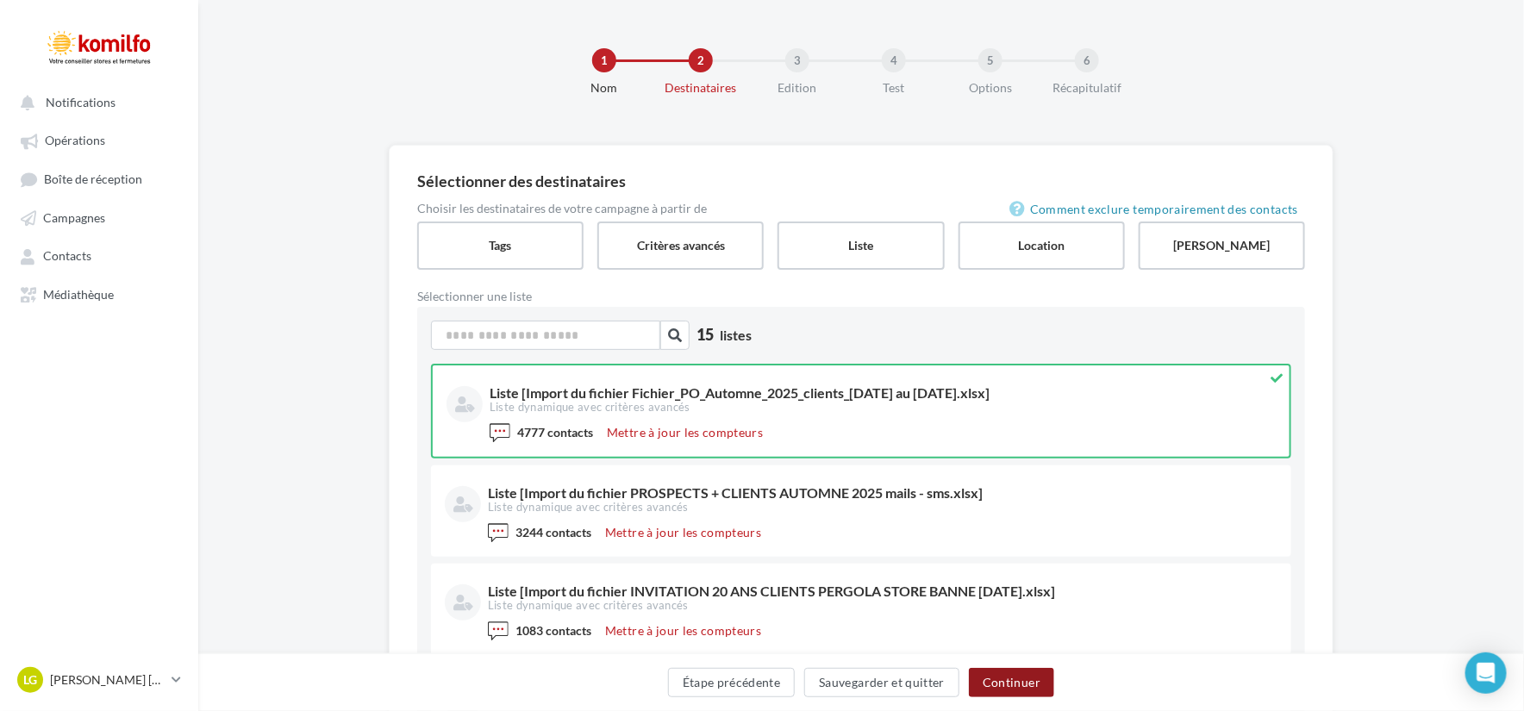
click at [1005, 679] on button "Continuer" at bounding box center [1011, 682] width 85 height 29
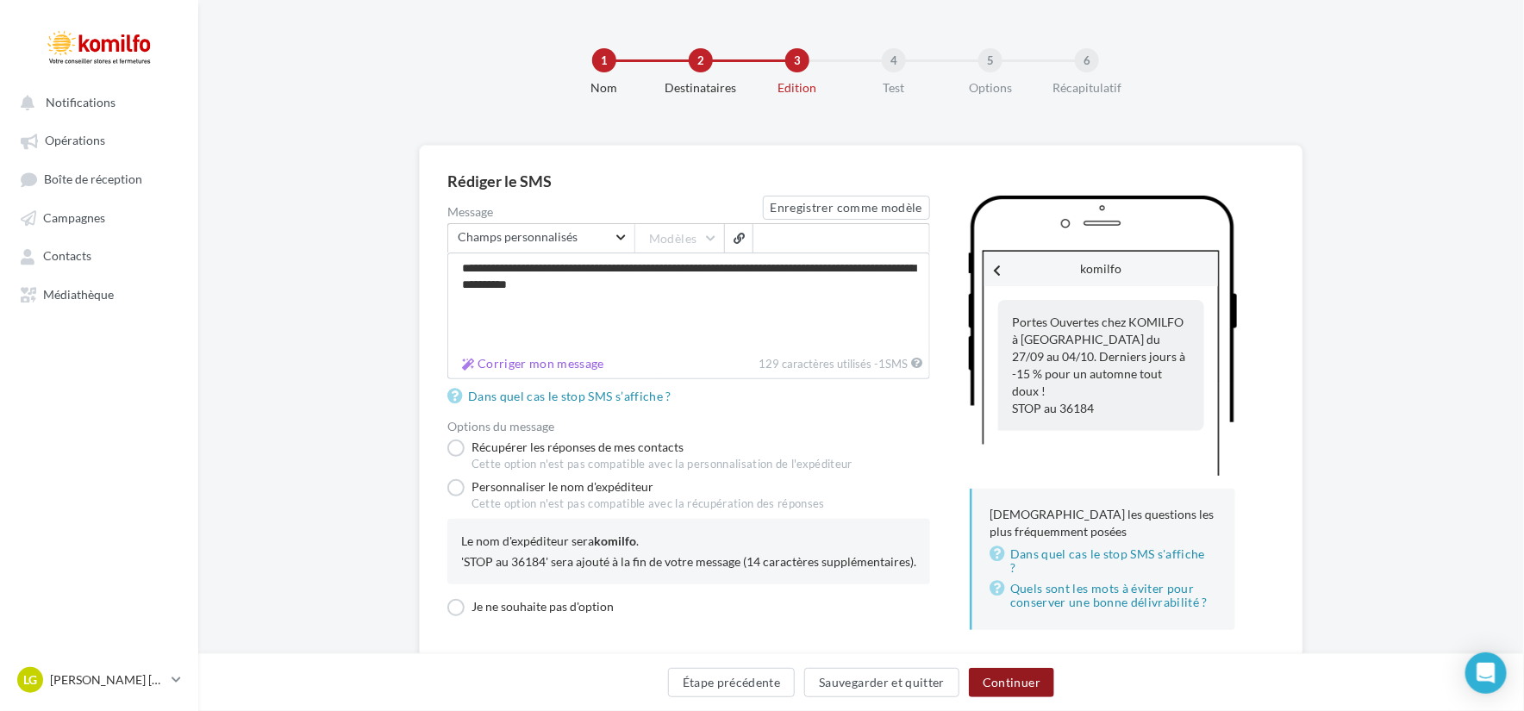
click at [1005, 679] on button "Continuer" at bounding box center [1011, 682] width 85 height 29
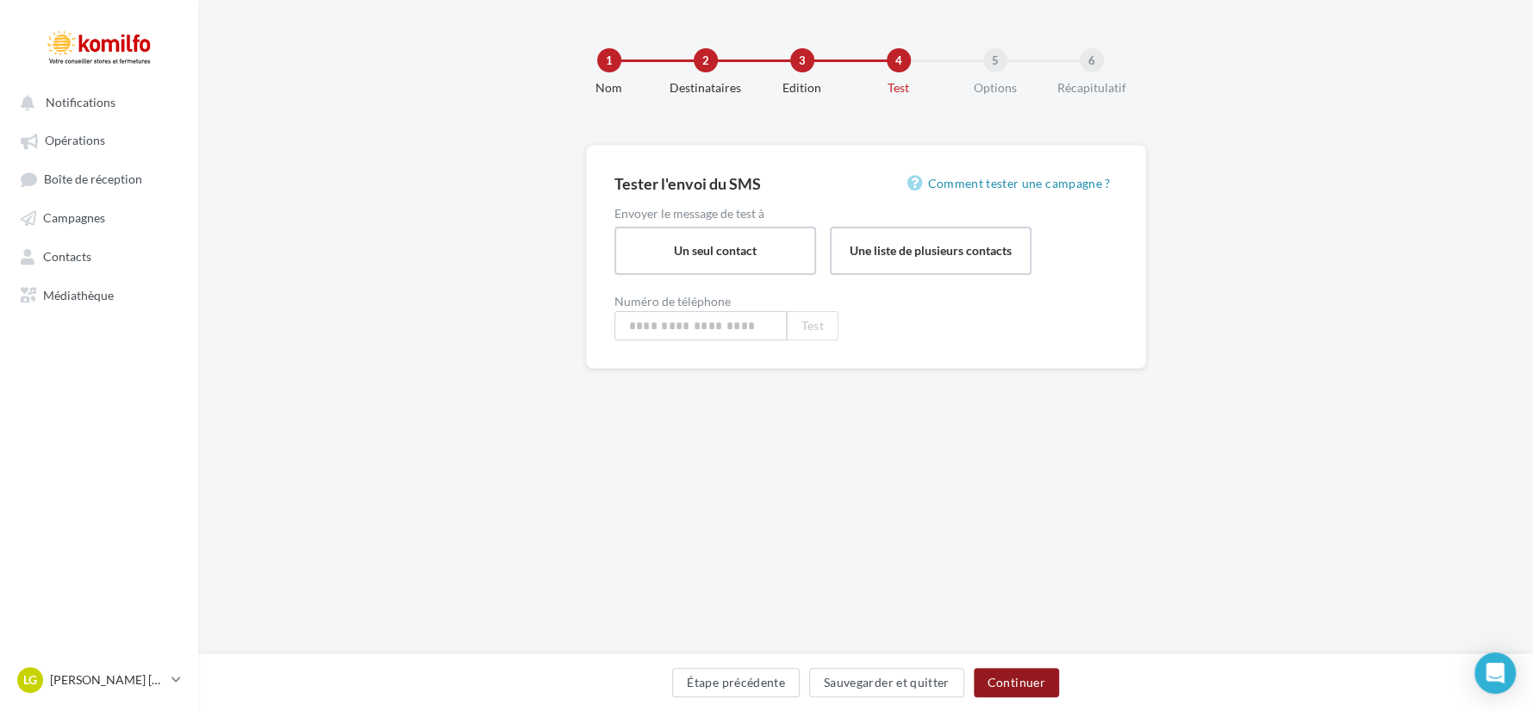
click at [1005, 679] on button "Continuer" at bounding box center [1016, 682] width 85 height 29
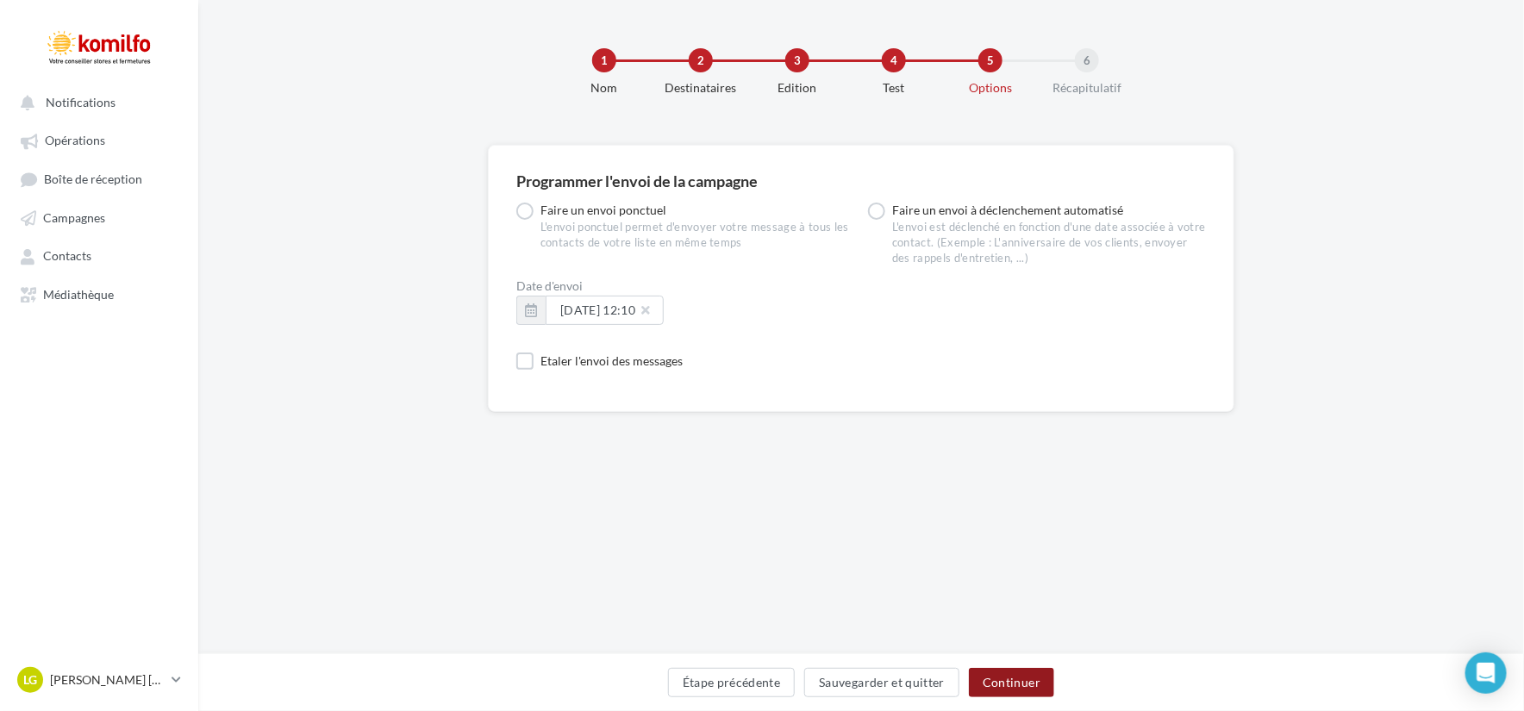
click at [1013, 683] on button "Continuer" at bounding box center [1011, 682] width 85 height 29
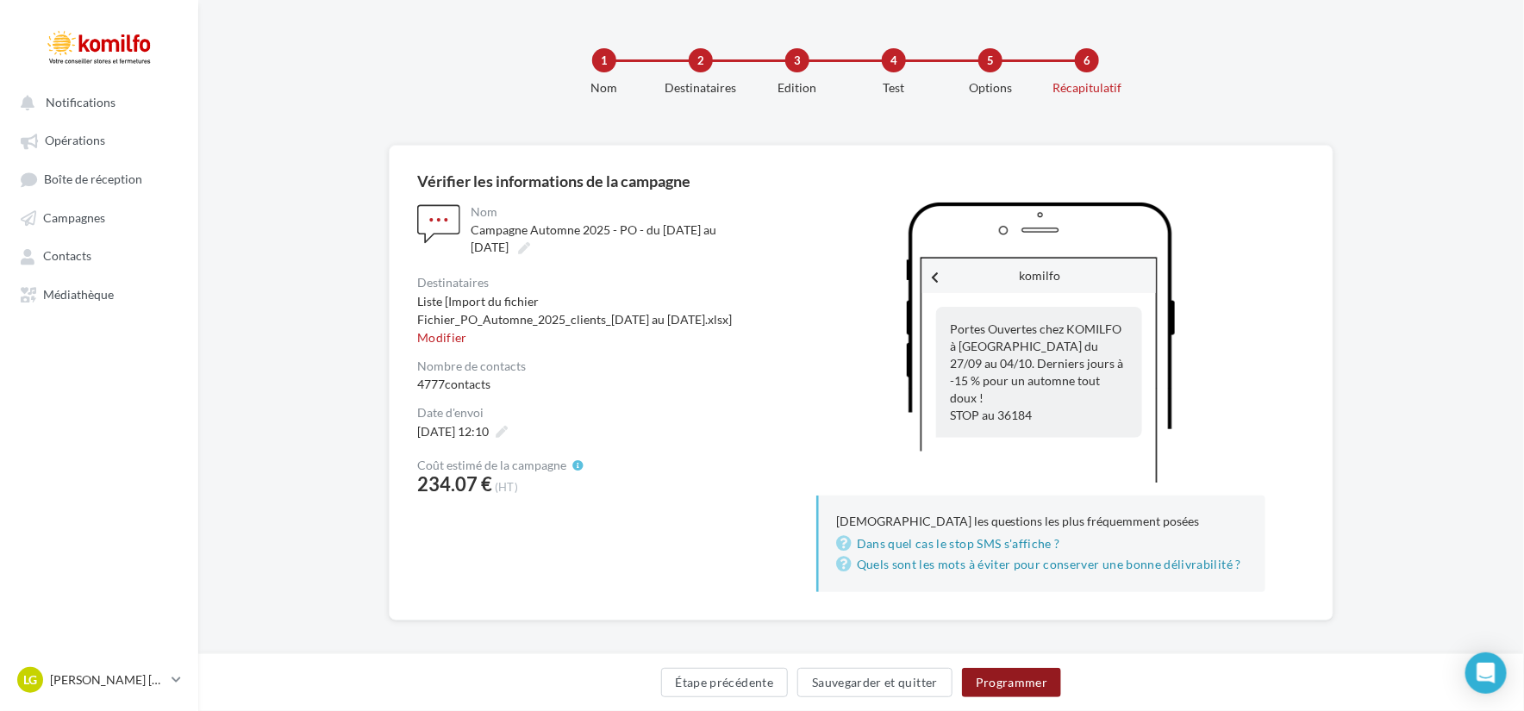
click at [1013, 683] on button "Programmer" at bounding box center [1012, 682] width 100 height 29
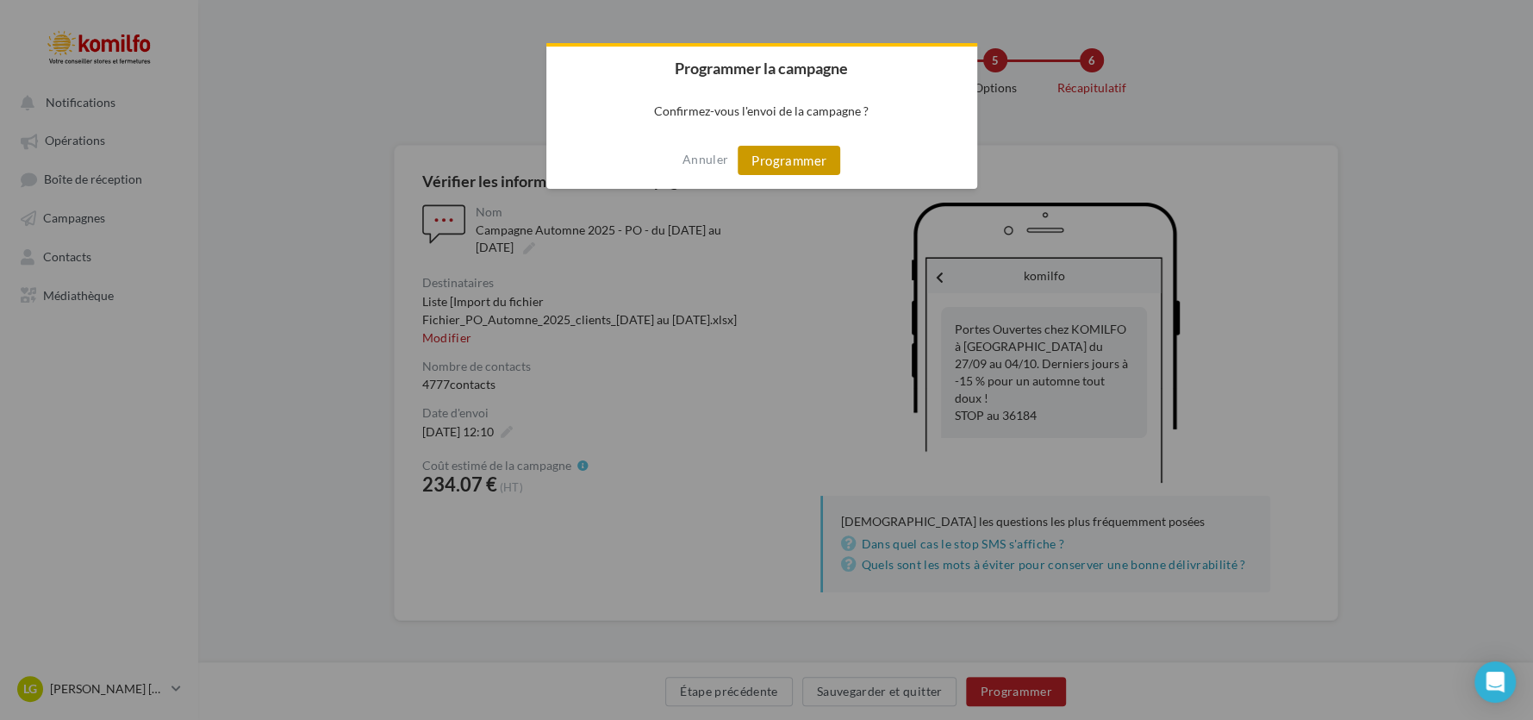
click at [787, 161] on button "Programmer" at bounding box center [789, 160] width 103 height 29
